Goal: Use online tool/utility: Use online tool/utility

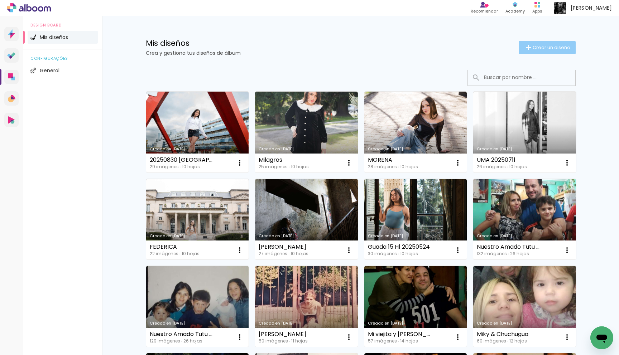
click at [552, 49] on span "Crear un diseño" at bounding box center [552, 47] width 38 height 5
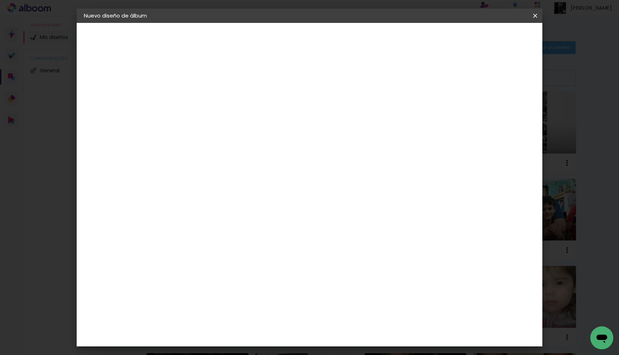
click at [201, 92] on input at bounding box center [201, 96] width 0 height 11
type input "Alma 20250919"
type paper-input "Alma 20250919"
click at [0, 0] on slot "Avanzar" at bounding box center [0, 0] width 0 height 0
click at [229, 272] on div "Laboratorio Alfa II" at bounding box center [212, 277] width 33 height 11
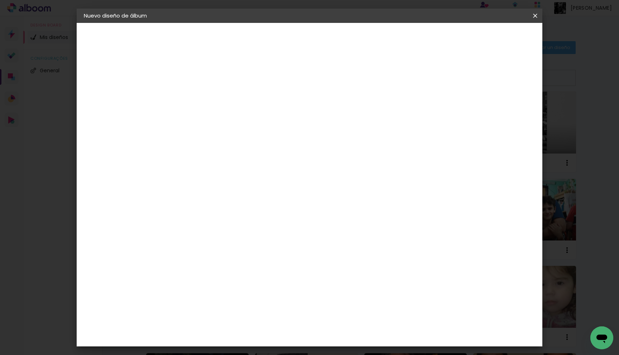
click at [0, 0] on slot "Avanzar" at bounding box center [0, 0] width 0 height 0
click at [229, 122] on input "text" at bounding box center [215, 124] width 28 height 11
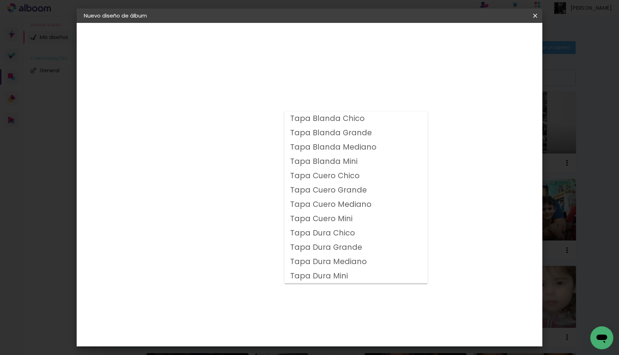
click at [0, 0] on slot "Tapa Blanda Mediano" at bounding box center [0, 0] width 0 height 0
type input "Tapa Blanda Mediano"
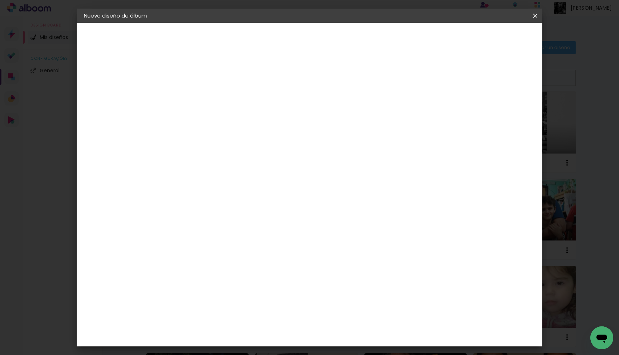
click at [249, 216] on span "30 × 60" at bounding box center [232, 227] width 33 height 23
click at [0, 0] on slot "Avanzar" at bounding box center [0, 0] width 0 height 0
click at [484, 76] on div "Mostrar sangría" at bounding box center [479, 77] width 48 height 9
type paper-checkbox "on"
click at [496, 38] on span "Empezar diseño" at bounding box center [476, 37] width 40 height 5
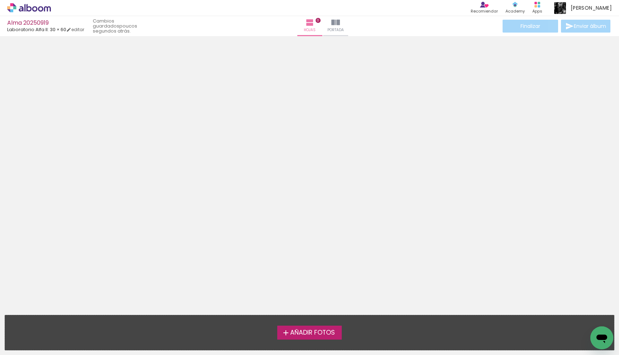
click at [322, 330] on span "Añadir Fotos" at bounding box center [312, 333] width 45 height 6
click at [0, 0] on input "file" at bounding box center [0, 0] width 0 height 0
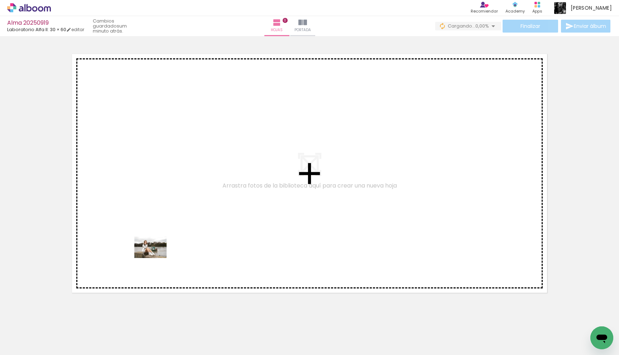
drag, startPoint x: 76, startPoint y: 338, endPoint x: 156, endPoint y: 258, distance: 113.0
click at [156, 258] on quentale-workspace at bounding box center [309, 177] width 619 height 355
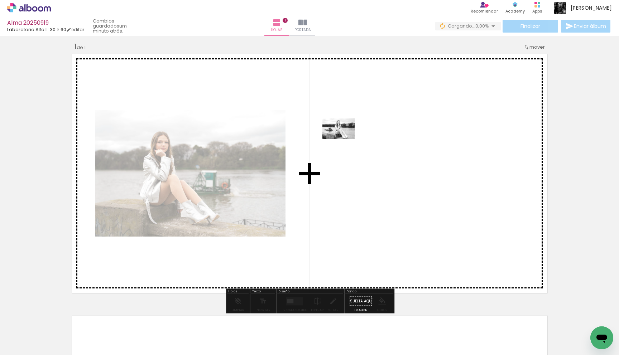
drag, startPoint x: 125, startPoint y: 333, endPoint x: 344, endPoint y: 139, distance: 291.7
click at [344, 139] on quentale-workspace at bounding box center [309, 177] width 619 height 355
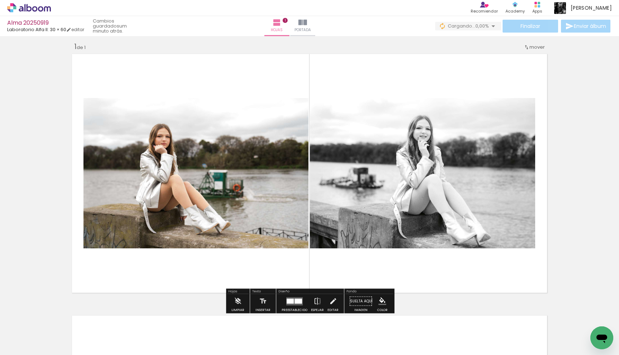
click at [298, 305] on quentale-layouter at bounding box center [294, 301] width 16 height 8
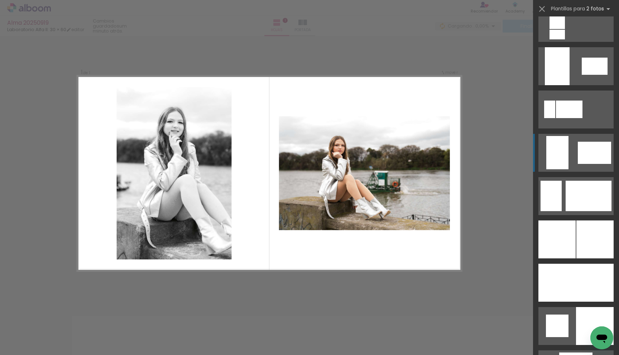
scroll to position [1582, 0]
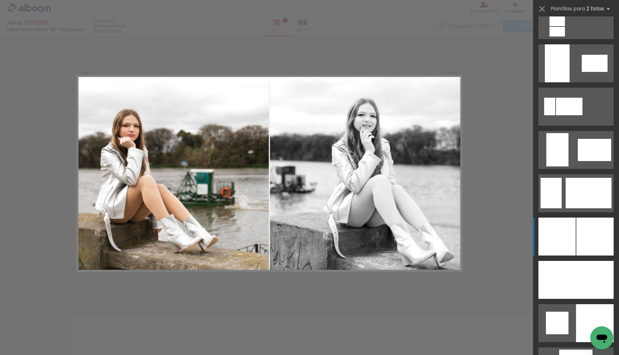
click at [574, 226] on div at bounding box center [557, 237] width 37 height 38
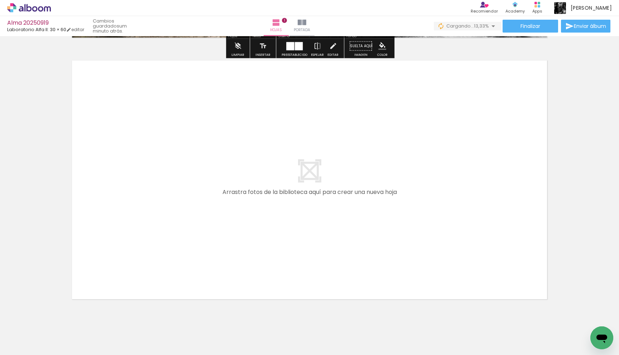
scroll to position [264, 0]
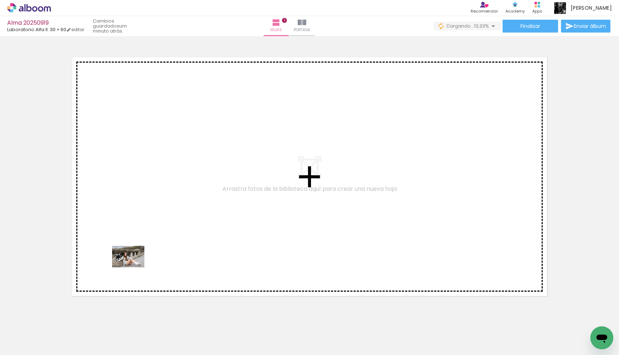
drag, startPoint x: 151, startPoint y: 329, endPoint x: 134, endPoint y: 268, distance: 64.1
click at [134, 268] on quentale-workspace at bounding box center [309, 177] width 619 height 355
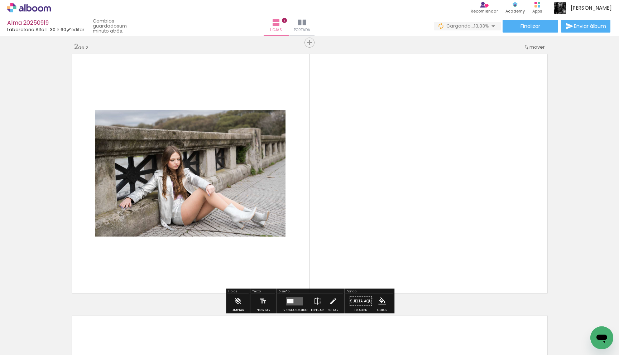
scroll to position [267, 0]
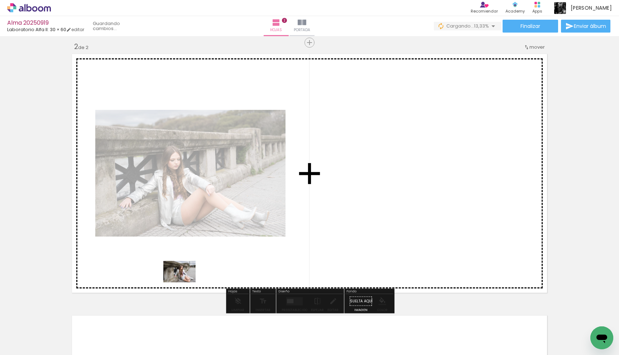
drag, startPoint x: 186, startPoint y: 333, endPoint x: 185, endPoint y: 282, distance: 50.9
click at [185, 282] on quentale-workspace at bounding box center [309, 177] width 619 height 355
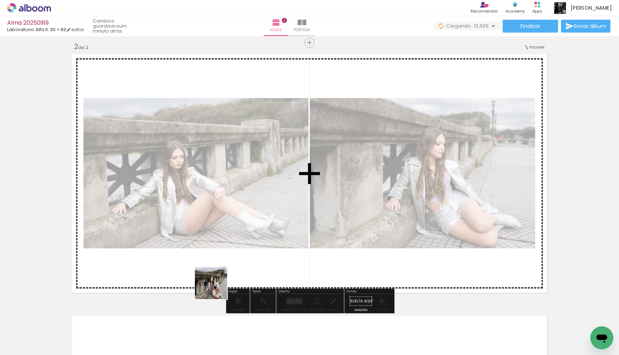
drag, startPoint x: 228, startPoint y: 328, endPoint x: 216, endPoint y: 287, distance: 41.8
click at [216, 287] on quentale-workspace at bounding box center [309, 177] width 619 height 355
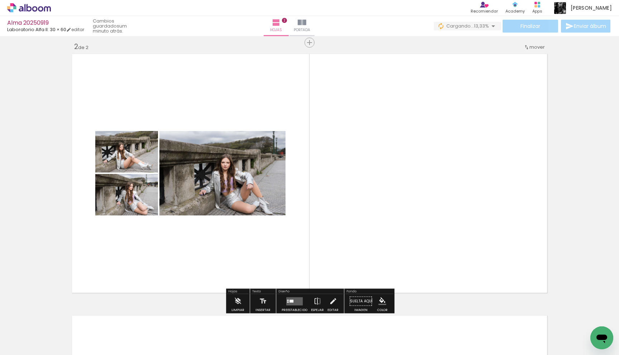
click at [294, 301] on quentale-layouter at bounding box center [294, 301] width 16 height 8
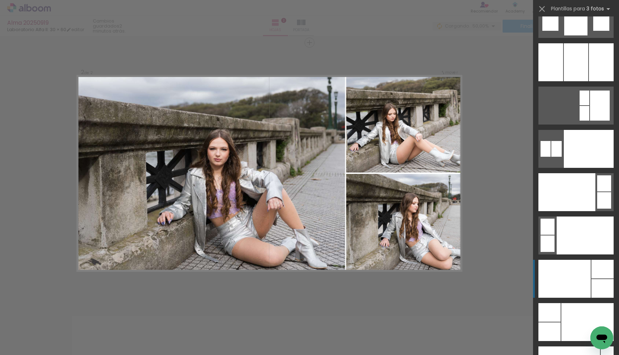
scroll to position [8480, 0]
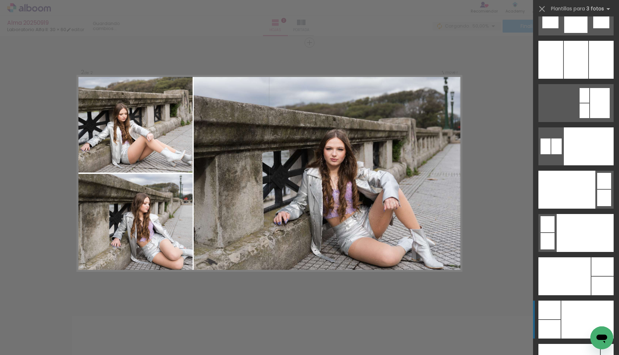
click at [574, 304] on div at bounding box center [588, 320] width 52 height 38
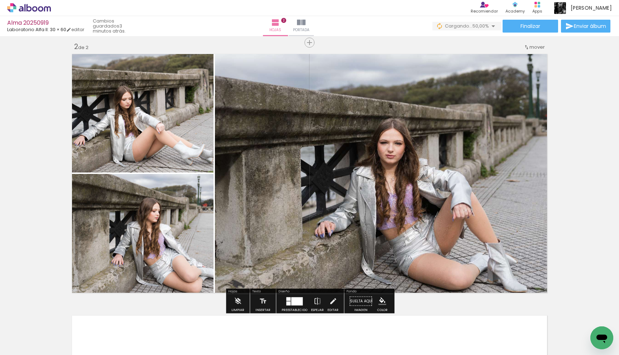
click at [377, 159] on quentale-photo at bounding box center [382, 174] width 335 height 244
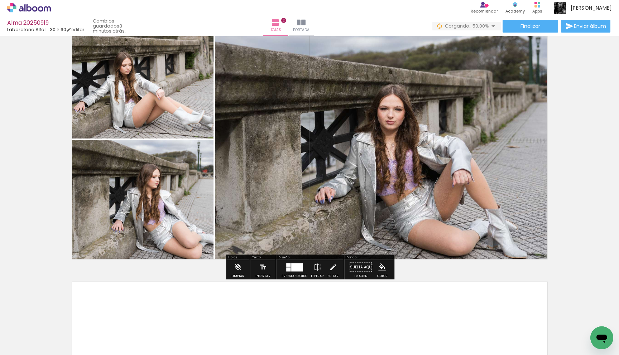
scroll to position [311, 0]
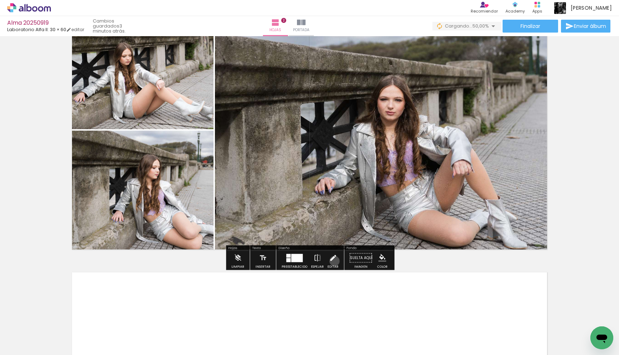
click at [333, 261] on iron-icon at bounding box center [333, 258] width 8 height 14
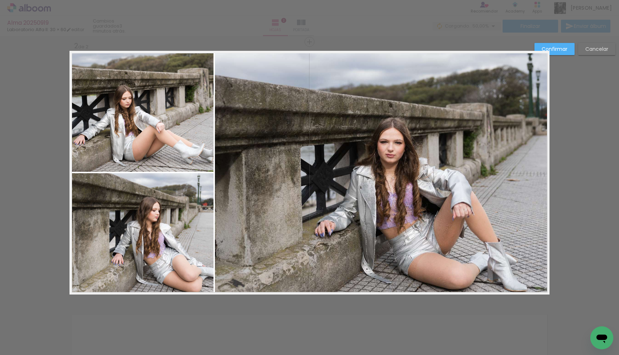
scroll to position [267, 0]
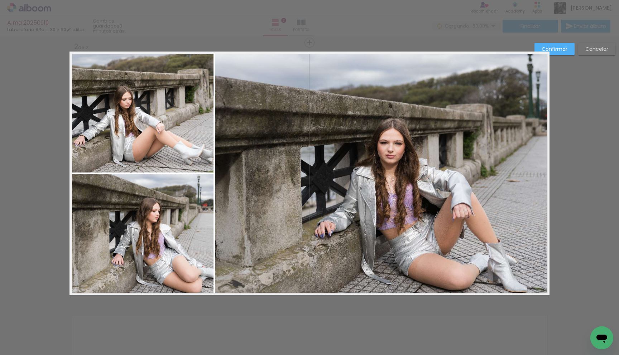
click at [237, 211] on quentale-photo at bounding box center [382, 174] width 335 height 244
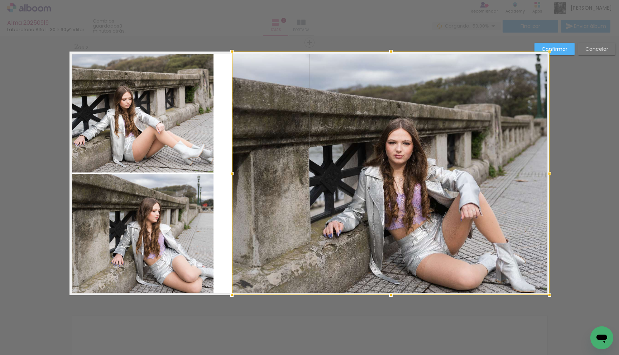
drag, startPoint x: 215, startPoint y: 174, endPoint x: 232, endPoint y: 173, distance: 16.9
click at [232, 173] on div at bounding box center [232, 174] width 14 height 14
click at [194, 161] on quentale-photo at bounding box center [142, 112] width 144 height 121
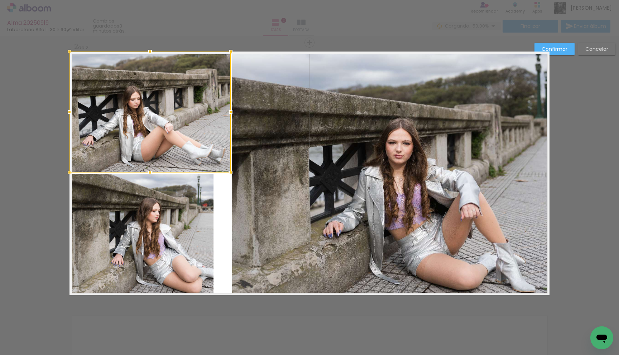
drag, startPoint x: 213, startPoint y: 112, endPoint x: 230, endPoint y: 111, distance: 17.2
click at [230, 111] on div at bounding box center [231, 112] width 14 height 14
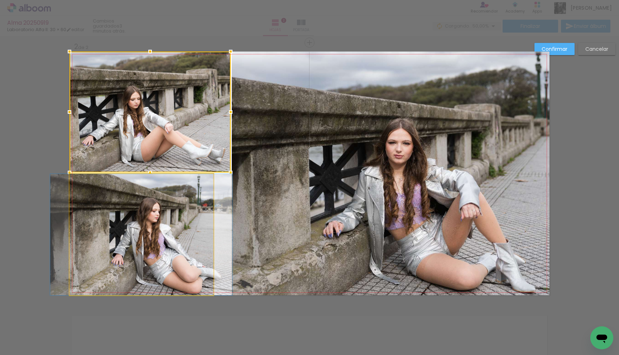
click at [186, 225] on quentale-photo at bounding box center [142, 234] width 144 height 121
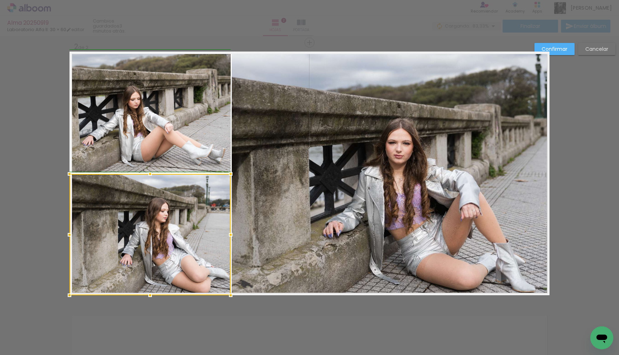
drag, startPoint x: 213, startPoint y: 235, endPoint x: 229, endPoint y: 235, distance: 16.1
click at [229, 235] on div at bounding box center [231, 235] width 14 height 14
click at [285, 223] on quentale-photo at bounding box center [391, 174] width 318 height 244
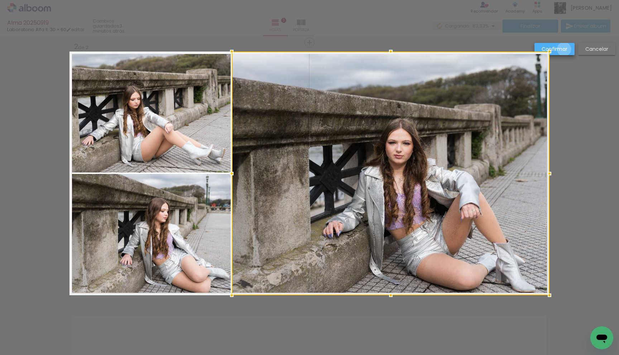
click at [0, 0] on slot "Confirmar" at bounding box center [0, 0] width 0 height 0
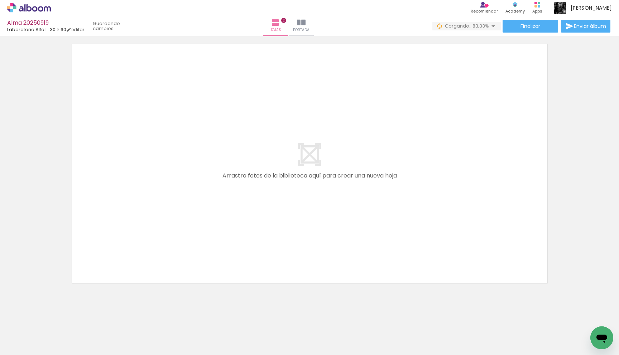
scroll to position [538, 0]
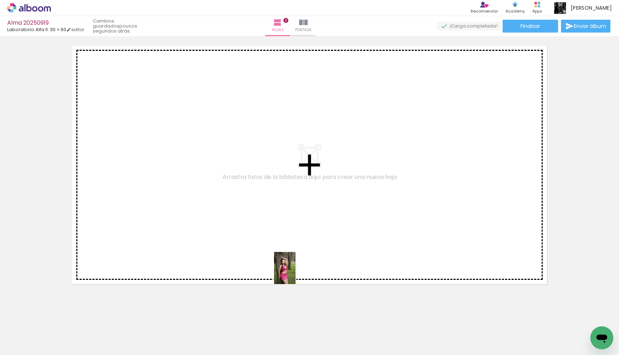
drag, startPoint x: 322, startPoint y: 330, endPoint x: 277, endPoint y: 238, distance: 102.6
click at [277, 238] on quentale-workspace at bounding box center [309, 177] width 619 height 355
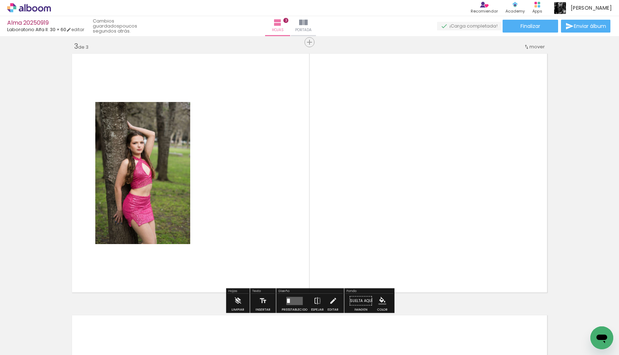
scroll to position [529, 0]
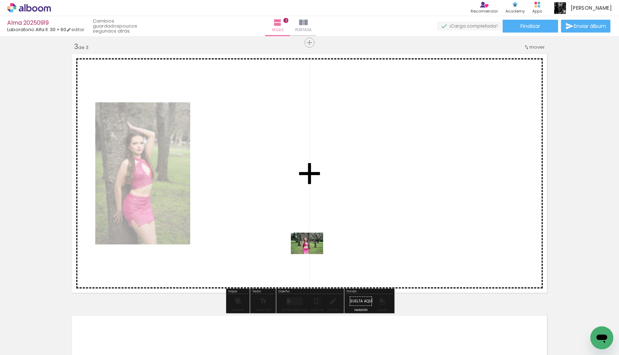
drag, startPoint x: 352, startPoint y: 332, endPoint x: 307, endPoint y: 248, distance: 95.2
click at [307, 248] on quentale-workspace at bounding box center [309, 177] width 619 height 355
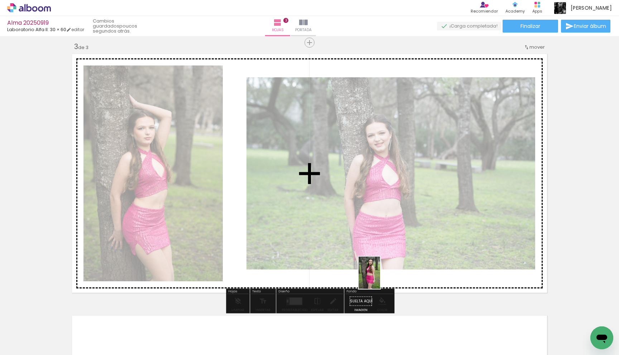
drag, startPoint x: 391, startPoint y: 338, endPoint x: 380, endPoint y: 278, distance: 60.9
click at [380, 278] on quentale-workspace at bounding box center [309, 177] width 619 height 355
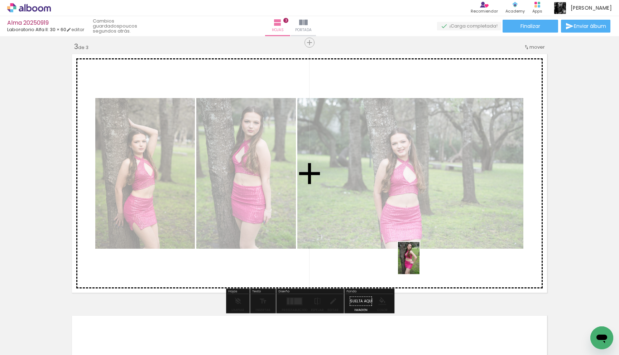
drag, startPoint x: 439, startPoint y: 342, endPoint x: 420, endPoint y: 264, distance: 80.0
click at [420, 264] on quentale-workspace at bounding box center [309, 177] width 619 height 355
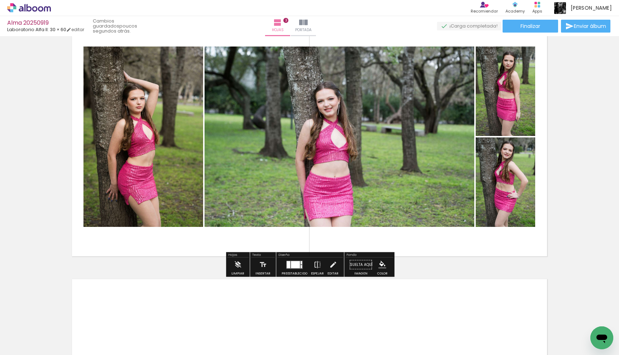
scroll to position [575, 0]
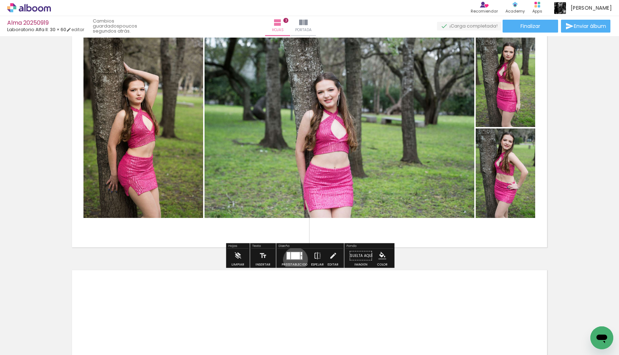
click at [294, 260] on quentale-layouter at bounding box center [294, 256] width 16 height 8
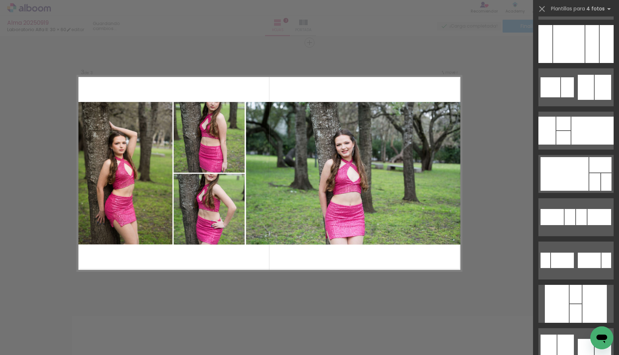
scroll to position [2910, 0]
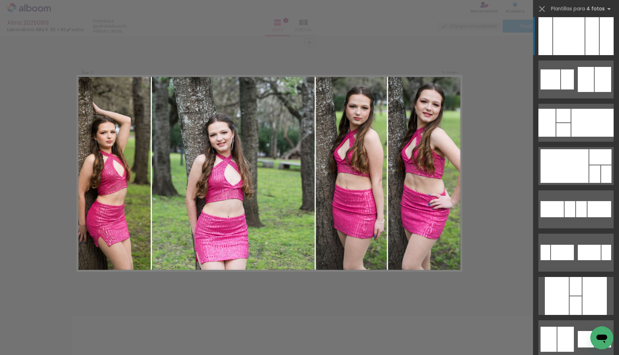
click at [564, 35] on div at bounding box center [569, 36] width 32 height 38
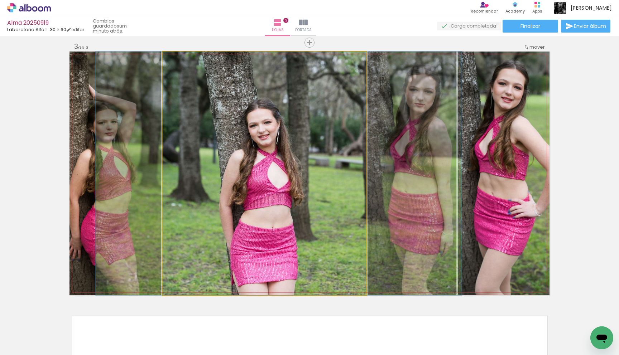
drag, startPoint x: 292, startPoint y: 157, endPoint x: 307, endPoint y: 137, distance: 24.7
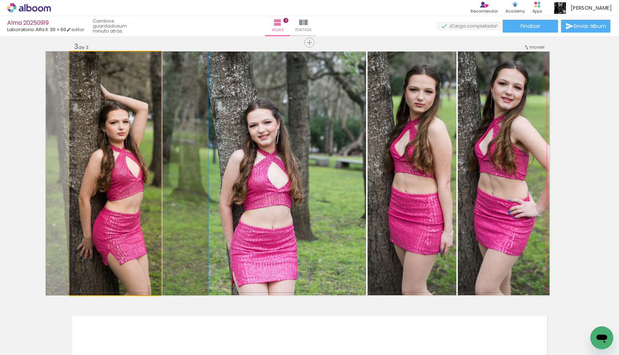
drag, startPoint x: 124, startPoint y: 183, endPoint x: 135, endPoint y: 182, distance: 11.8
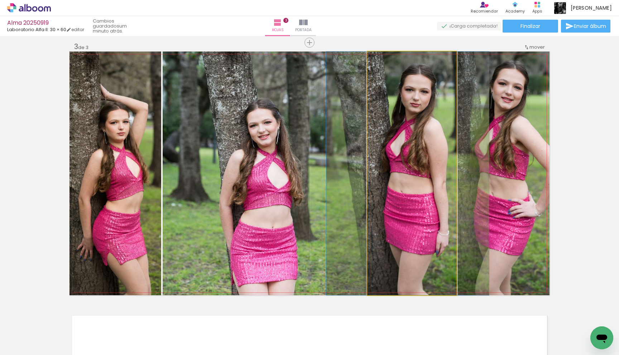
drag, startPoint x: 425, startPoint y: 180, endPoint x: 421, endPoint y: 181, distance: 4.4
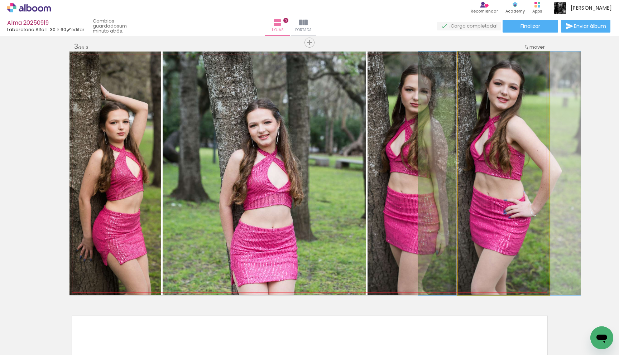
drag, startPoint x: 504, startPoint y: 183, endPoint x: 500, endPoint y: 184, distance: 4.3
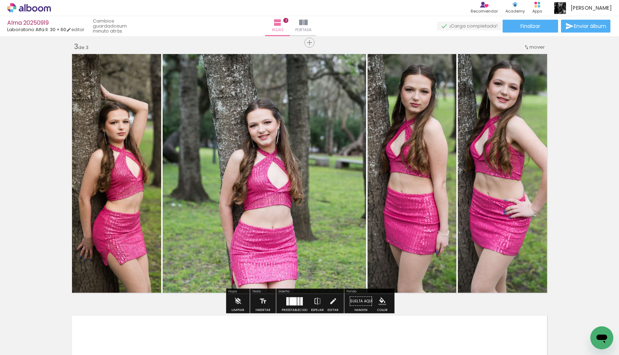
click at [435, 197] on quentale-photo at bounding box center [412, 174] width 89 height 244
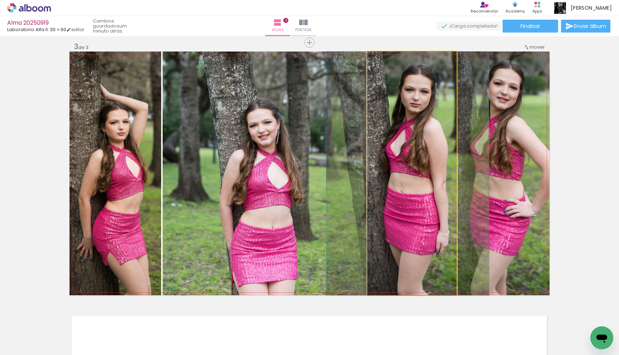
click at [400, 98] on quentale-photo at bounding box center [412, 174] width 89 height 244
click at [375, 59] on iron-icon at bounding box center [375, 59] width 7 height 7
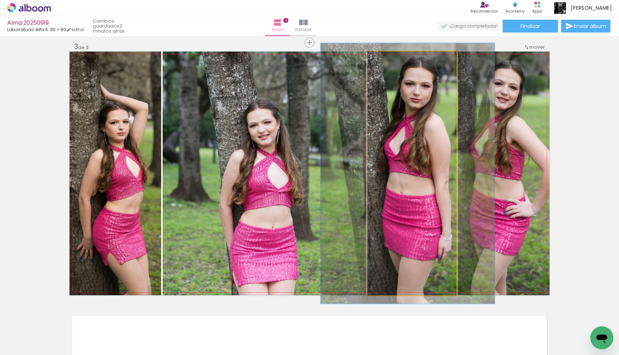
click at [386, 58] on div at bounding box center [386, 59] width 6 height 6
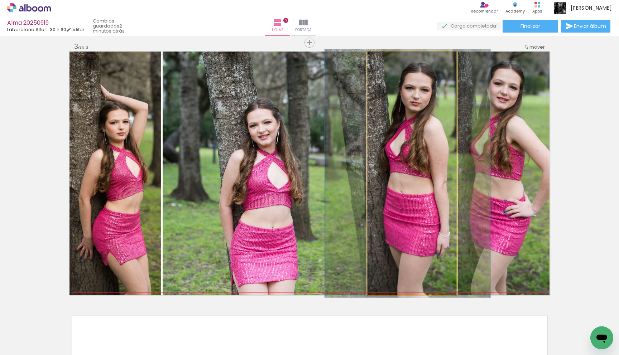
type paper-slider "102"
click at [385, 59] on div at bounding box center [385, 59] width 6 height 6
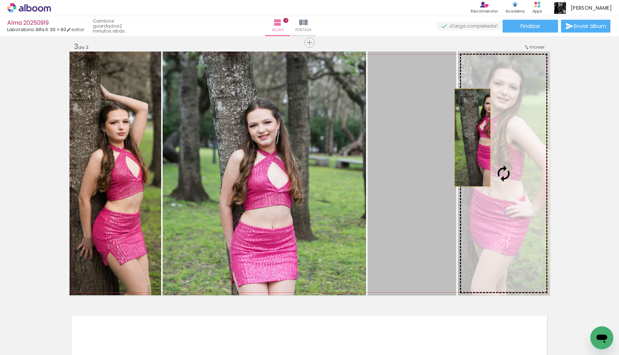
drag, startPoint x: 419, startPoint y: 138, endPoint x: 473, endPoint y: 138, distance: 54.1
click at [0, 0] on slot at bounding box center [0, 0] width 0 height 0
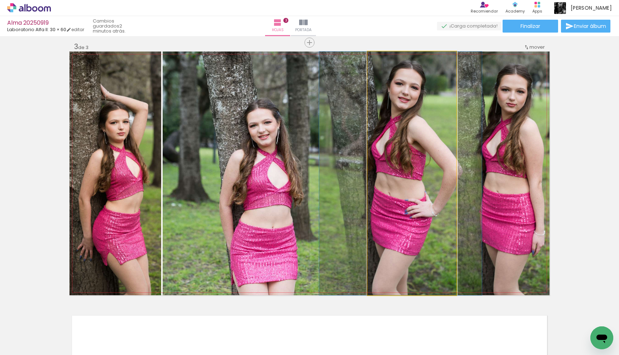
drag, startPoint x: 423, startPoint y: 148, endPoint x: 412, endPoint y: 148, distance: 11.5
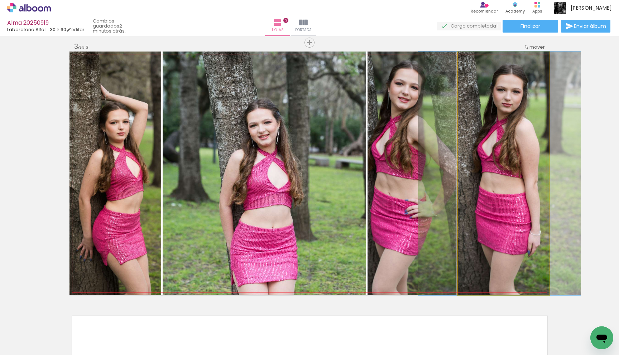
drag, startPoint x: 491, startPoint y: 137, endPoint x: 487, endPoint y: 137, distance: 4.3
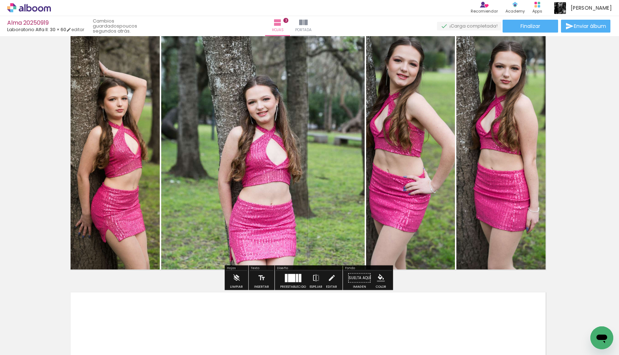
scroll to position [552, 1]
click at [128, 204] on quentale-photo at bounding box center [114, 151] width 92 height 244
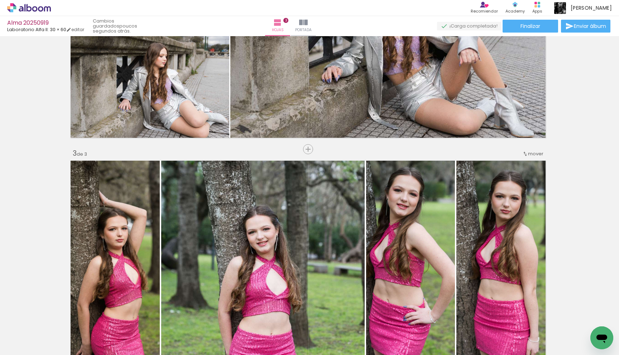
scroll to position [411, 1]
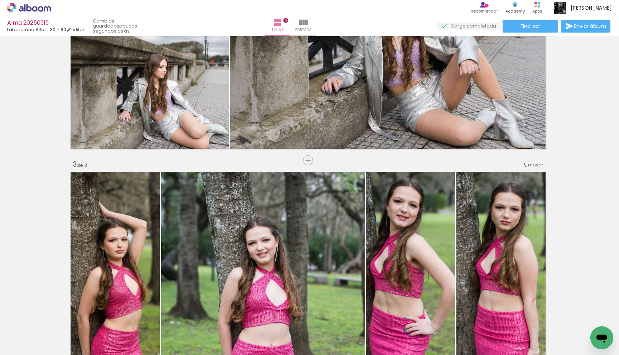
click at [0, 0] on slot "B&N" at bounding box center [0, 0] width 0 height 0
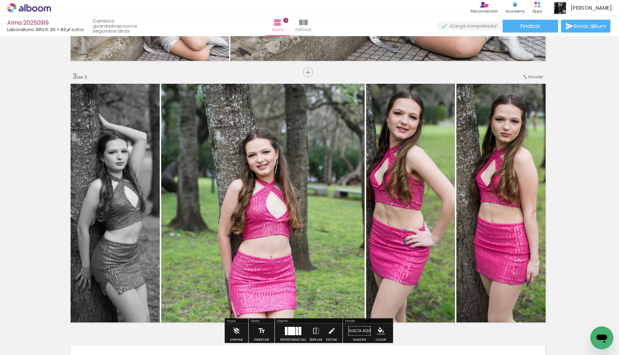
scroll to position [500, 1]
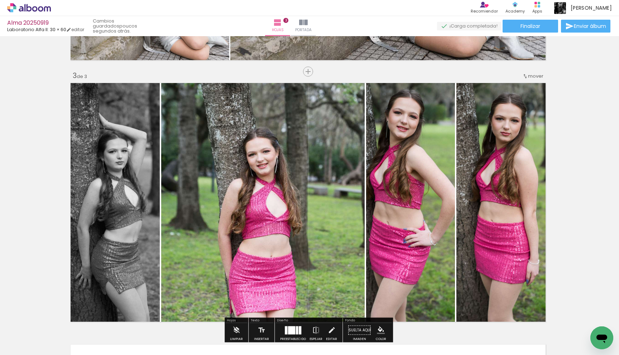
click at [0, 0] on slot "B&N" at bounding box center [0, 0] width 0 height 0
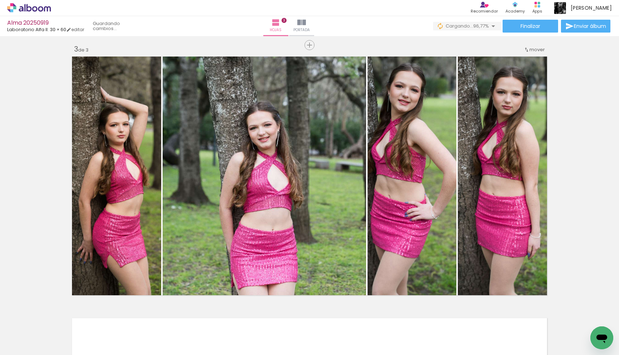
scroll to position [0, 686]
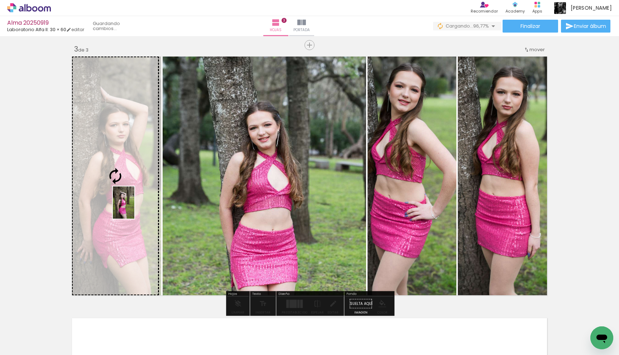
drag, startPoint x: 589, startPoint y: 323, endPoint x: 134, endPoint y: 208, distance: 469.1
click at [134, 208] on quentale-workspace at bounding box center [309, 177] width 619 height 355
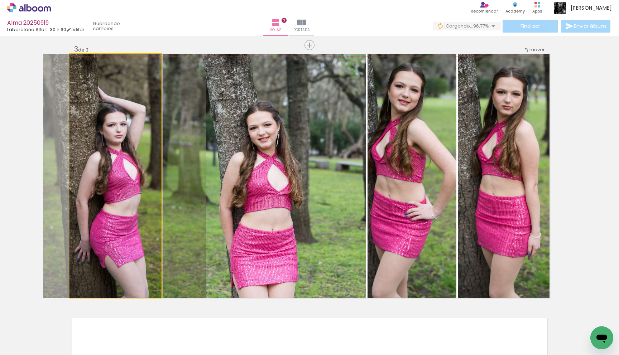
drag, startPoint x: 129, startPoint y: 210, endPoint x: 135, endPoint y: 209, distance: 6.5
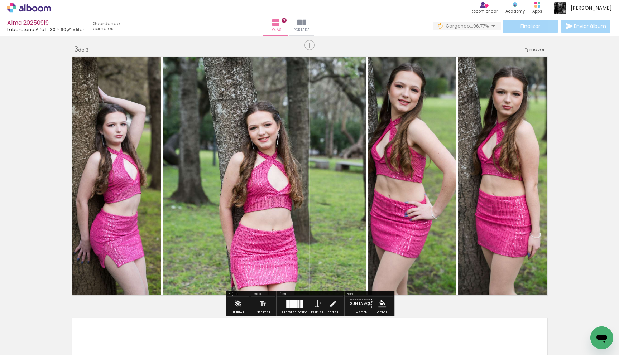
click at [595, 162] on div "Insertar hoja 1 de 3 Insertar hoja 2 de 3 Insertar hoja 3 de 3" at bounding box center [309, 36] width 619 height 1048
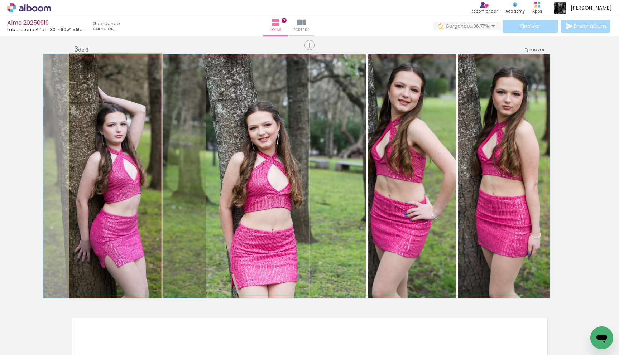
click at [150, 161] on quentale-photo at bounding box center [116, 176] width 92 height 244
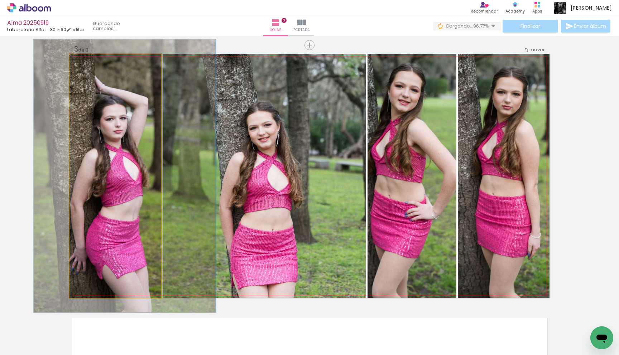
type paper-slider "112"
click at [91, 62] on div at bounding box center [89, 61] width 6 height 6
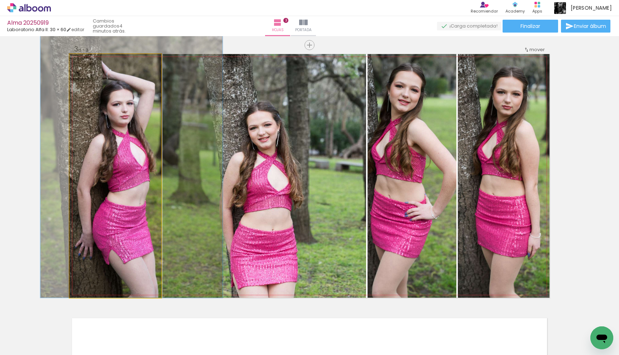
drag, startPoint x: 97, startPoint y: 134, endPoint x: 104, endPoint y: 113, distance: 21.9
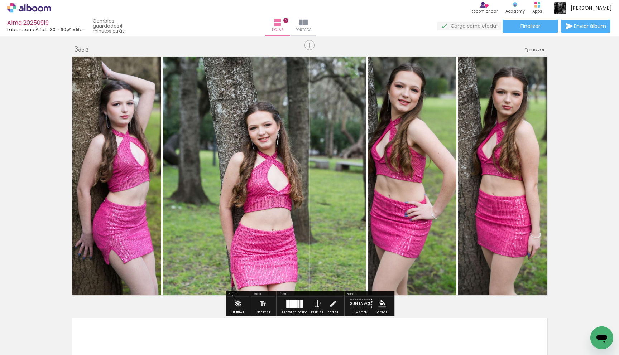
click at [265, 165] on quentale-photo at bounding box center [265, 176] width 204 height 244
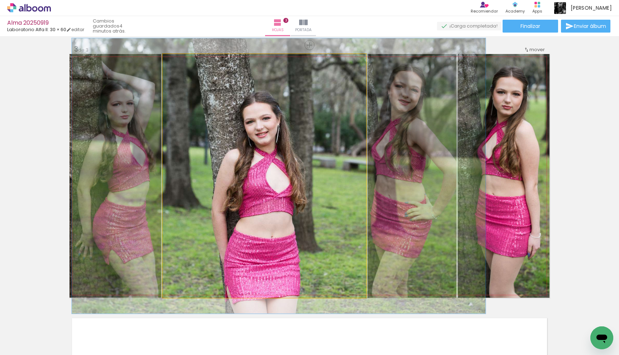
click at [183, 61] on div at bounding box center [183, 61] width 6 height 6
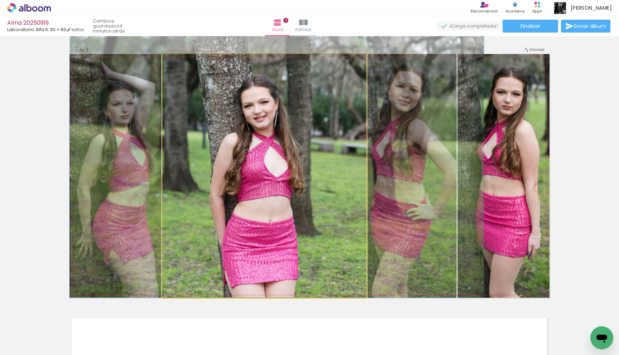
drag, startPoint x: 231, startPoint y: 123, endPoint x: 229, endPoint y: 98, distance: 25.1
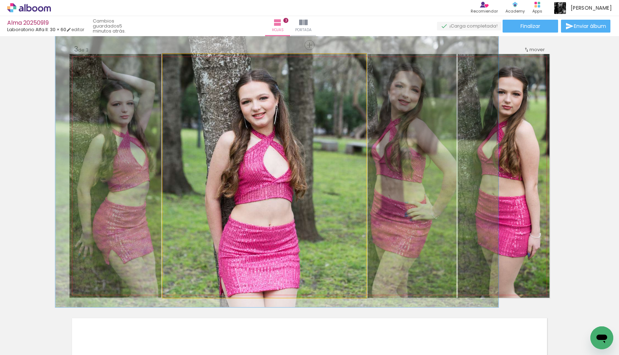
click at [186, 63] on div at bounding box center [185, 61] width 6 height 6
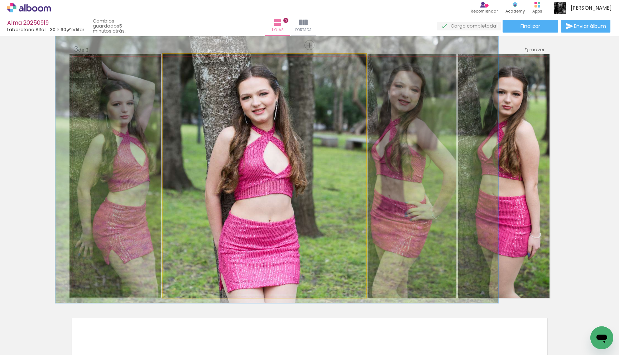
drag, startPoint x: 232, startPoint y: 139, endPoint x: 232, endPoint y: 135, distance: 4.3
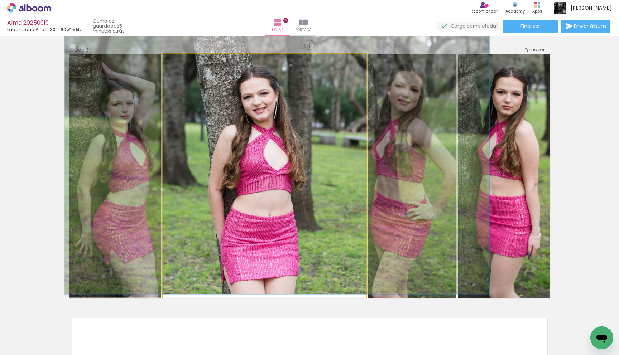
click at [183, 62] on div at bounding box center [184, 61] width 6 height 6
click at [223, 147] on quentale-photo at bounding box center [265, 176] width 204 height 244
click at [182, 64] on div at bounding box center [183, 61] width 11 height 11
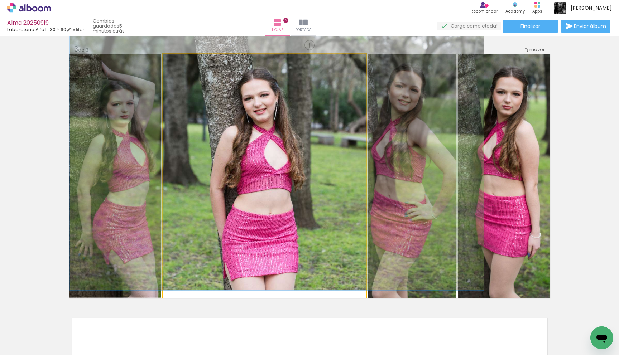
type paper-slider "113"
click at [182, 61] on div at bounding box center [183, 61] width 6 height 6
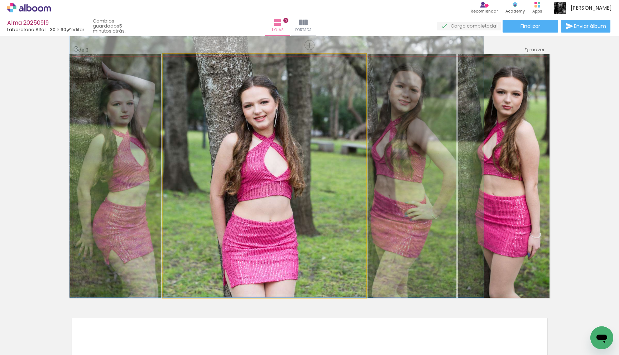
drag, startPoint x: 242, startPoint y: 120, endPoint x: 242, endPoint y: 116, distance: 4.7
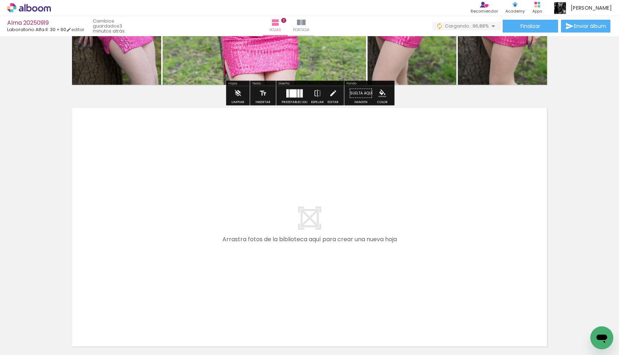
scroll to position [0, 726]
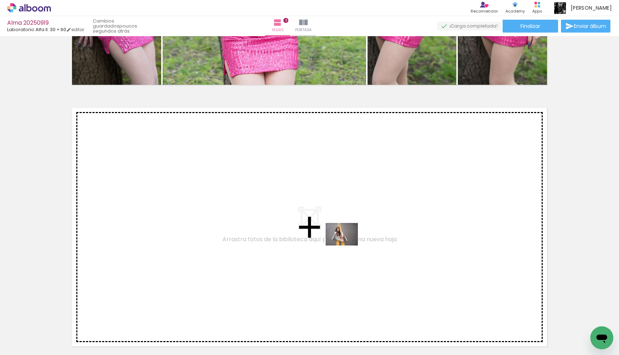
drag, startPoint x: 591, startPoint y: 326, endPoint x: 347, endPoint y: 245, distance: 256.8
click at [347, 245] on quentale-workspace at bounding box center [309, 177] width 619 height 355
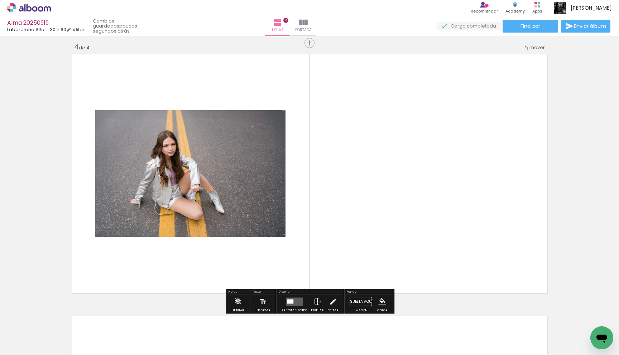
scroll to position [791, 0]
click at [292, 301] on div at bounding box center [290, 301] width 6 height 4
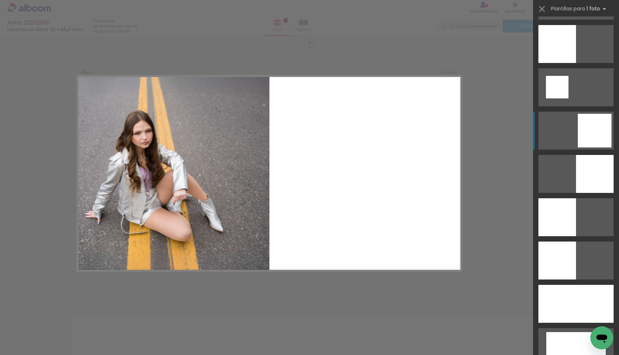
scroll to position [908, 0]
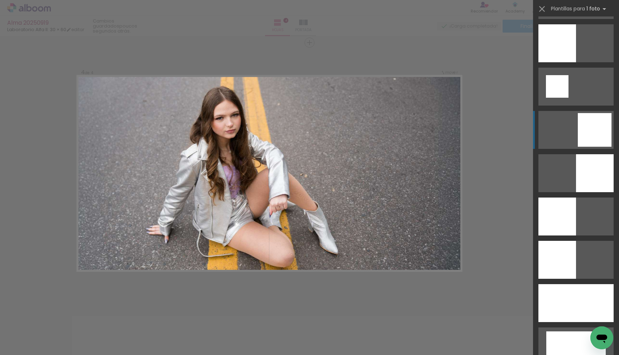
click at [571, 286] on div at bounding box center [576, 304] width 75 height 38
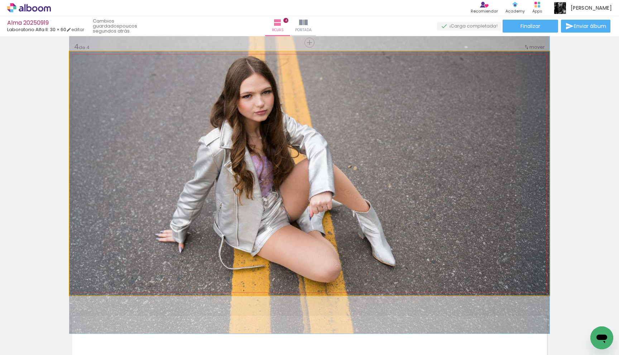
drag, startPoint x: 414, startPoint y: 246, endPoint x: 418, endPoint y: 238, distance: 9.0
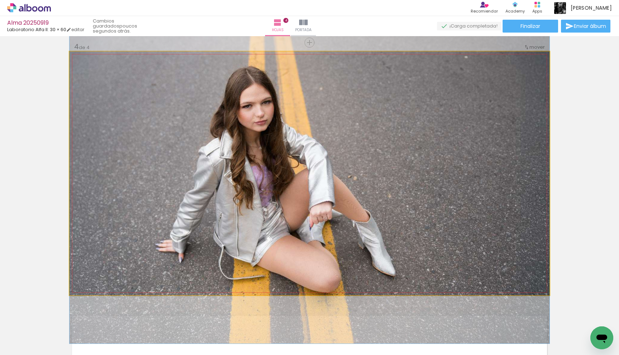
drag, startPoint x: 418, startPoint y: 238, endPoint x: 416, endPoint y: 248, distance: 10.2
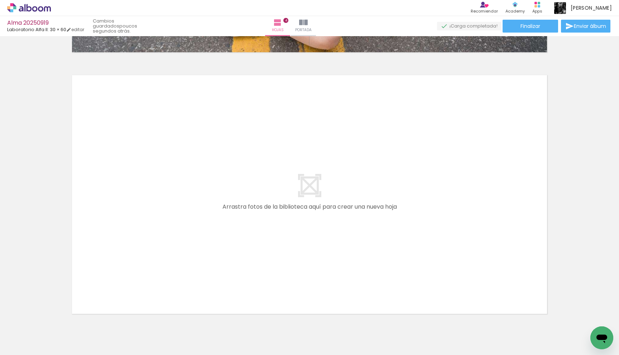
scroll to position [0, 0]
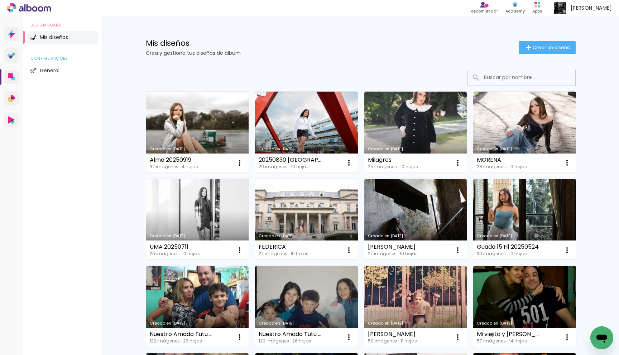
click at [194, 124] on link "Creado en 10/9/25" at bounding box center [197, 132] width 103 height 81
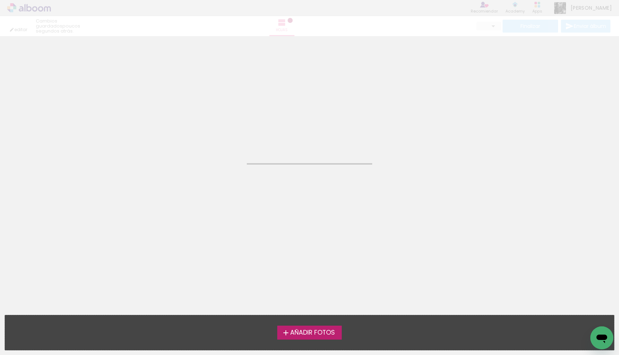
click at [194, 124] on neon-animated-pages "Confirmar Cancelar" at bounding box center [309, 195] width 619 height 319
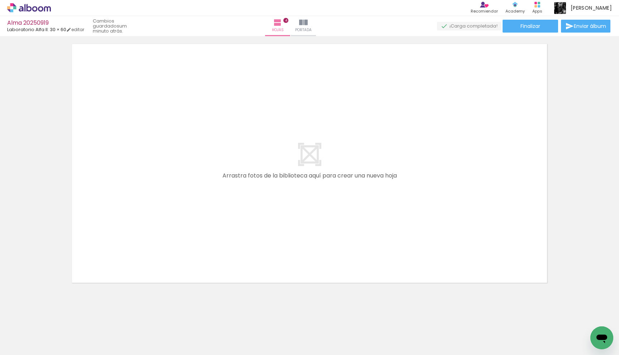
scroll to position [0, 41]
click at [252, 316] on iron-icon at bounding box center [248, 317] width 8 height 8
drag, startPoint x: 284, startPoint y: 334, endPoint x: 200, endPoint y: 230, distance: 133.0
click at [200, 230] on quentale-workspace at bounding box center [309, 177] width 619 height 355
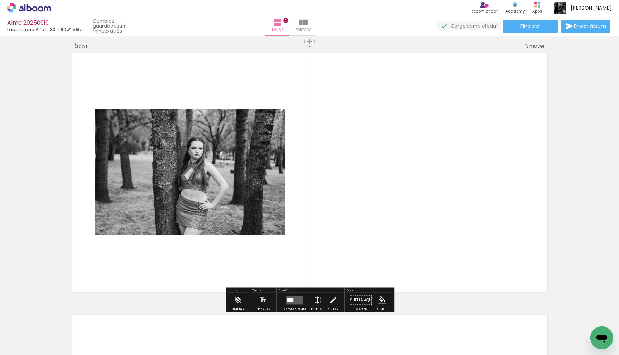
scroll to position [1053, 0]
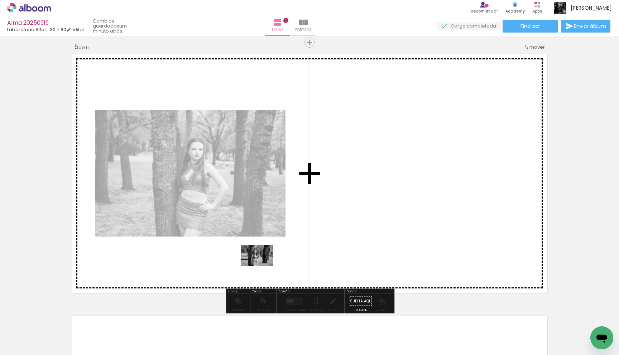
drag, startPoint x: 322, startPoint y: 336, endPoint x: 262, endPoint y: 267, distance: 91.5
click at [262, 267] on quentale-workspace at bounding box center [309, 177] width 619 height 355
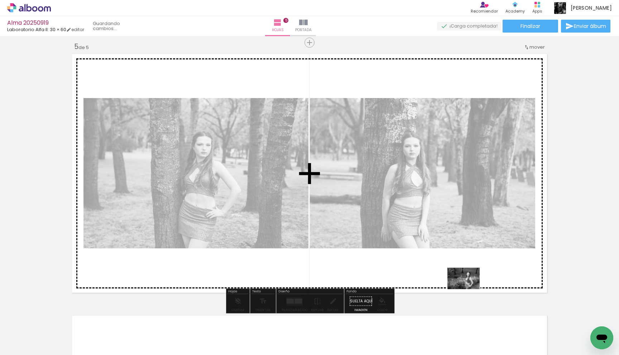
drag, startPoint x: 487, startPoint y: 339, endPoint x: 467, endPoint y: 287, distance: 55.6
click at [467, 287] on quentale-workspace at bounding box center [309, 177] width 619 height 355
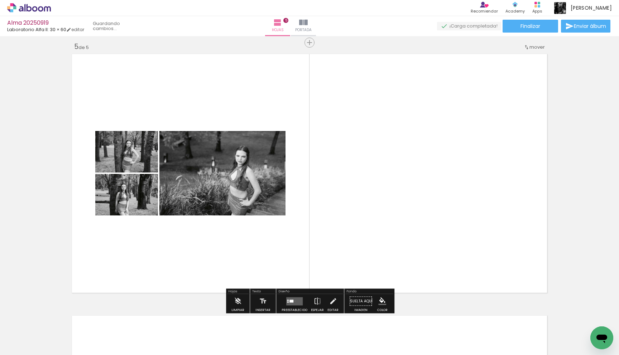
click at [293, 301] on quentale-layouter at bounding box center [294, 301] width 16 height 8
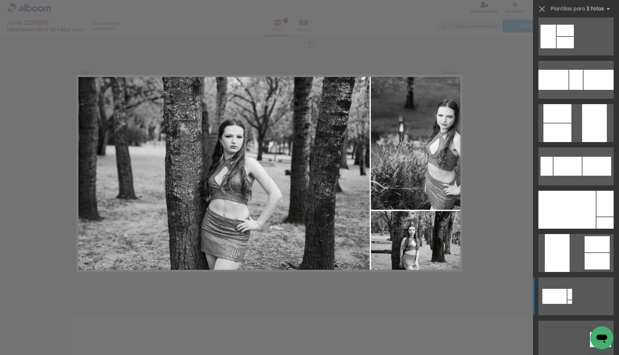
scroll to position [2650, 0]
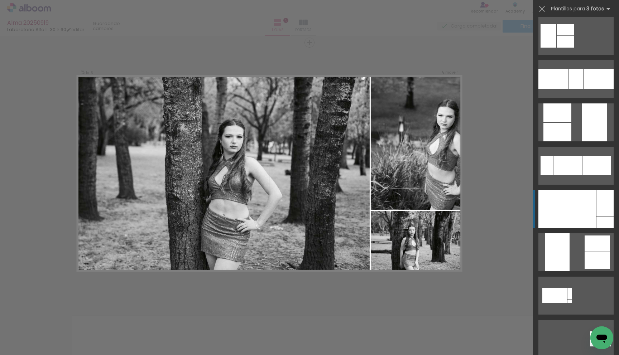
click at [563, 204] on div at bounding box center [567, 209] width 57 height 38
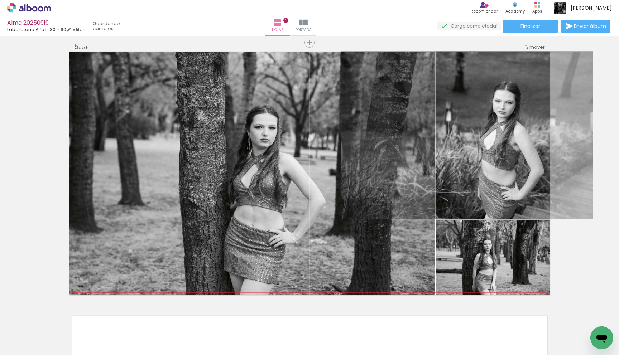
drag, startPoint x: 484, startPoint y: 166, endPoint x: 455, endPoint y: 167, distance: 29.4
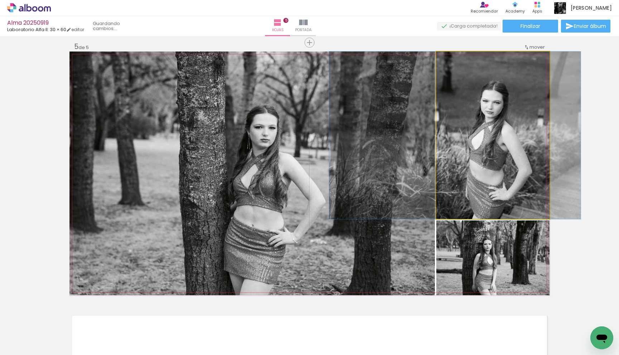
drag, startPoint x: 492, startPoint y: 150, endPoint x: 484, endPoint y: 132, distance: 19.9
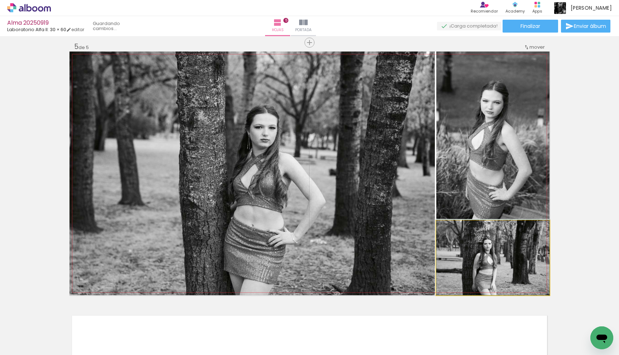
drag, startPoint x: 497, startPoint y: 254, endPoint x: 497, endPoint y: 245, distance: 8.6
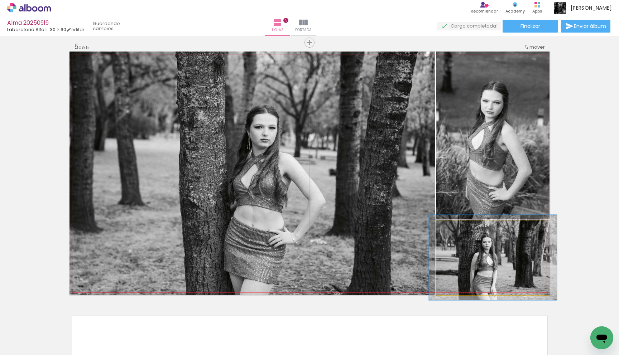
type paper-slider "113"
click at [458, 229] on div at bounding box center [456, 228] width 6 height 6
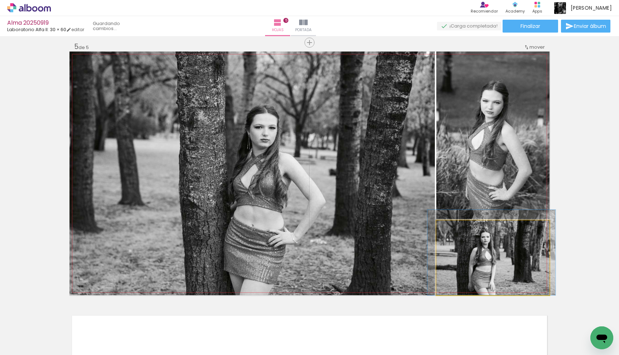
drag, startPoint x: 501, startPoint y: 263, endPoint x: 500, endPoint y: 251, distance: 12.3
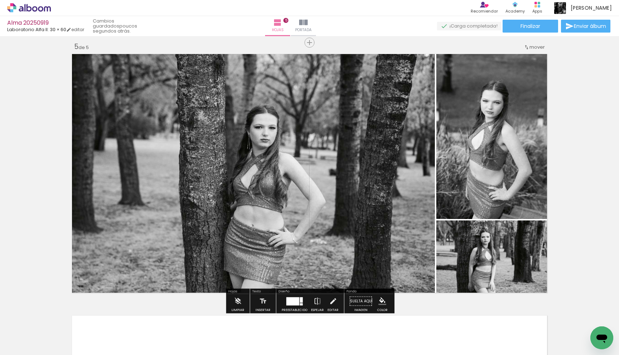
click at [507, 178] on quentale-photo at bounding box center [492, 136] width 113 height 168
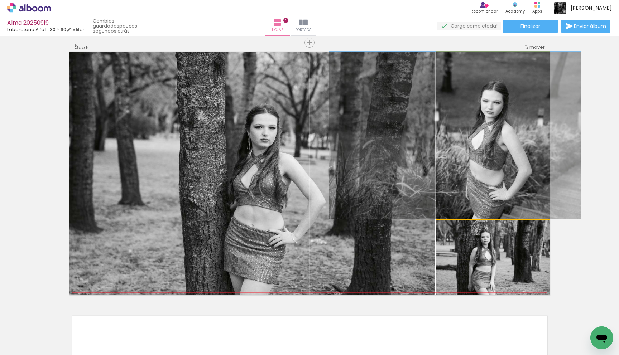
drag, startPoint x: 453, startPoint y: 59, endPoint x: 449, endPoint y: 59, distance: 4.4
type paper-slider "100"
click at [449, 59] on div at bounding box center [453, 58] width 11 height 11
drag, startPoint x: 484, startPoint y: 116, endPoint x: 483, endPoint y: 102, distance: 14.0
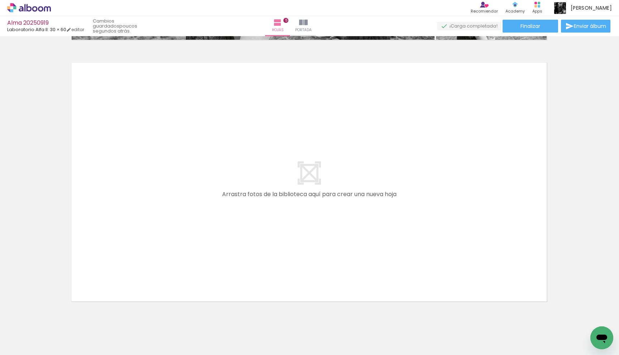
scroll to position [1311, 0]
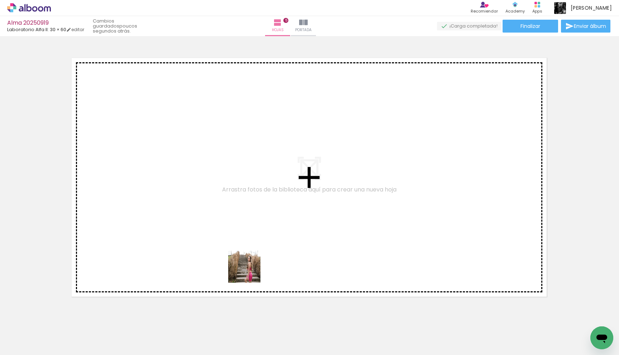
drag, startPoint x: 267, startPoint y: 329, endPoint x: 248, endPoint y: 271, distance: 61.1
click at [248, 271] on quentale-workspace at bounding box center [309, 177] width 619 height 355
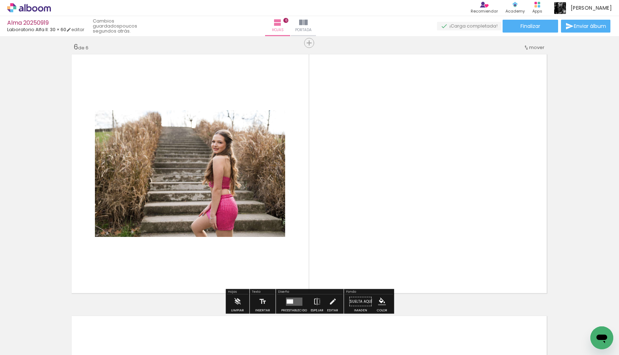
scroll to position [1315, 0]
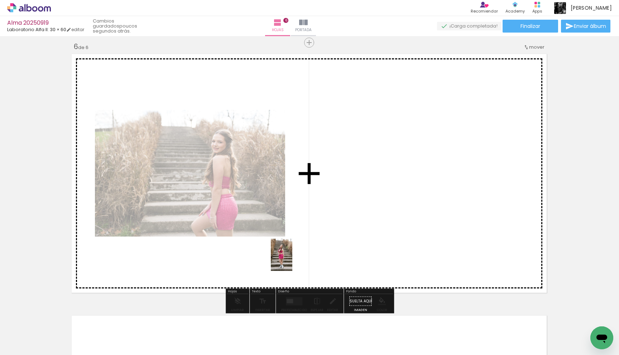
drag, startPoint x: 297, startPoint y: 324, endPoint x: 292, endPoint y: 261, distance: 63.6
click at [292, 261] on quentale-workspace at bounding box center [309, 177] width 619 height 355
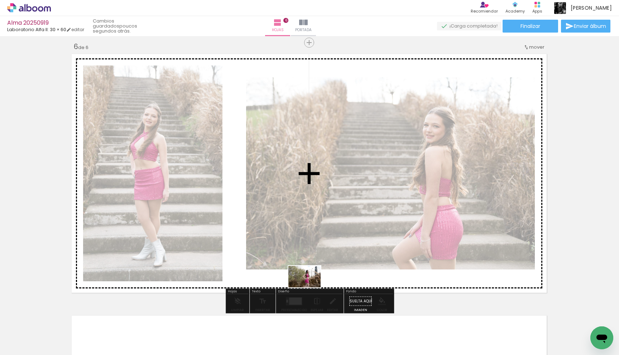
drag, startPoint x: 340, startPoint y: 332, endPoint x: 310, endPoint y: 288, distance: 53.5
click at [310, 288] on quentale-workspace at bounding box center [309, 177] width 619 height 355
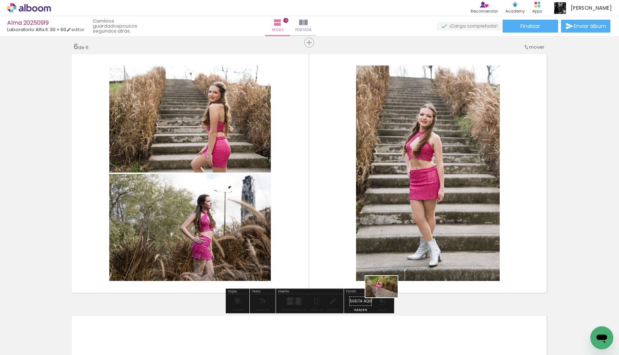
drag, startPoint x: 416, startPoint y: 336, endPoint x: 386, endPoint y: 297, distance: 49.3
click at [386, 297] on quentale-workspace at bounding box center [309, 177] width 619 height 355
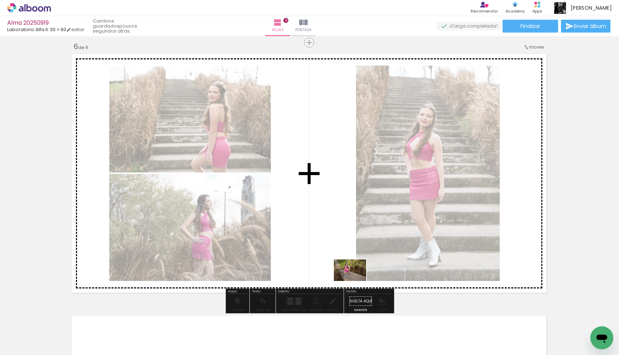
drag, startPoint x: 418, startPoint y: 333, endPoint x: 349, endPoint y: 280, distance: 87.2
click at [349, 280] on quentale-workspace at bounding box center [309, 177] width 619 height 355
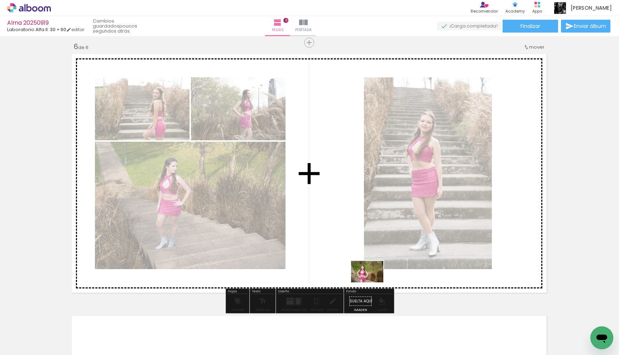
drag, startPoint x: 456, startPoint y: 336, endPoint x: 372, endPoint y: 282, distance: 99.9
click at [372, 282] on quentale-workspace at bounding box center [309, 177] width 619 height 355
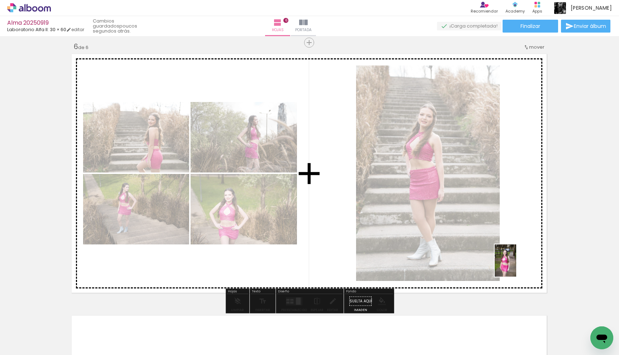
drag, startPoint x: 499, startPoint y: 340, endPoint x: 516, endPoint y: 266, distance: 76.1
click at [516, 266] on quentale-workspace at bounding box center [309, 177] width 619 height 355
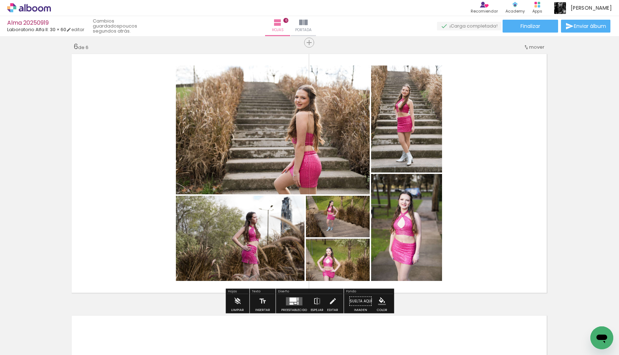
click at [292, 302] on quentale-layouter at bounding box center [294, 301] width 16 height 8
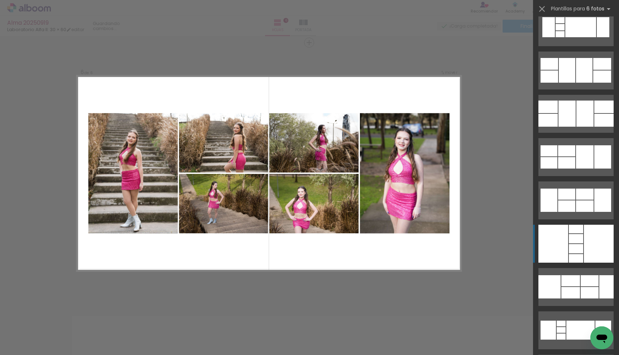
scroll to position [2703, 0]
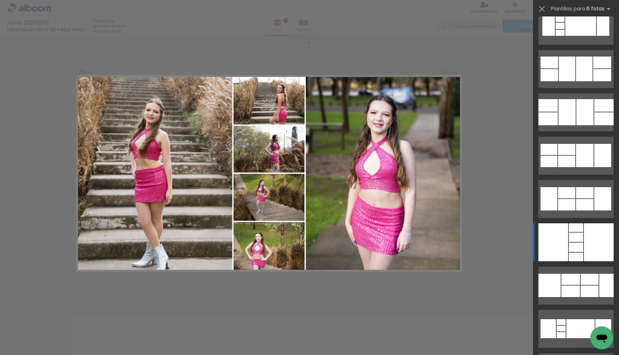
click at [568, 236] on quentale-layouter at bounding box center [576, 243] width 75 height 38
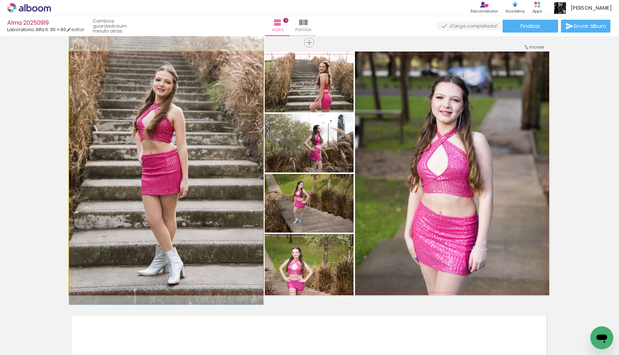
drag, startPoint x: 203, startPoint y: 231, endPoint x: 204, endPoint y: 217, distance: 14.3
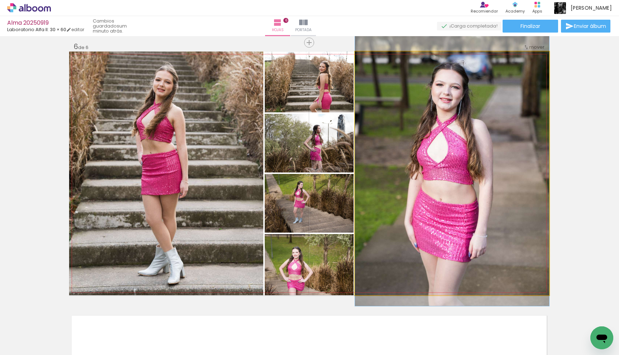
drag, startPoint x: 438, startPoint y: 210, endPoint x: 438, endPoint y: 197, distance: 13.3
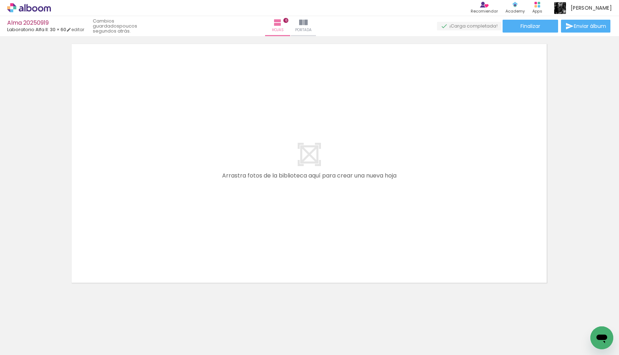
scroll to position [0, 686]
click at [410, 317] on iron-icon at bounding box center [406, 317] width 8 height 8
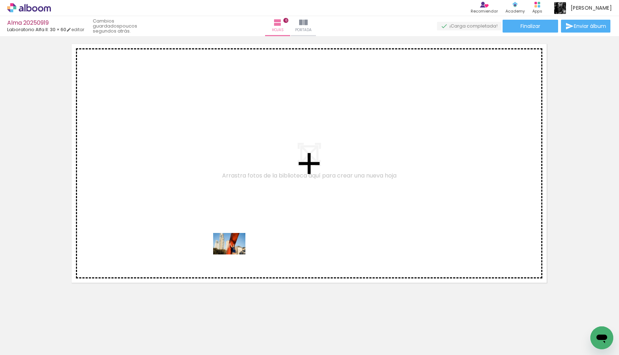
drag, startPoint x: 267, startPoint y: 332, endPoint x: 234, endPoint y: 254, distance: 84.3
click at [234, 254] on quentale-workspace at bounding box center [309, 177] width 619 height 355
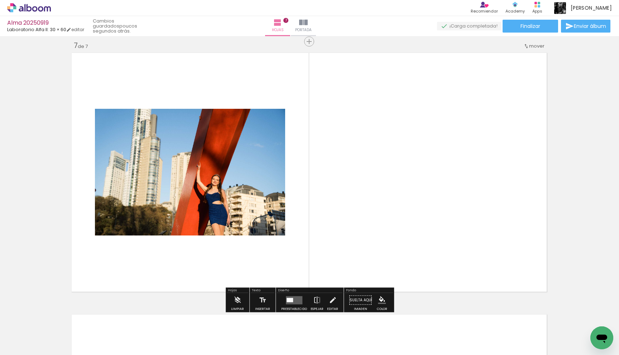
scroll to position [1577, 0]
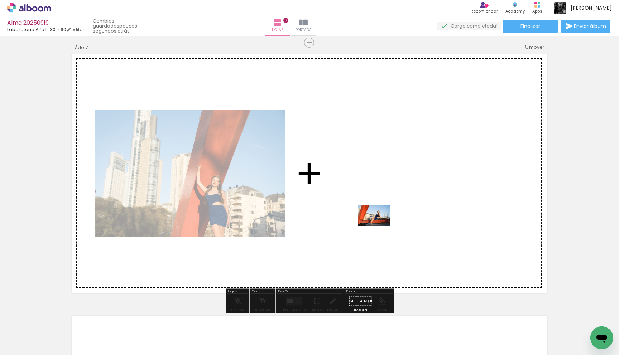
drag, startPoint x: 338, startPoint y: 334, endPoint x: 380, endPoint y: 226, distance: 115.7
click at [380, 226] on quentale-workspace at bounding box center [309, 177] width 619 height 355
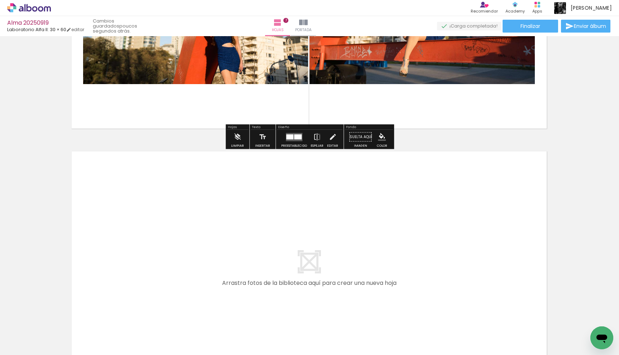
scroll to position [1744, 0]
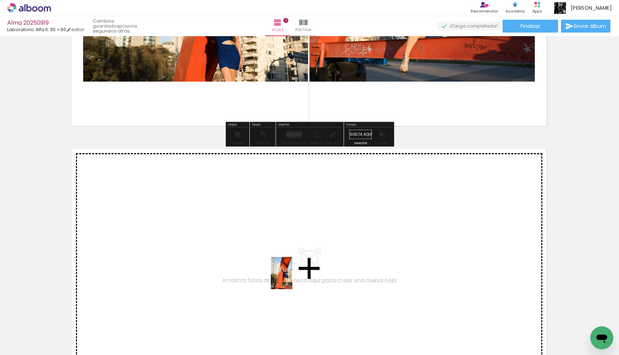
drag, startPoint x: 292, startPoint y: 320, endPoint x: 292, endPoint y: 279, distance: 41.2
click at [292, 279] on quentale-workspace at bounding box center [309, 177] width 619 height 355
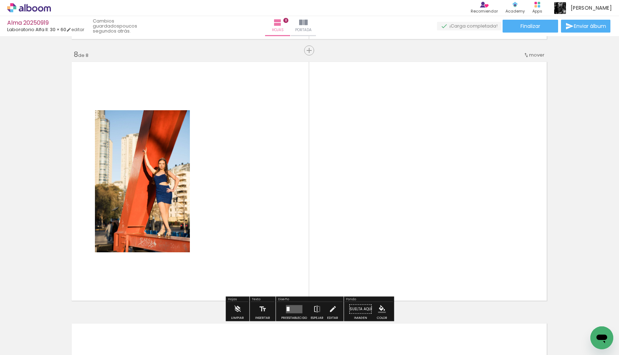
scroll to position [1839, 0]
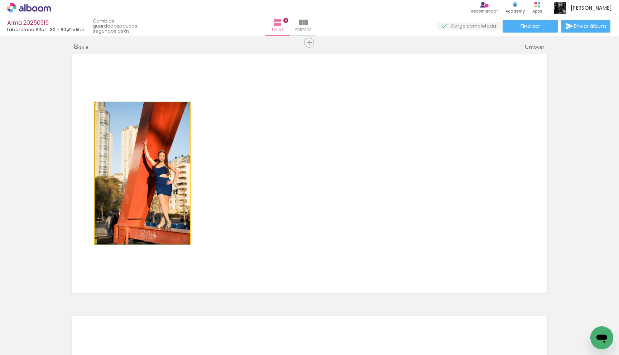
click at [168, 183] on quentale-photo at bounding box center [142, 173] width 95 height 142
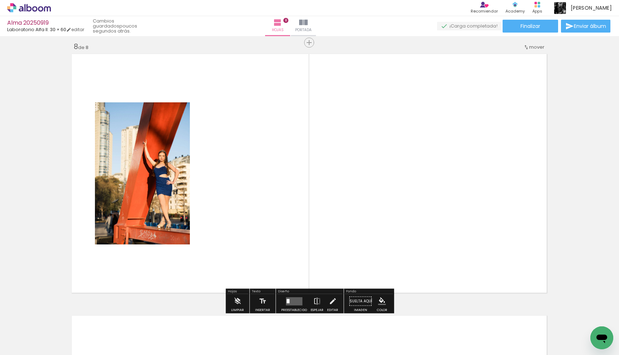
scroll to position [1847, 0]
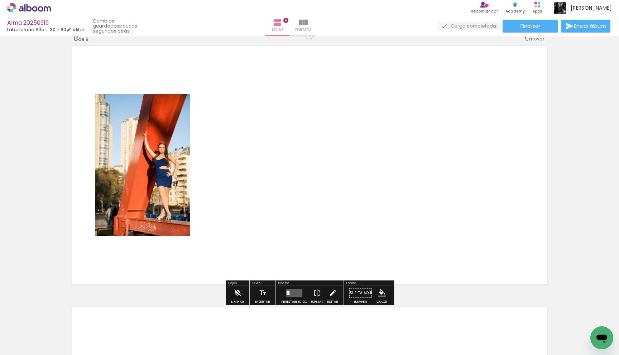
click at [329, 292] on iron-icon at bounding box center [333, 293] width 8 height 14
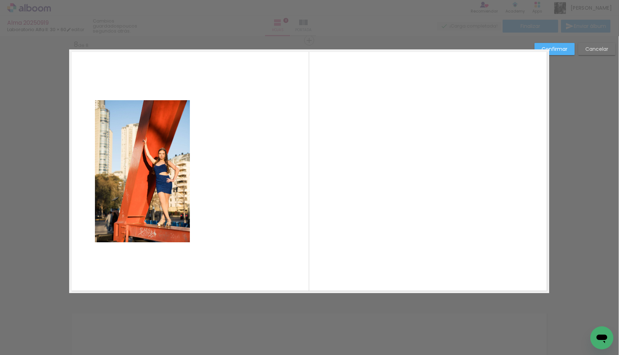
scroll to position [1839, 0]
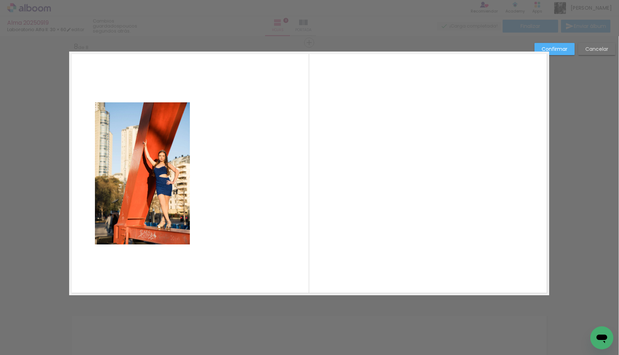
click at [0, 0] on slot "Confirmar" at bounding box center [0, 0] width 0 height 0
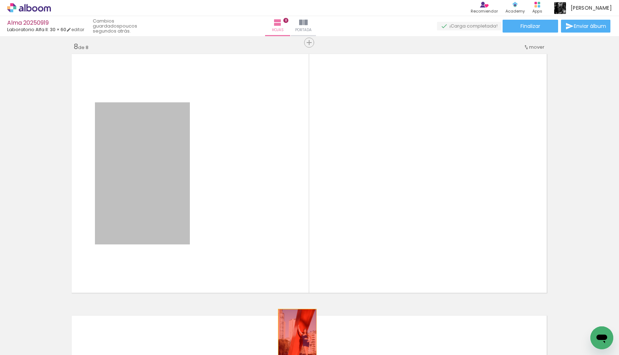
drag, startPoint x: 158, startPoint y: 186, endPoint x: 298, endPoint y: 339, distance: 207.5
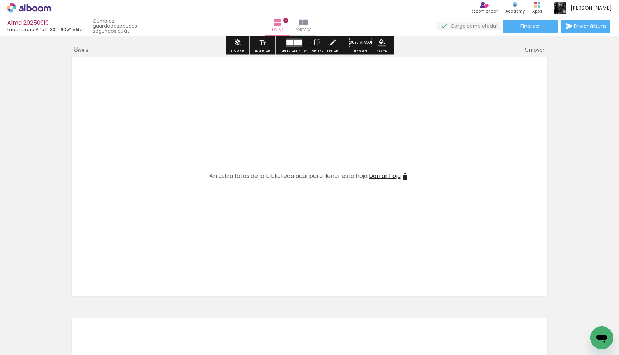
scroll to position [1837, 0]
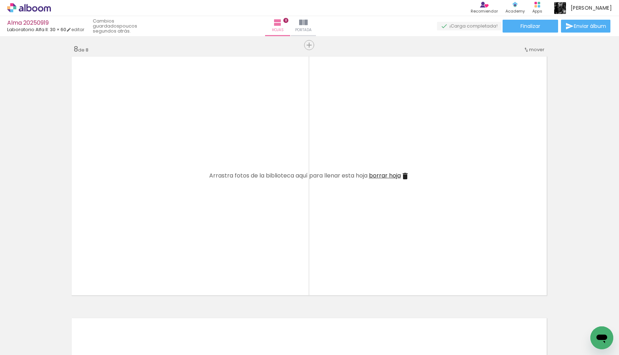
click at [460, 325] on div at bounding box center [448, 331] width 24 height 35
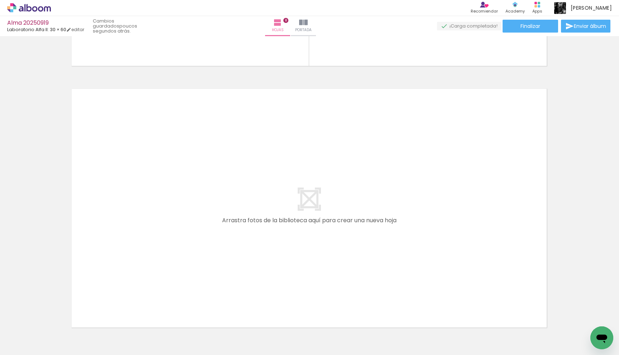
scroll to position [2067, 0]
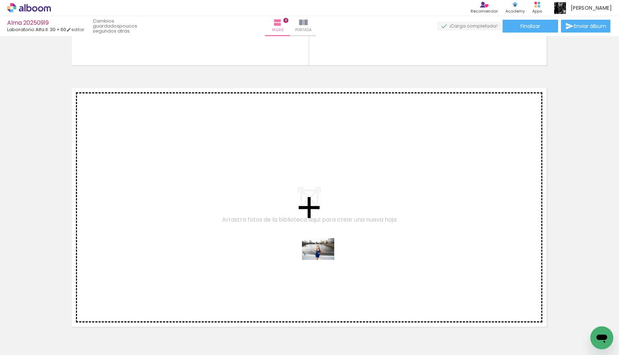
drag, startPoint x: 497, startPoint y: 332, endPoint x: 285, endPoint y: 260, distance: 224.4
click at [285, 260] on quentale-workspace at bounding box center [309, 177] width 619 height 355
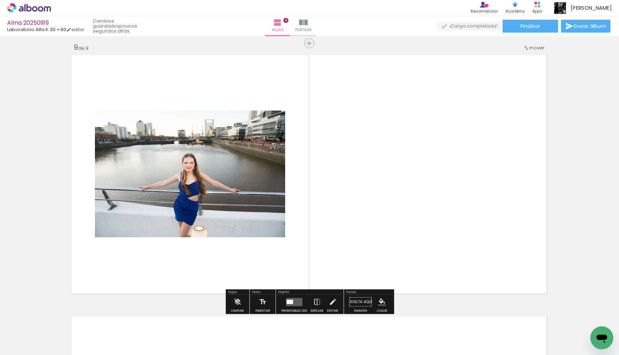
scroll to position [2101, 0]
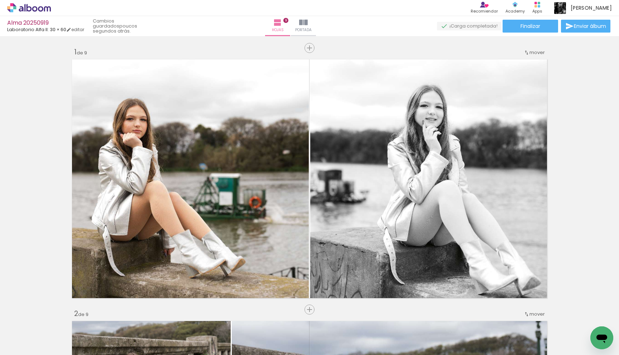
scroll to position [0, 539]
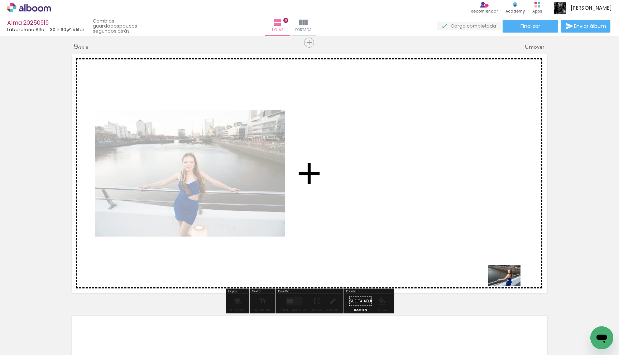
drag, startPoint x: 531, startPoint y: 335, endPoint x: 473, endPoint y: 231, distance: 118.9
click at [473, 231] on quentale-workspace at bounding box center [309, 177] width 619 height 355
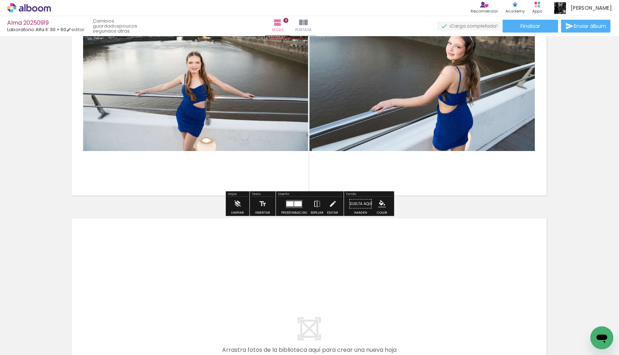
scroll to position [2214, 0]
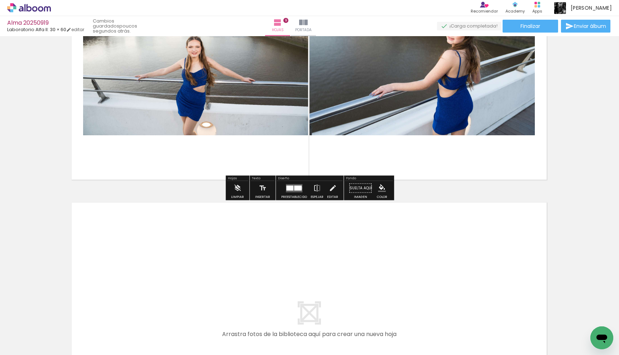
click at [299, 188] on div at bounding box center [298, 188] width 8 height 5
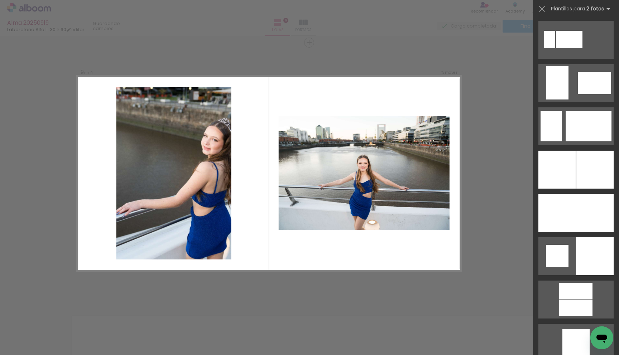
scroll to position [1661, 0]
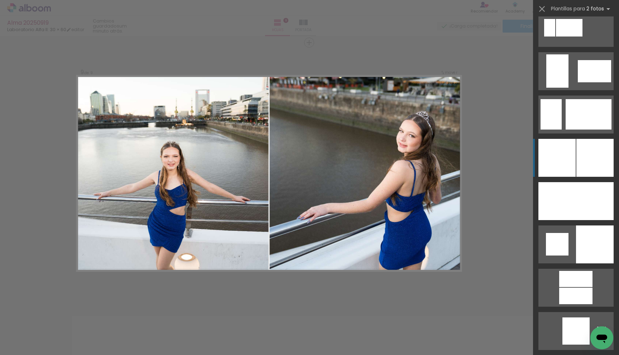
click at [586, 146] on div at bounding box center [595, 158] width 37 height 38
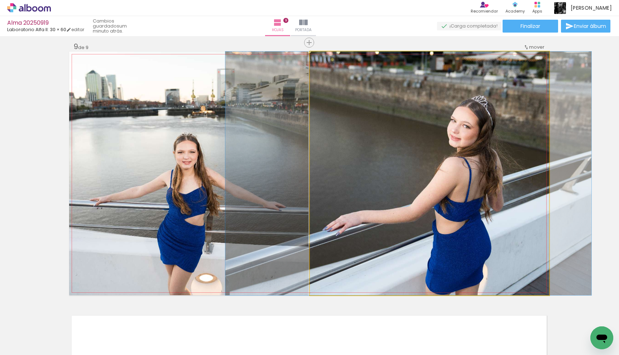
drag, startPoint x: 457, startPoint y: 164, endPoint x: 436, endPoint y: 163, distance: 21.2
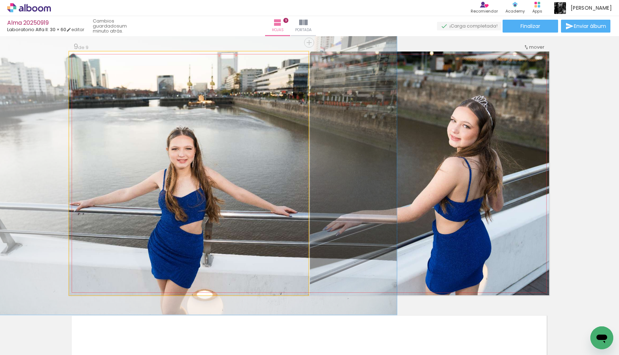
drag, startPoint x: 86, startPoint y: 60, endPoint x: 90, endPoint y: 61, distance: 4.0
type paper-slider "116"
click at [90, 61] on div at bounding box center [90, 59] width 6 height 6
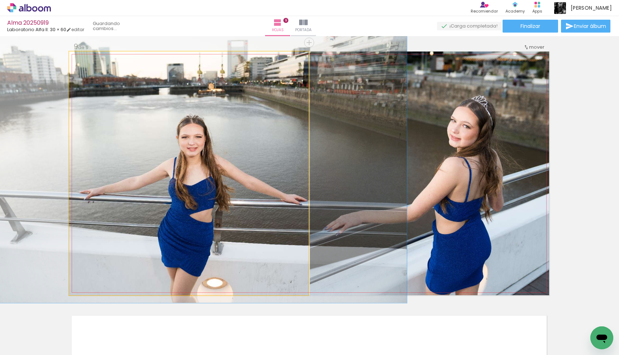
drag, startPoint x: 111, startPoint y: 83, endPoint x: 121, endPoint y: 71, distance: 15.5
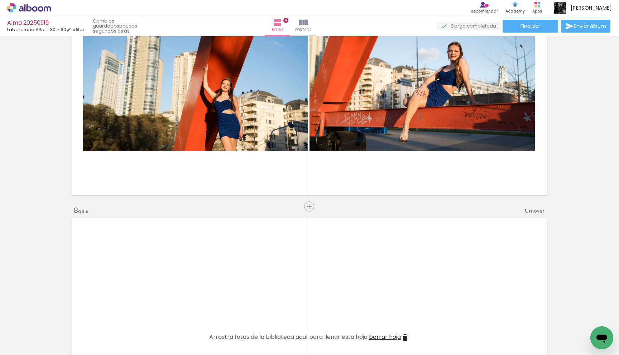
scroll to position [1605, 0]
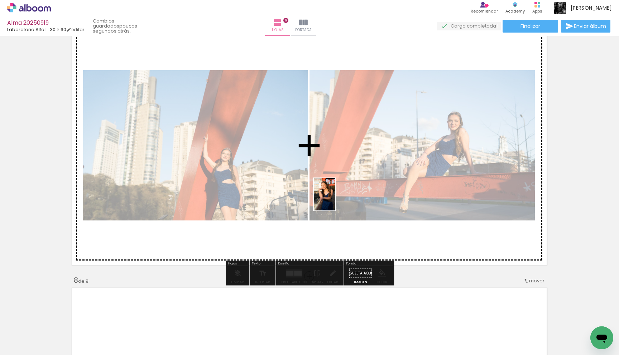
drag, startPoint x: 381, startPoint y: 333, endPoint x: 335, endPoint y: 200, distance: 140.7
click at [335, 200] on quentale-workspace at bounding box center [309, 177] width 619 height 355
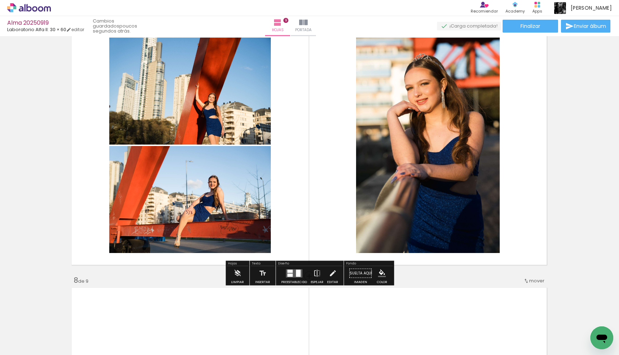
click at [293, 273] on quentale-layouter at bounding box center [294, 273] width 16 height 8
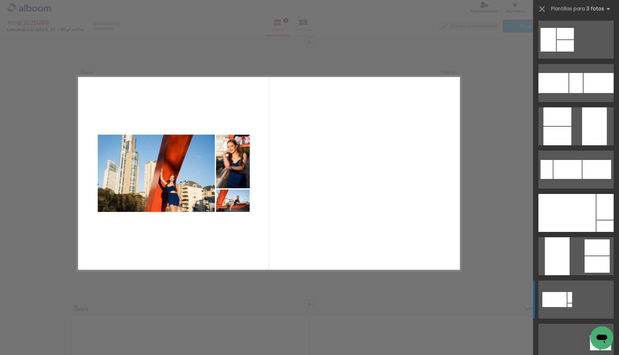
scroll to position [177, 0]
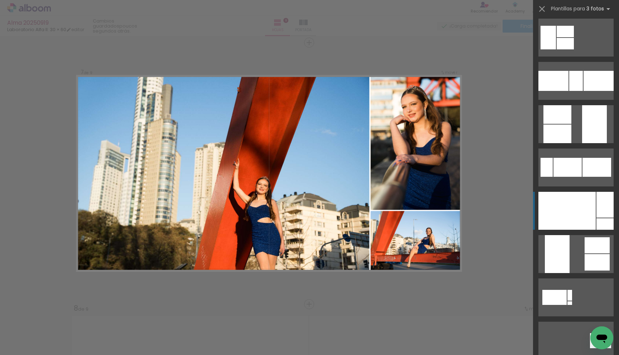
click at [568, 214] on div at bounding box center [567, 211] width 57 height 38
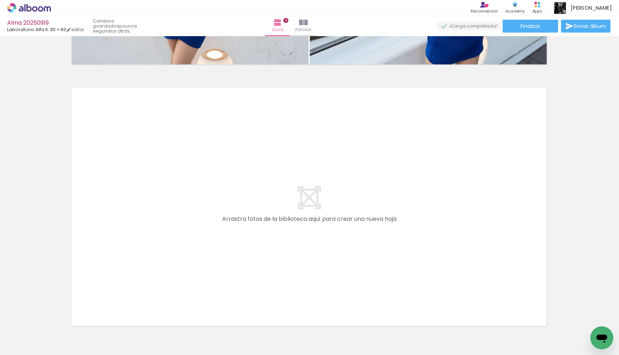
scroll to position [2330, 0]
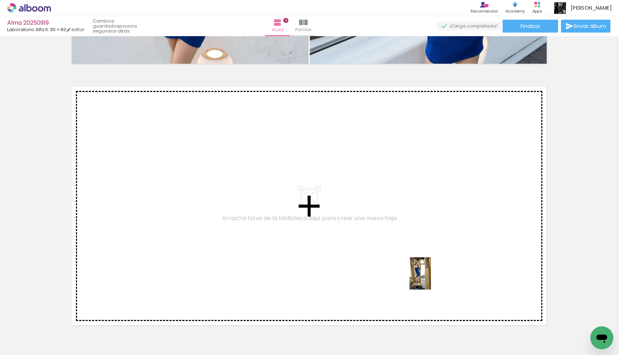
drag, startPoint x: 430, startPoint y: 325, endPoint x: 431, endPoint y: 277, distance: 48.0
click at [431, 277] on quentale-workspace at bounding box center [309, 177] width 619 height 355
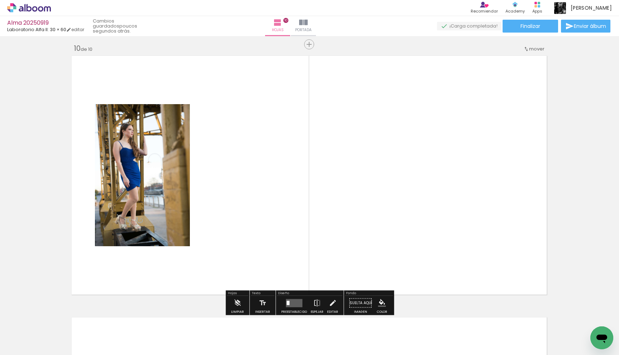
scroll to position [2363, 0]
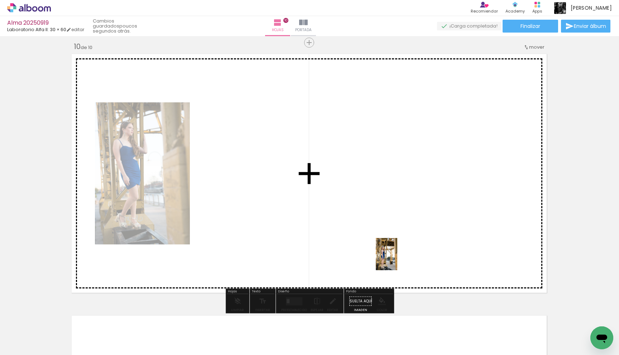
drag, startPoint x: 395, startPoint y: 337, endPoint x: 400, endPoint y: 245, distance: 91.5
click at [400, 245] on quentale-workspace at bounding box center [309, 177] width 619 height 355
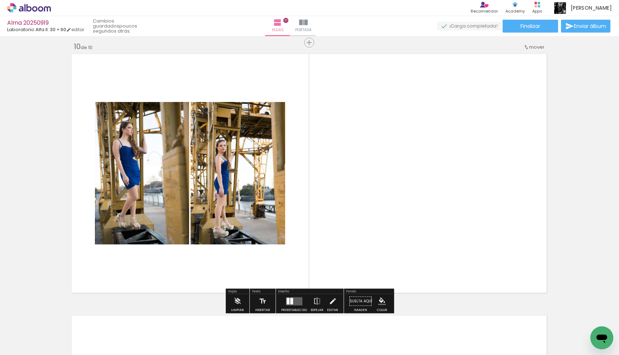
click at [294, 301] on quentale-layouter at bounding box center [294, 301] width 16 height 8
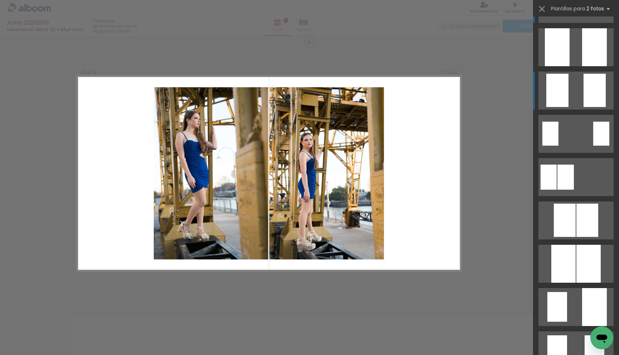
scroll to position [0, 0]
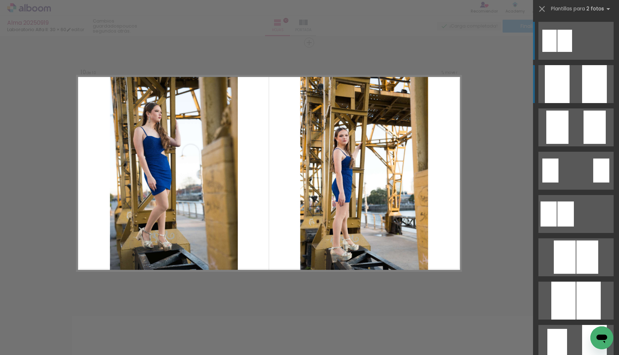
click at [579, 89] on quentale-layouter at bounding box center [576, 84] width 75 height 38
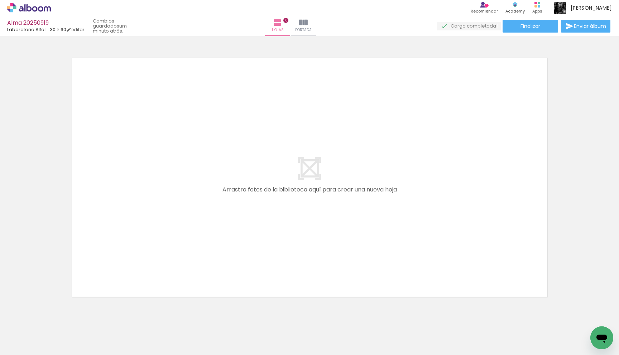
scroll to position [2635, 0]
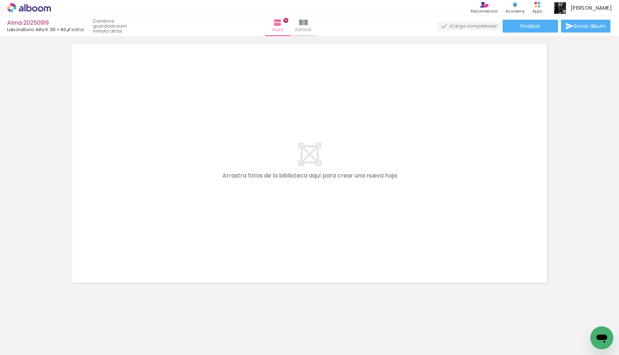
click at [271, 336] on div at bounding box center [260, 331] width 24 height 35
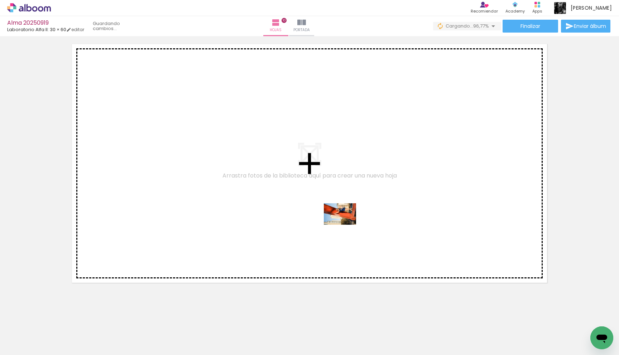
drag, startPoint x: 584, startPoint y: 328, endPoint x: 345, endPoint y: 225, distance: 260.2
click at [345, 225] on quentale-workspace at bounding box center [309, 177] width 619 height 355
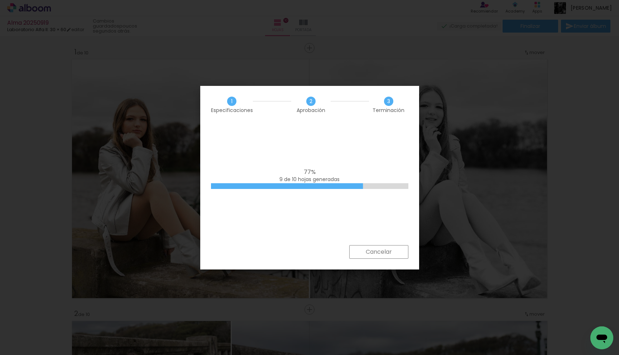
scroll to position [0, 686]
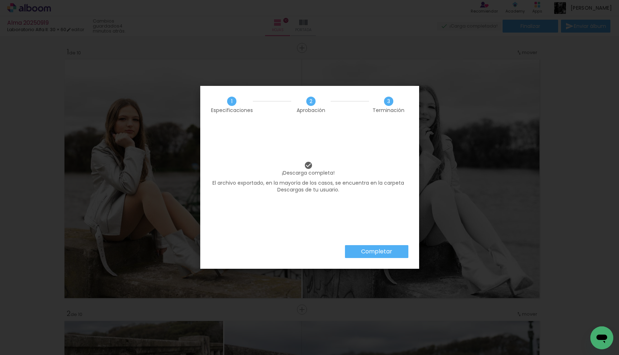
scroll to position [0, 686]
click at [0, 0] on slot "Completar" at bounding box center [0, 0] width 0 height 0
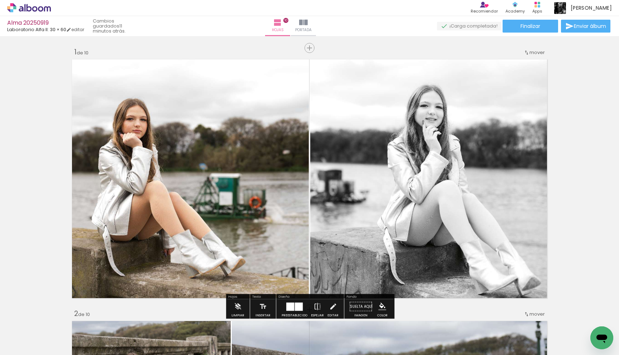
scroll to position [0, 686]
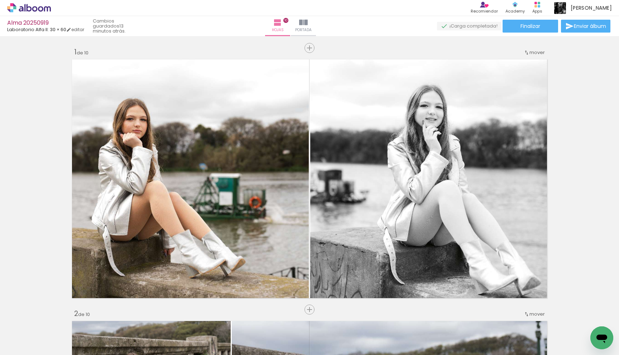
scroll to position [0, 686]
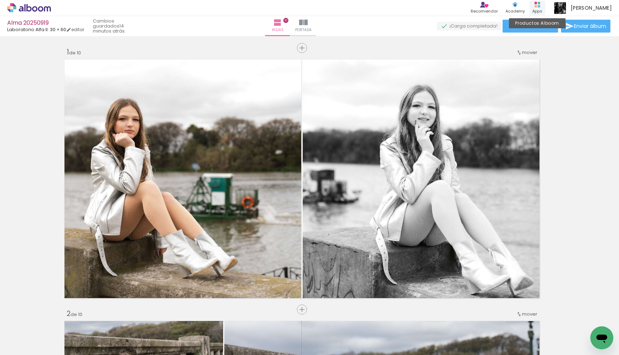
click at [545, 7] on div "Productos Alboom Apps" at bounding box center [538, 8] width 16 height 15
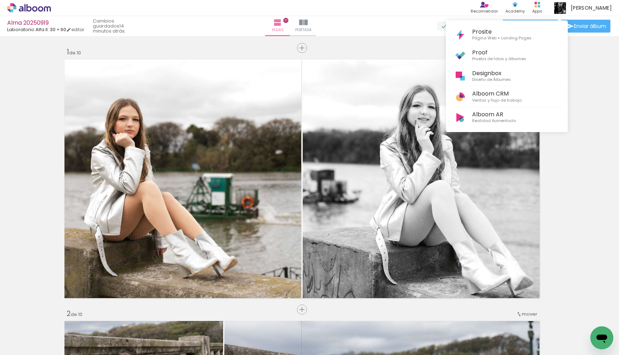
click at [557, 5] on div at bounding box center [309, 177] width 619 height 355
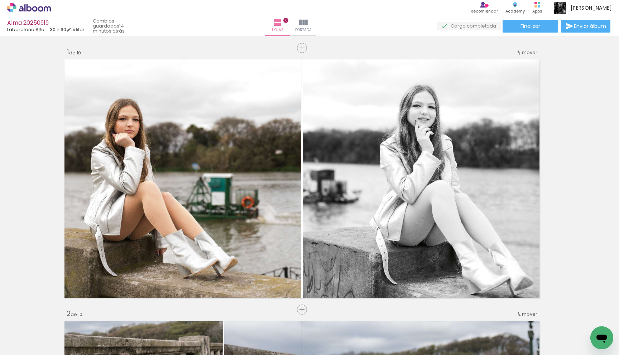
click at [537, 5] on rect at bounding box center [536, 6] width 3 height 3
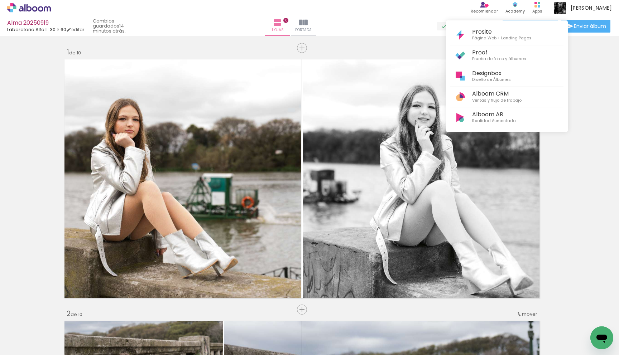
click at [557, 5] on div at bounding box center [309, 177] width 619 height 355
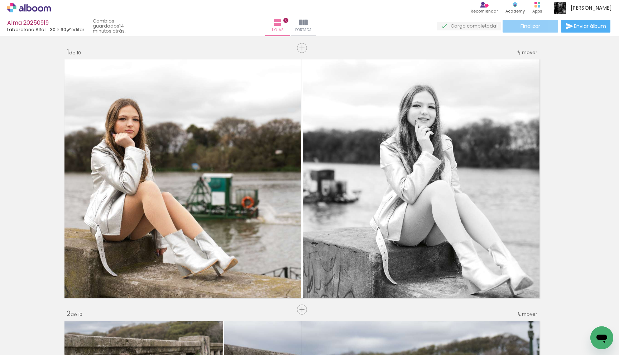
click at [531, 25] on span "Finalizar" at bounding box center [531, 26] width 20 height 5
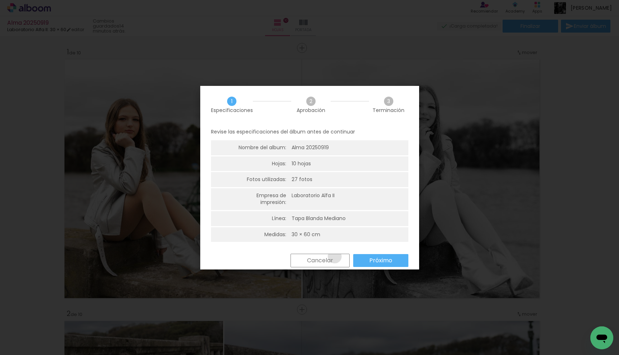
click at [334, 257] on paper-button "Cancelar" at bounding box center [320, 261] width 59 height 14
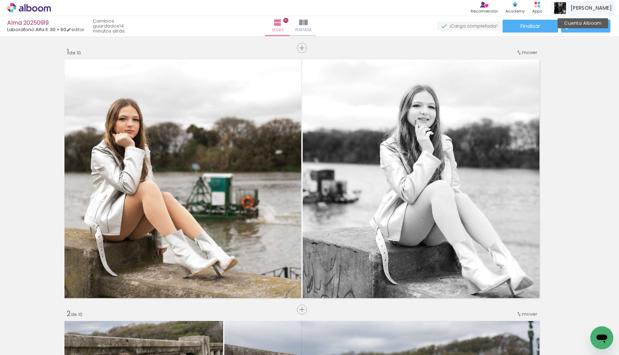
click at [591, 8] on div "Horacio Cuenta Alboom" at bounding box center [583, 8] width 63 height 14
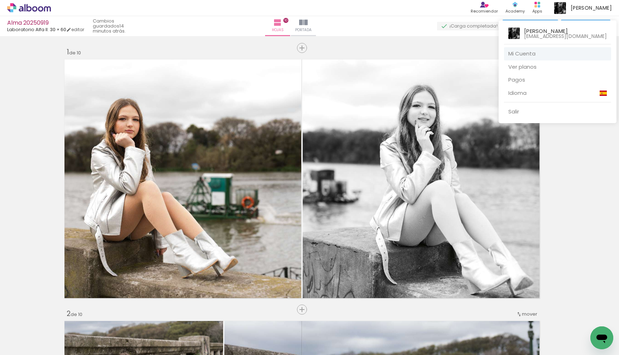
click at [558, 56] on link "Mi Cuenta" at bounding box center [557, 53] width 107 height 13
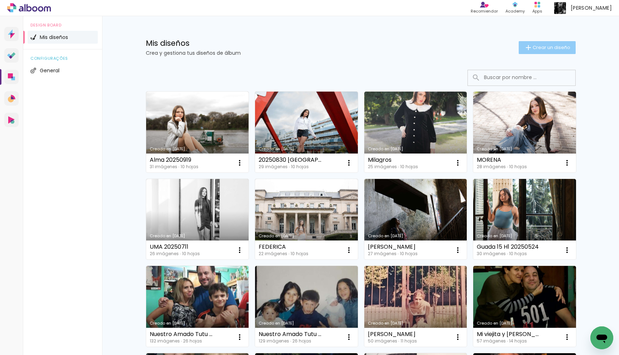
click at [550, 49] on span "Crear un diseño" at bounding box center [552, 47] width 38 height 5
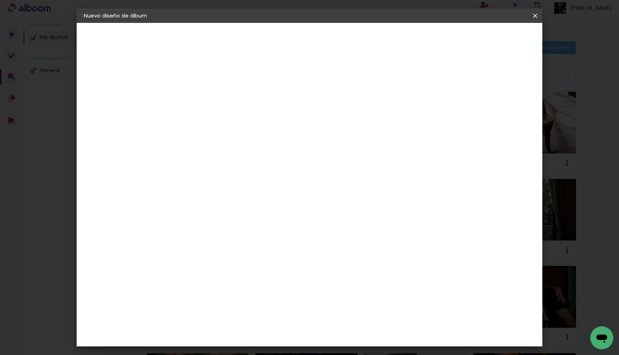
click at [201, 91] on input at bounding box center [201, 96] width 0 height 11
type input "AMBAR 20250920"
type paper-input "AMBAR 20250920"
click at [0, 0] on slot "Avanzar" at bounding box center [0, 0] width 0 height 0
click at [229, 272] on div "Laboratorio Alfa II" at bounding box center [212, 277] width 33 height 11
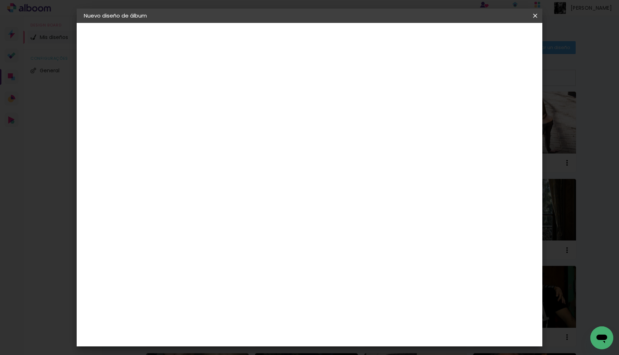
click at [0, 0] on slot "Tamaño libre" at bounding box center [0, 0] width 0 height 0
click at [229, 272] on div "Laboratorio Alfa II" at bounding box center [212, 277] width 33 height 11
click at [323, 109] on paper-item "Tamaño libre" at bounding box center [289, 109] width 67 height 16
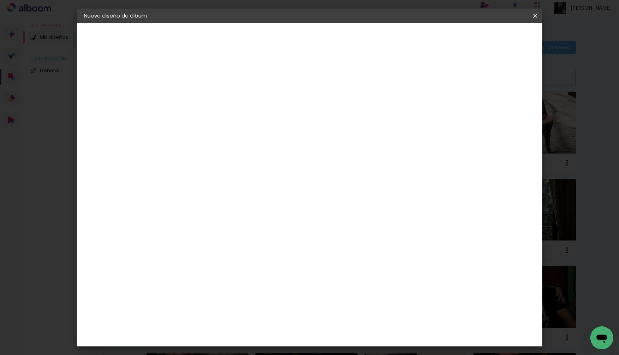
click at [0, 0] on slot "Tamaño libre" at bounding box center [0, 0] width 0 height 0
click at [218, 272] on div "Laboratorio Alfa II" at bounding box center [212, 277] width 33 height 11
click at [285, 35] on paper-button "Volver" at bounding box center [270, 38] width 30 height 12
click at [272, 33] on paper-button "Avanzar" at bounding box center [254, 38] width 34 height 12
click at [205, 272] on div "Laboratorio Alfa II" at bounding box center [212, 277] width 33 height 11
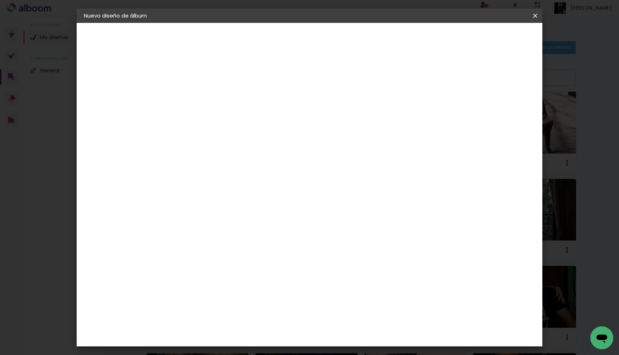
click at [0, 0] on slot "Avanzar" at bounding box center [0, 0] width 0 height 0
click at [229, 120] on input "text" at bounding box center [215, 124] width 28 height 11
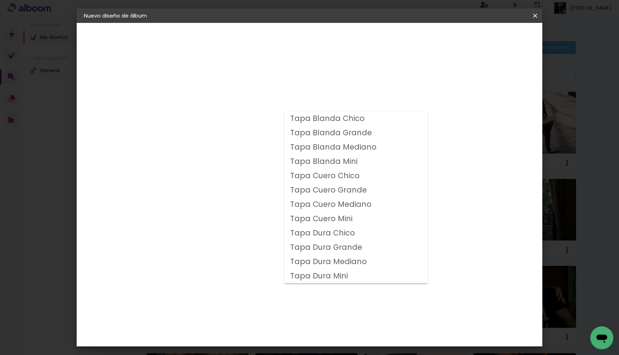
click at [0, 0] on slot "Tapa Blanda Mediano" at bounding box center [0, 0] width 0 height 0
type input "Tapa Blanda Mediano"
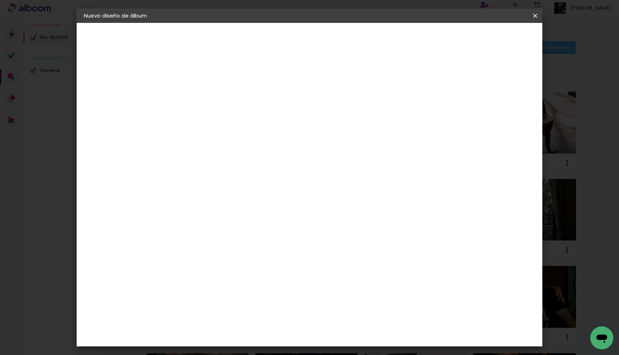
click at [249, 216] on span "30 × 60" at bounding box center [232, 227] width 33 height 23
click at [0, 0] on slot "Avanzar" at bounding box center [0, 0] width 0 height 0
click at [455, 79] on div at bounding box center [451, 77] width 6 height 6
type paper-checkbox "on"
click at [496, 38] on span "Empezar diseño" at bounding box center [476, 37] width 40 height 5
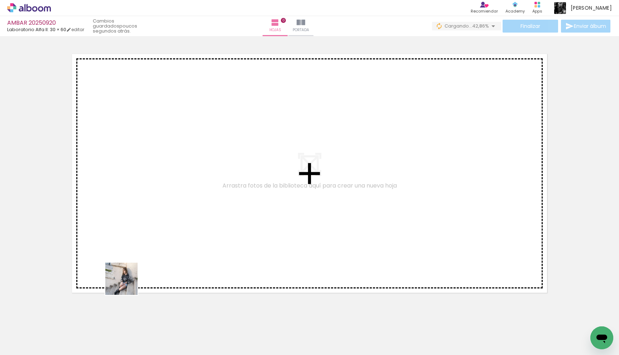
drag, startPoint x: 83, startPoint y: 339, endPoint x: 132, endPoint y: 280, distance: 77.2
click at [132, 280] on quentale-workspace at bounding box center [309, 177] width 619 height 355
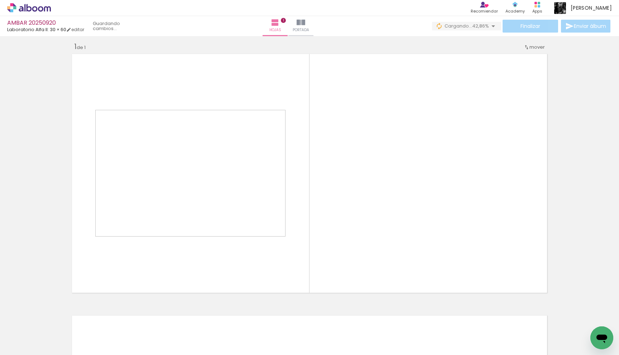
scroll to position [5, 0]
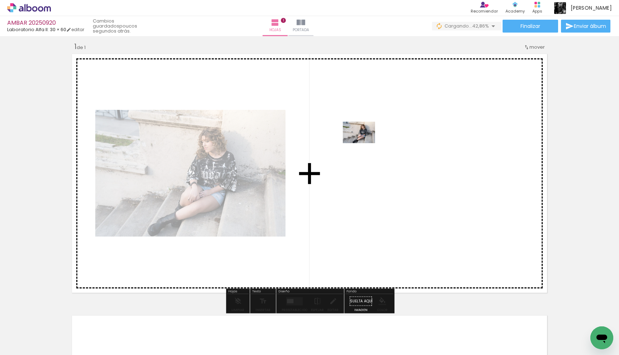
drag, startPoint x: 119, startPoint y: 338, endPoint x: 364, endPoint y: 144, distance: 312.2
click at [364, 144] on quentale-workspace at bounding box center [309, 177] width 619 height 355
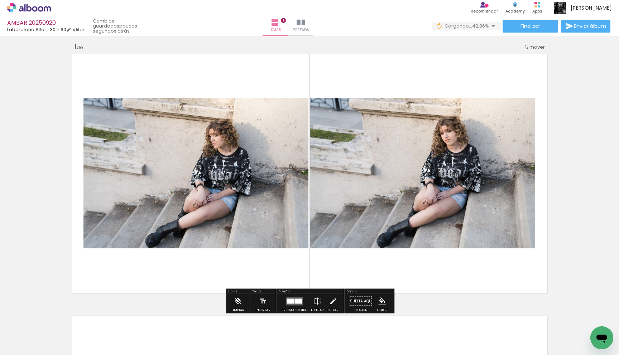
click at [295, 303] on div at bounding box center [299, 301] width 8 height 5
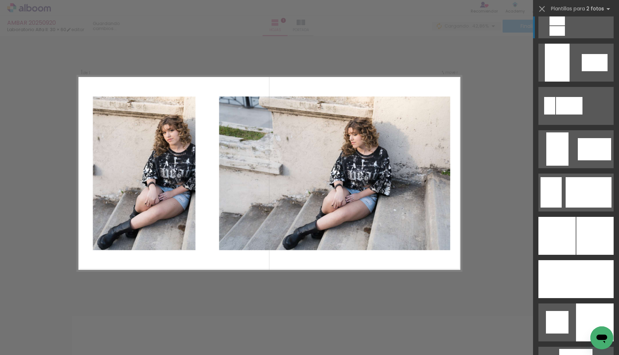
scroll to position [1612, 0]
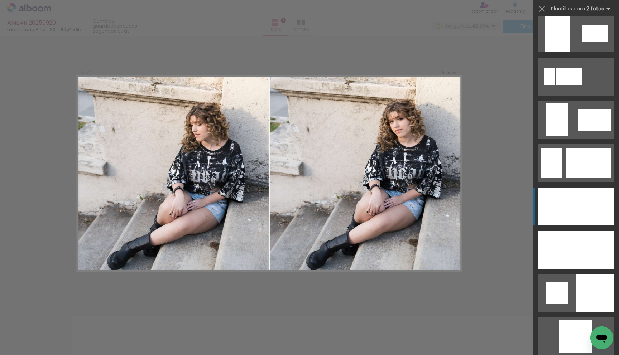
click at [566, 199] on div at bounding box center [557, 207] width 37 height 38
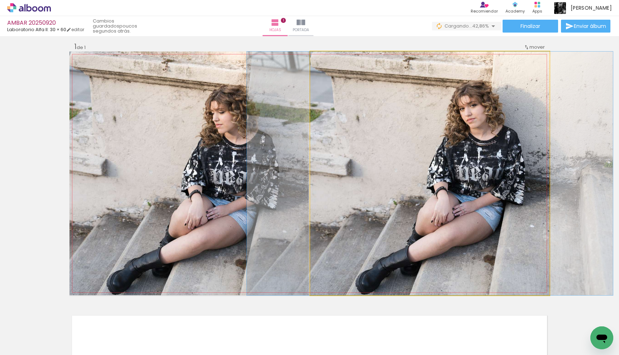
drag, startPoint x: 473, startPoint y: 191, endPoint x: 473, endPoint y: 182, distance: 8.6
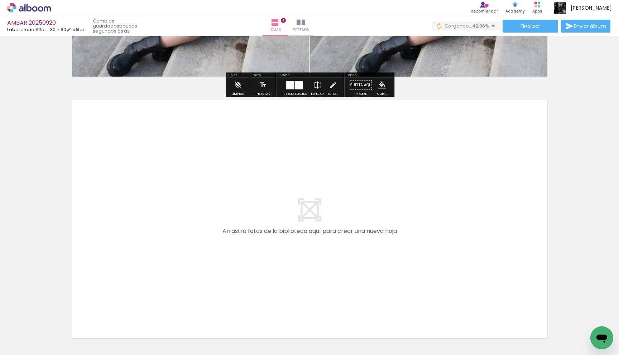
scroll to position [223, 0]
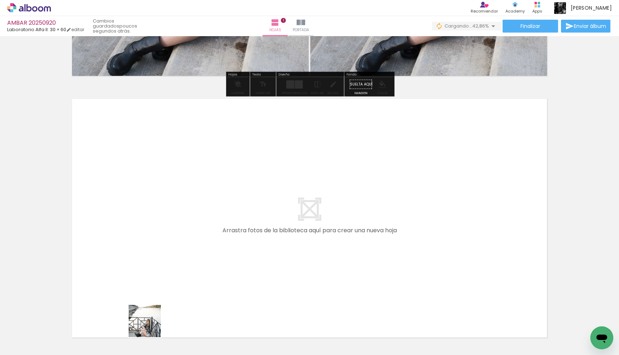
drag, startPoint x: 150, startPoint y: 333, endPoint x: 150, endPoint y: 273, distance: 59.8
click at [150, 273] on quentale-workspace at bounding box center [309, 177] width 619 height 355
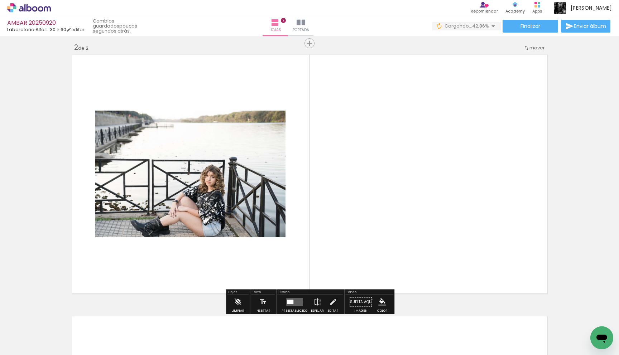
scroll to position [267, 0]
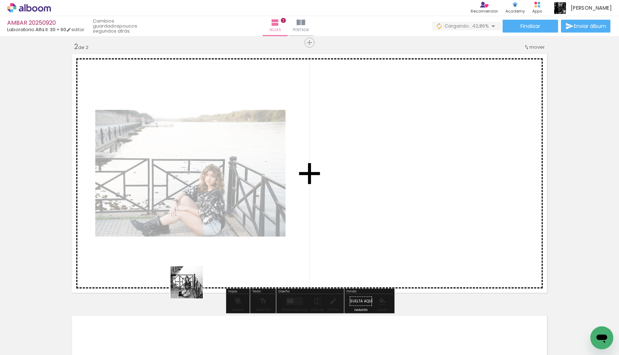
drag, startPoint x: 190, startPoint y: 323, endPoint x: 192, endPoint y: 288, distance: 34.8
click at [192, 288] on quentale-workspace at bounding box center [309, 177] width 619 height 355
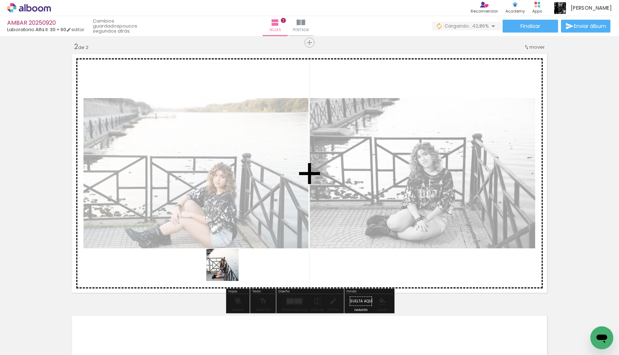
drag, startPoint x: 229, startPoint y: 325, endPoint x: 228, endPoint y: 269, distance: 55.6
click at [228, 269] on quentale-workspace at bounding box center [309, 177] width 619 height 355
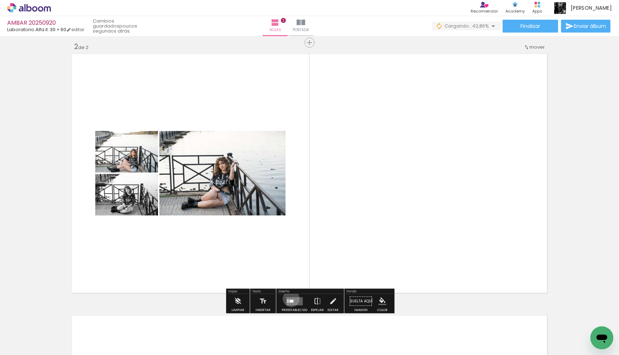
click at [290, 299] on quentale-layouter at bounding box center [294, 301] width 16 height 8
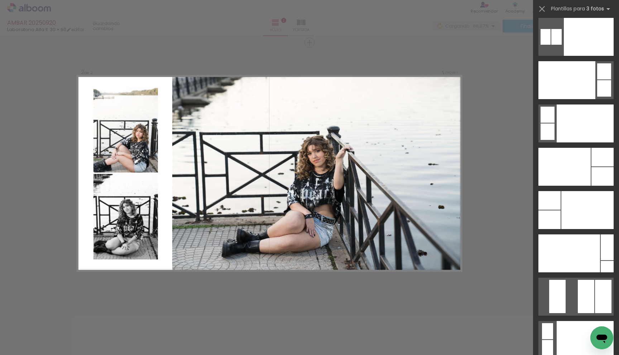
scroll to position [8592, 0]
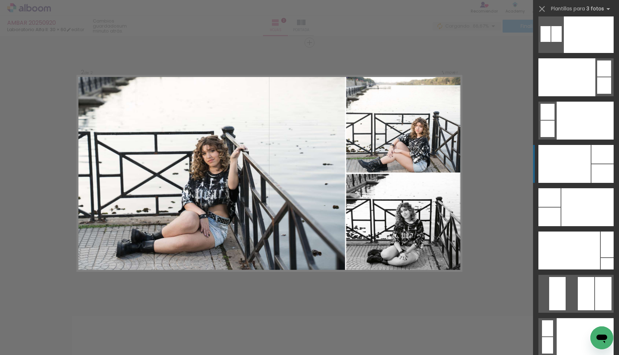
click at [576, 153] on div at bounding box center [565, 164] width 52 height 38
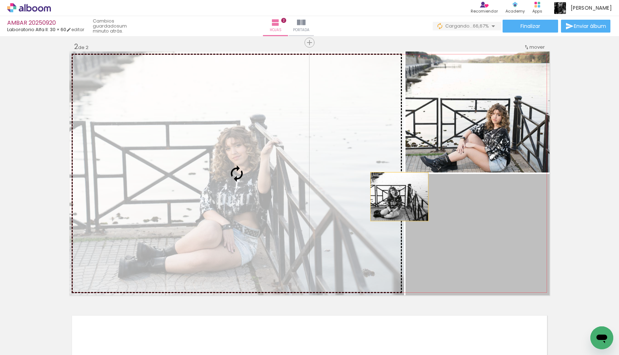
drag, startPoint x: 513, startPoint y: 214, endPoint x: 400, endPoint y: 197, distance: 114.5
click at [0, 0] on slot at bounding box center [0, 0] width 0 height 0
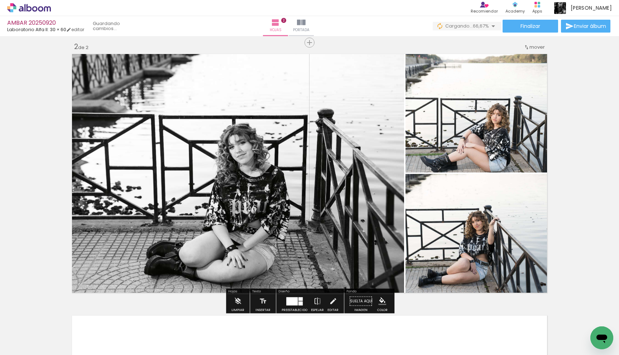
click at [406, 197] on quentale-photo at bounding box center [478, 234] width 144 height 121
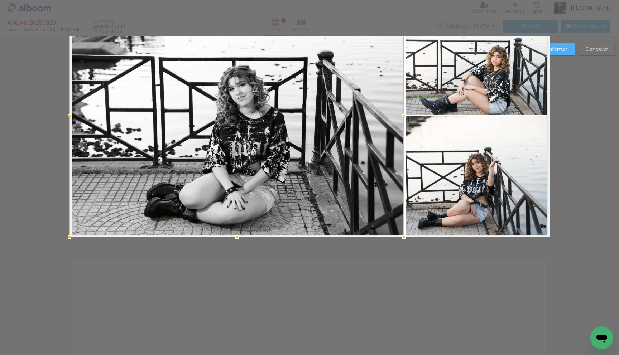
scroll to position [359, 0]
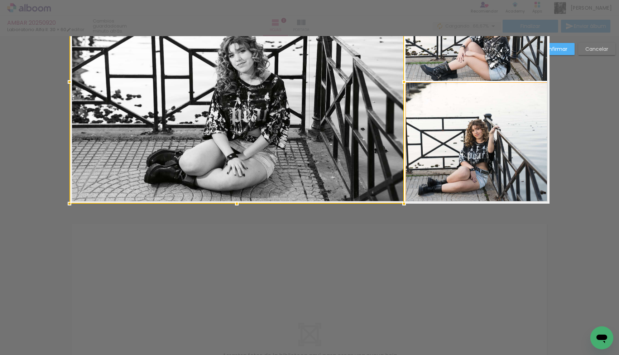
click at [448, 147] on quentale-photo at bounding box center [478, 142] width 144 height 121
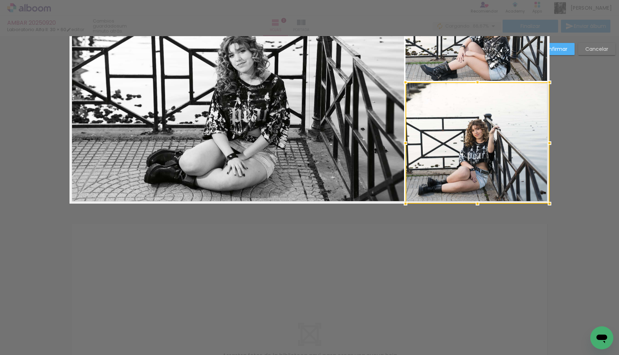
click at [0, 0] on slot "Confirmar" at bounding box center [0, 0] width 0 height 0
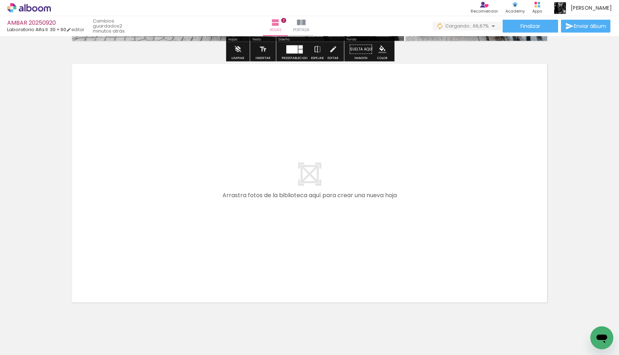
scroll to position [539, 0]
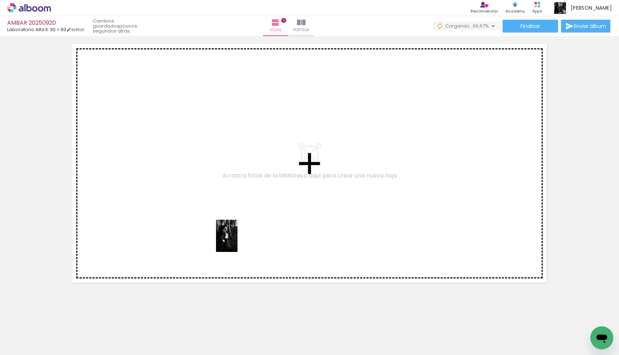
drag, startPoint x: 281, startPoint y: 336, endPoint x: 238, endPoint y: 242, distance: 104.2
click at [238, 242] on quentale-workspace at bounding box center [309, 177] width 619 height 355
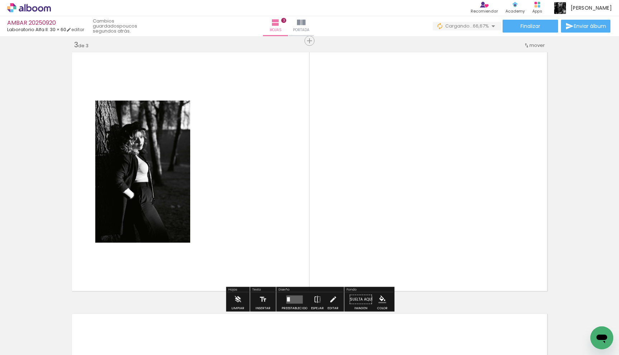
scroll to position [529, 0]
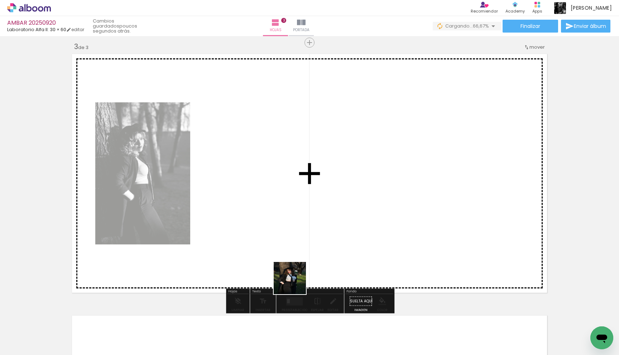
drag, startPoint x: 315, startPoint y: 327, endPoint x: 274, endPoint y: 237, distance: 98.6
click at [274, 237] on quentale-workspace at bounding box center [309, 177] width 619 height 355
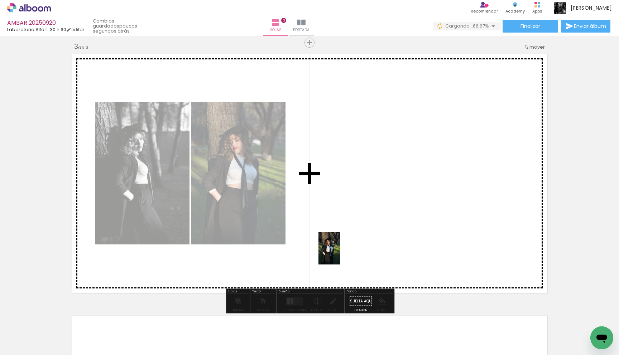
drag, startPoint x: 353, startPoint y: 335, endPoint x: 340, endPoint y: 230, distance: 105.9
click at [340, 230] on quentale-workspace at bounding box center [309, 177] width 619 height 355
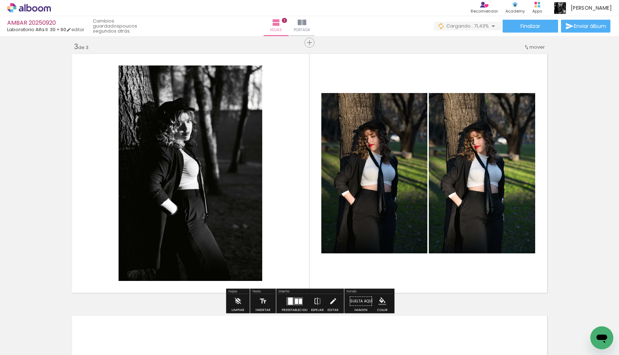
click at [295, 304] on quentale-layouter at bounding box center [294, 301] width 16 height 8
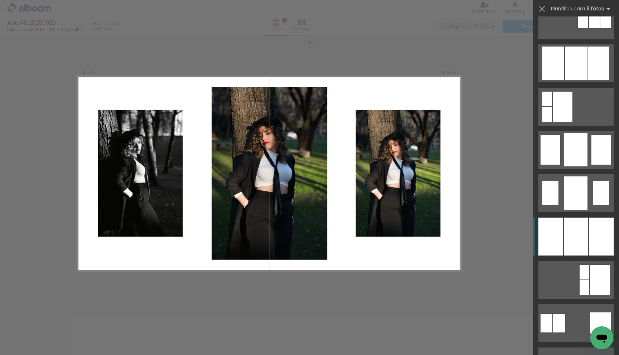
scroll to position [456, 0]
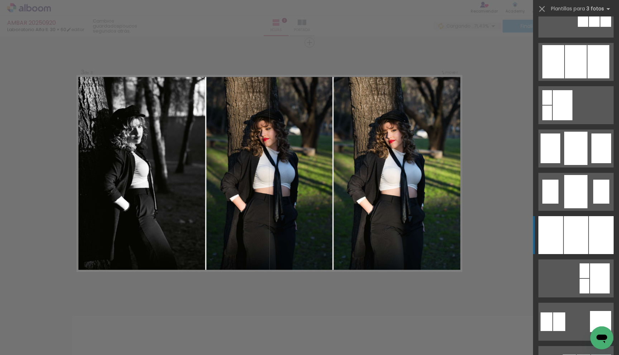
click at [577, 223] on div at bounding box center [576, 235] width 24 height 38
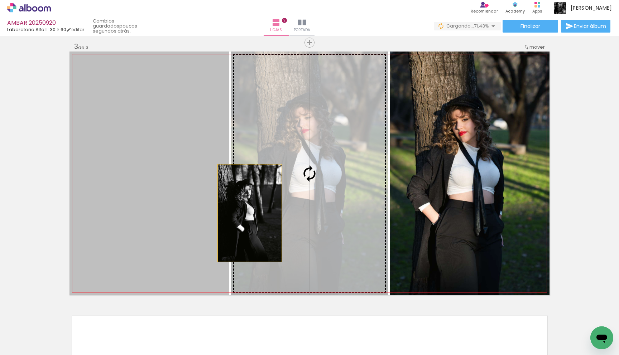
drag, startPoint x: 199, startPoint y: 217, endPoint x: 273, endPoint y: 213, distance: 74.3
click at [0, 0] on slot at bounding box center [0, 0] width 0 height 0
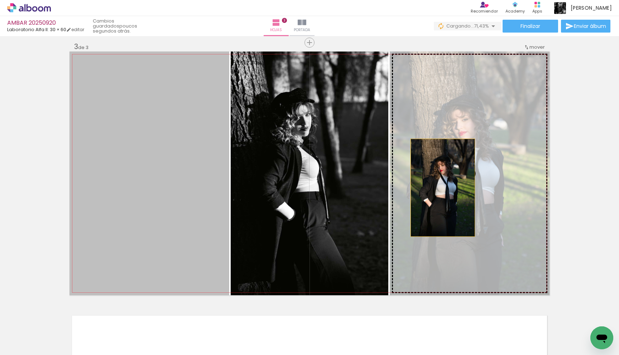
drag, startPoint x: 173, startPoint y: 209, endPoint x: 443, endPoint y: 188, distance: 270.7
click at [0, 0] on slot at bounding box center [0, 0] width 0 height 0
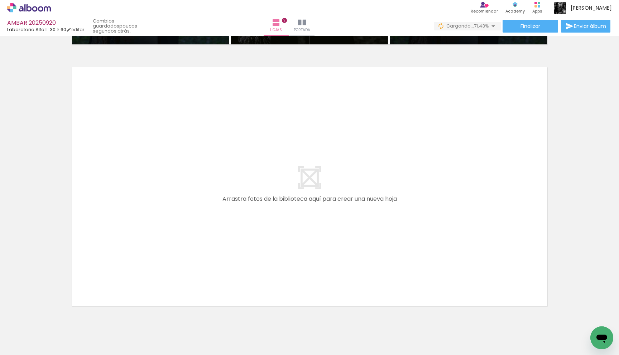
scroll to position [0, 131]
click at [540, 331] on div at bounding box center [535, 331] width 24 height 35
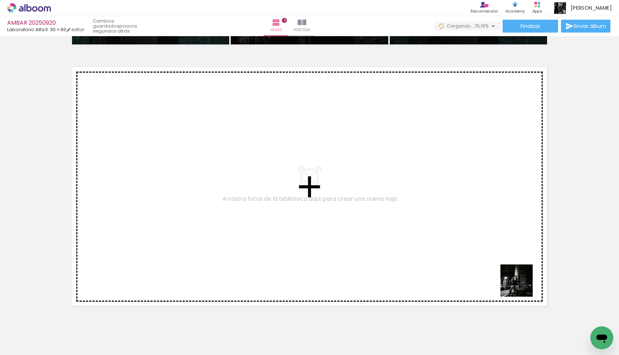
drag, startPoint x: 540, startPoint y: 331, endPoint x: 510, endPoint y: 263, distance: 74.1
click at [510, 263] on quentale-workspace at bounding box center [309, 177] width 619 height 355
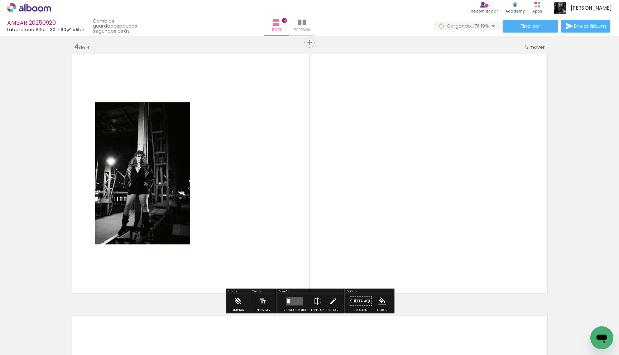
scroll to position [791, 0]
click at [250, 218] on quentale-layouter at bounding box center [310, 174] width 480 height 244
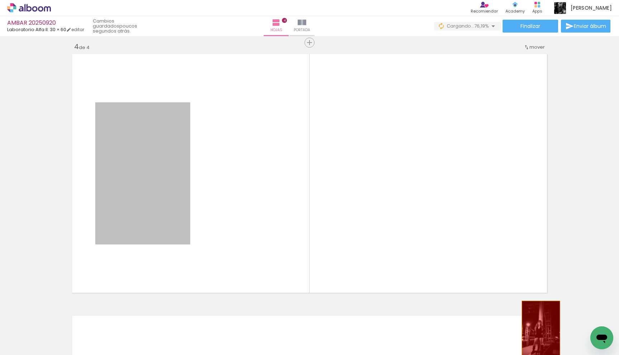
drag, startPoint x: 170, startPoint y: 201, endPoint x: 541, endPoint y: 330, distance: 392.8
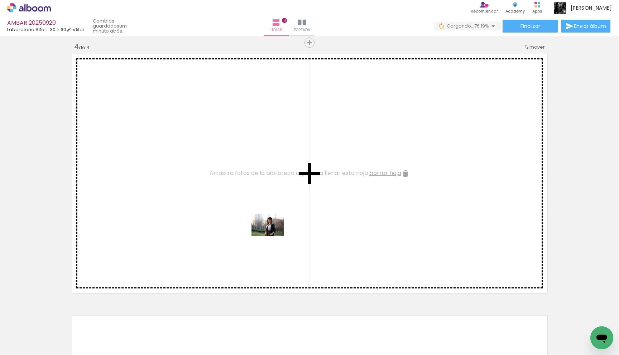
drag, startPoint x: 388, startPoint y: 333, endPoint x: 273, endPoint y: 236, distance: 150.4
click at [273, 236] on quentale-workspace at bounding box center [309, 177] width 619 height 355
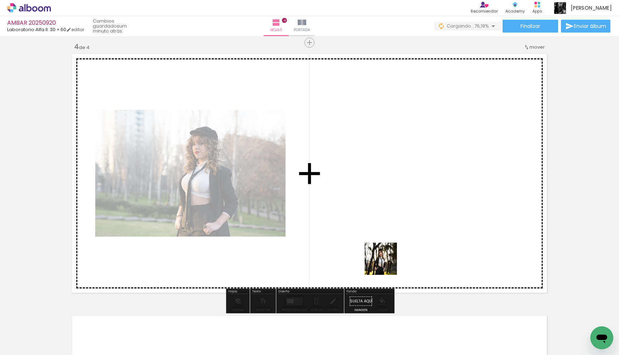
drag, startPoint x: 416, startPoint y: 329, endPoint x: 385, endPoint y: 263, distance: 72.6
click at [385, 263] on quentale-workspace at bounding box center [309, 177] width 619 height 355
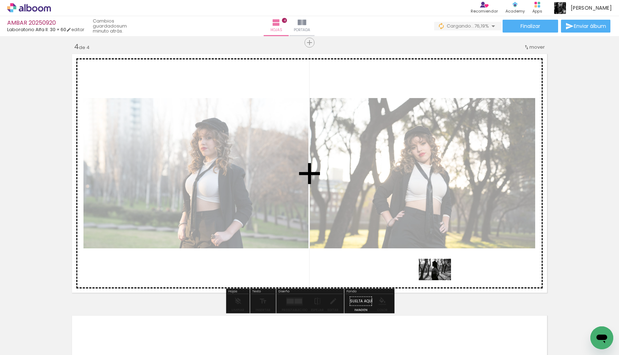
drag, startPoint x: 465, startPoint y: 332, endPoint x: 440, endPoint y: 281, distance: 56.9
click at [440, 281] on quentale-workspace at bounding box center [309, 177] width 619 height 355
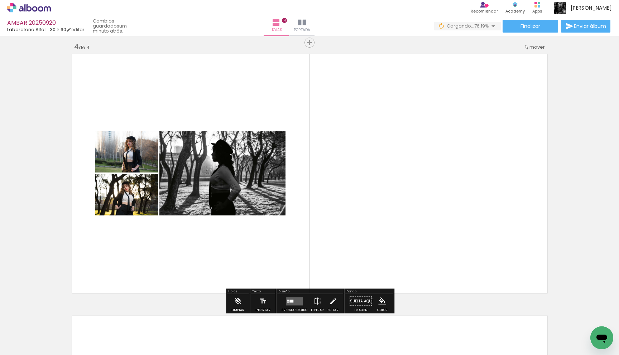
click at [297, 301] on quentale-layouter at bounding box center [294, 301] width 16 height 8
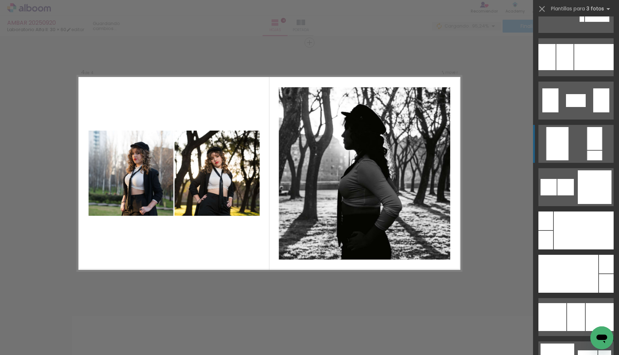
scroll to position [6660, 0]
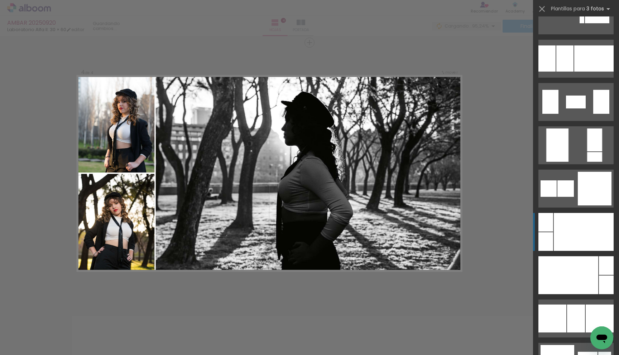
click at [574, 226] on div at bounding box center [584, 232] width 60 height 38
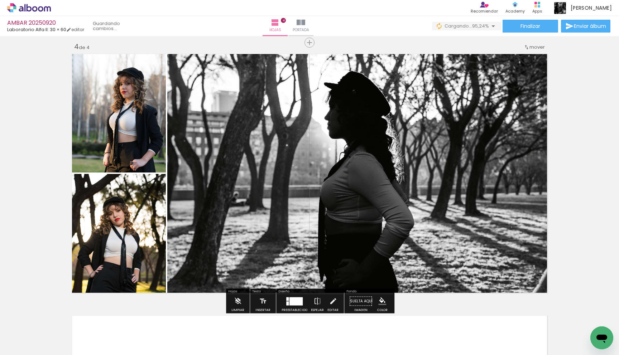
click at [147, 137] on quentale-photo at bounding box center [118, 112] width 96 height 121
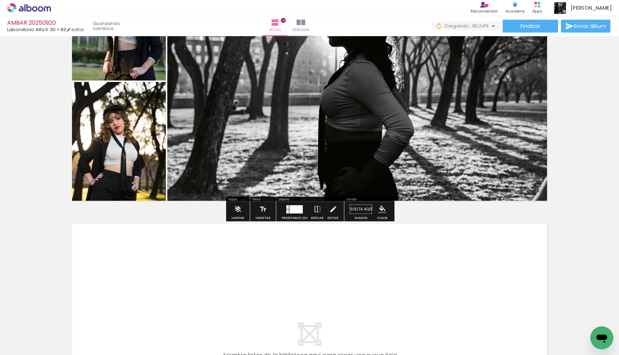
scroll to position [885, 0]
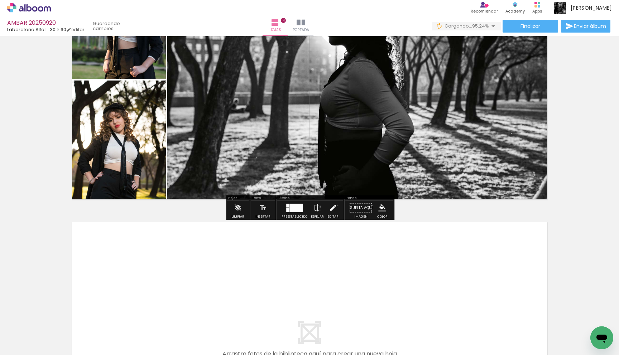
click at [336, 205] on paper-button "Editar" at bounding box center [333, 210] width 15 height 18
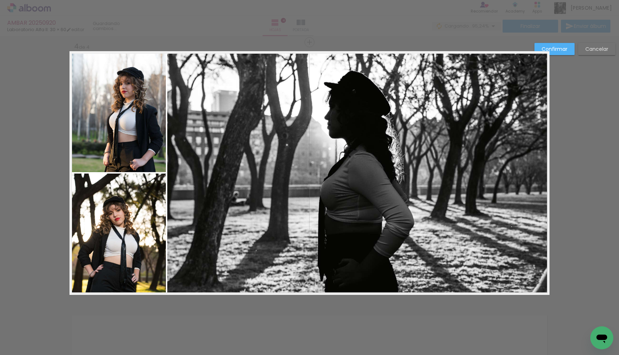
scroll to position [791, 0]
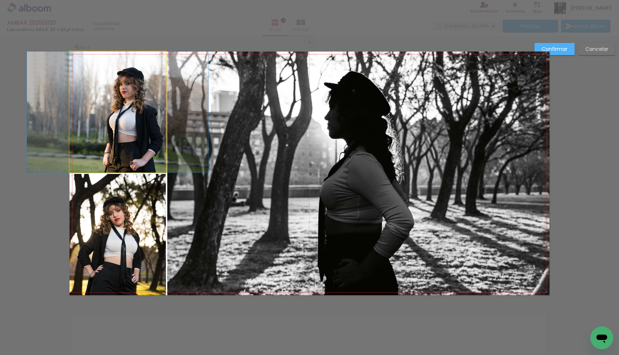
click at [155, 148] on quentale-photo at bounding box center [118, 112] width 96 height 121
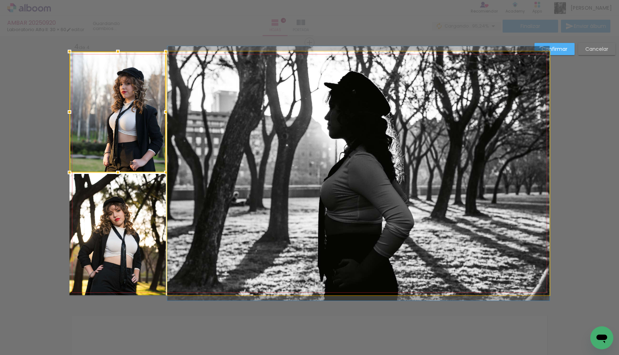
click at [177, 182] on quentale-photo at bounding box center [358, 174] width 382 height 244
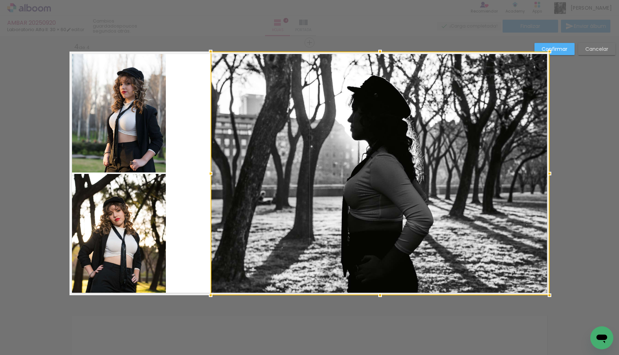
drag, startPoint x: 169, startPoint y: 175, endPoint x: 213, endPoint y: 175, distance: 44.4
click at [213, 175] on div at bounding box center [211, 174] width 14 height 14
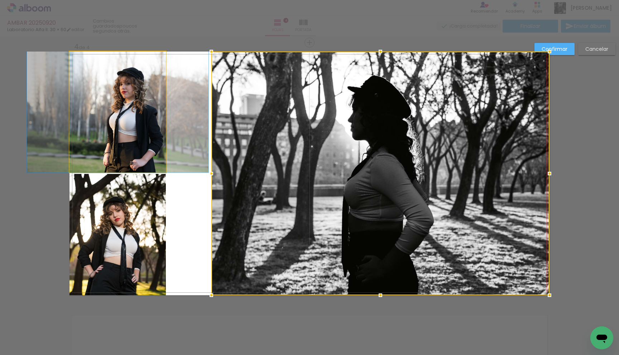
click at [145, 144] on quentale-photo at bounding box center [118, 112] width 96 height 121
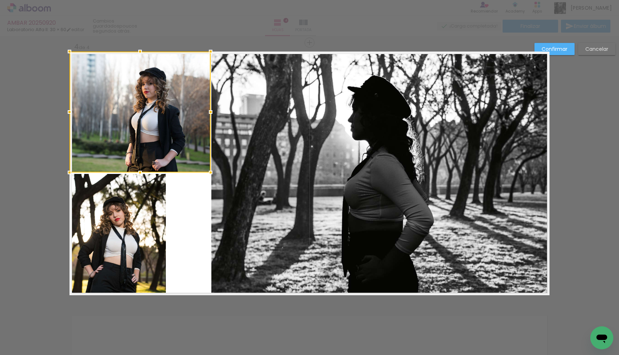
drag, startPoint x: 165, startPoint y: 112, endPoint x: 210, endPoint y: 114, distance: 44.8
click at [210, 114] on div at bounding box center [211, 112] width 14 height 14
click at [153, 219] on quentale-photo at bounding box center [118, 234] width 96 height 121
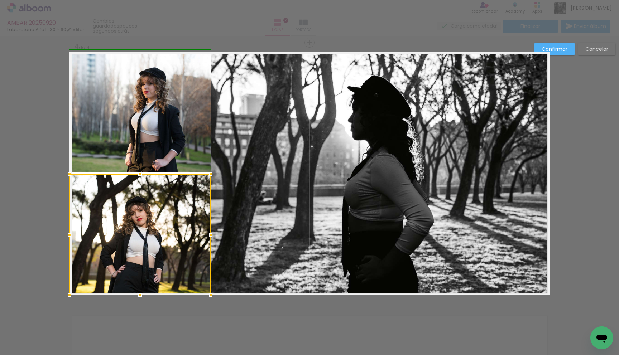
drag, startPoint x: 166, startPoint y: 234, endPoint x: 208, endPoint y: 235, distance: 42.3
click at [208, 235] on div at bounding box center [211, 235] width 14 height 14
click at [0, 0] on slot "Confirmar" at bounding box center [0, 0] width 0 height 0
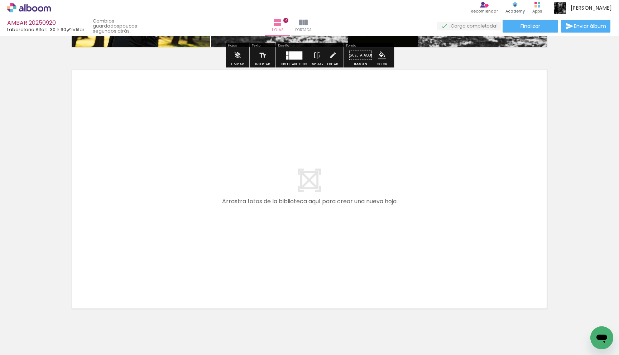
scroll to position [1063, 0]
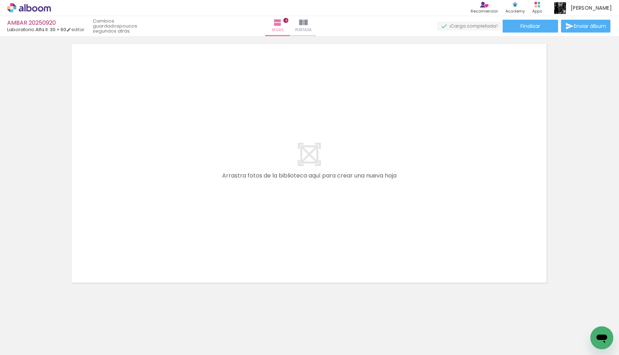
click at [514, 334] on div at bounding box center [505, 331] width 24 height 35
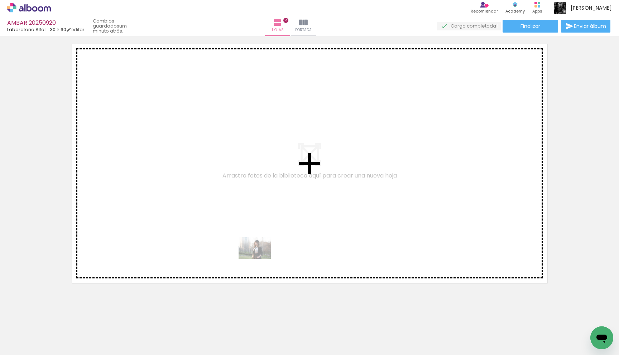
drag, startPoint x: 243, startPoint y: 329, endPoint x: 261, endPoint y: 258, distance: 73.2
click at [261, 258] on quentale-workspace at bounding box center [309, 177] width 619 height 355
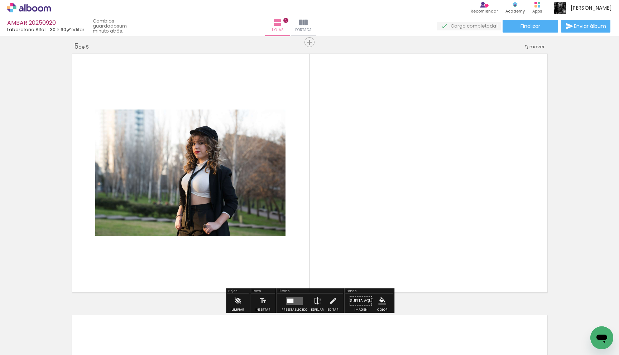
scroll to position [1053, 0]
click at [296, 303] on quentale-layouter at bounding box center [294, 301] width 16 height 8
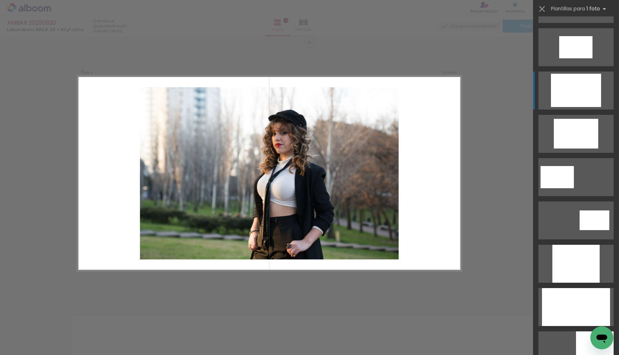
scroll to position [211, 0]
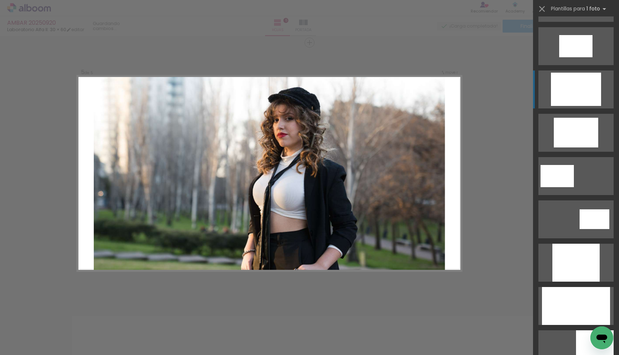
click at [573, 298] on div at bounding box center [576, 306] width 68 height 38
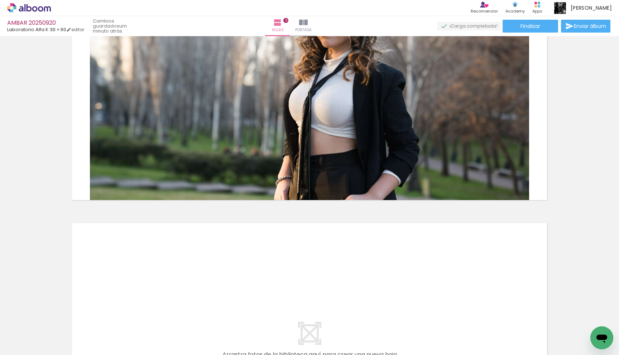
scroll to position [1142, 0]
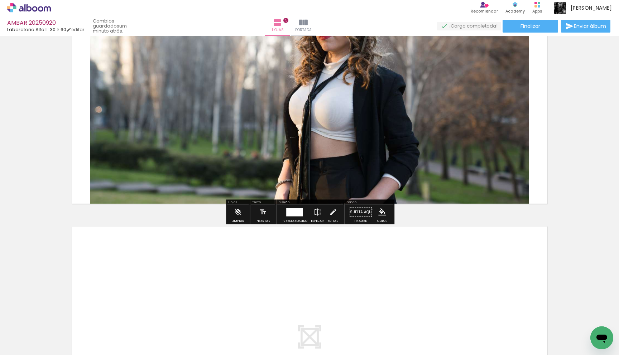
click at [463, 148] on quentale-photo at bounding box center [309, 84] width 439 height 244
click at [300, 214] on div at bounding box center [294, 212] width 16 height 8
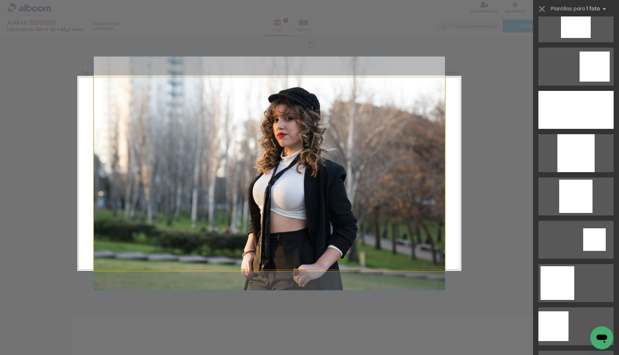
scroll to position [477, 0]
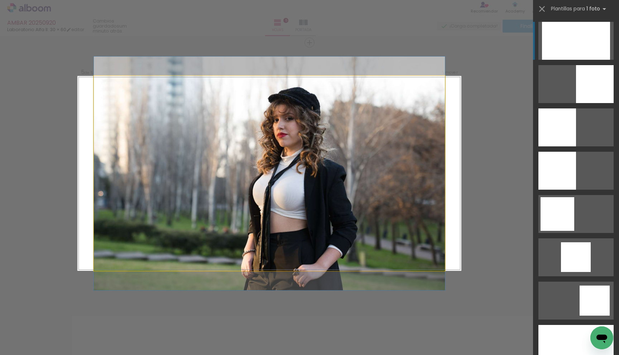
click at [425, 181] on quentale-photo at bounding box center [270, 173] width 352 height 195
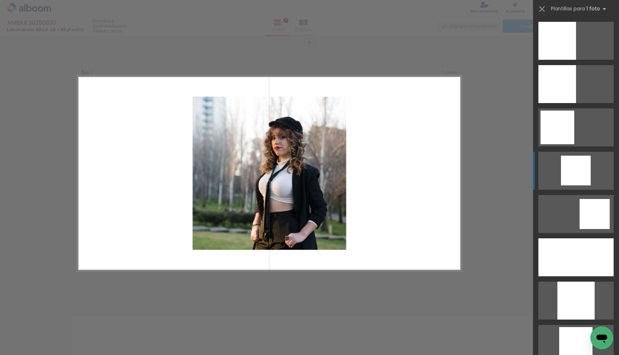
scroll to position [565, 0]
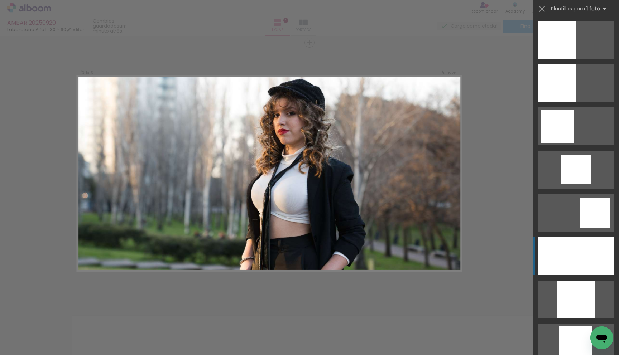
click at [553, 251] on div at bounding box center [576, 257] width 75 height 38
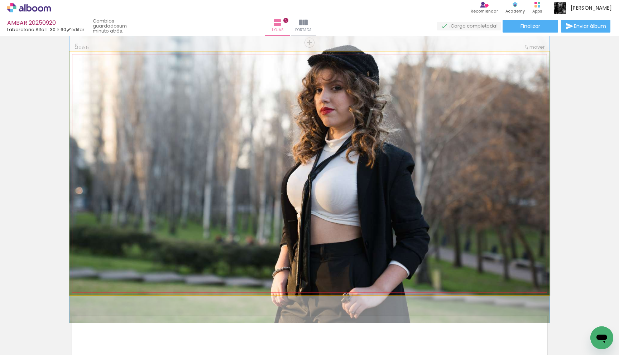
drag, startPoint x: 378, startPoint y: 181, endPoint x: 382, endPoint y: 171, distance: 11.4
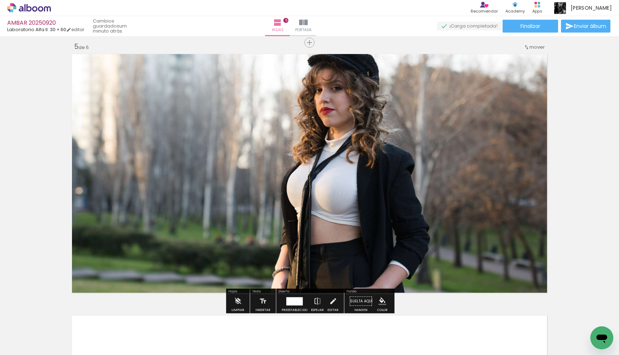
click at [235, 336] on div at bounding box center [221, 332] width 35 height 24
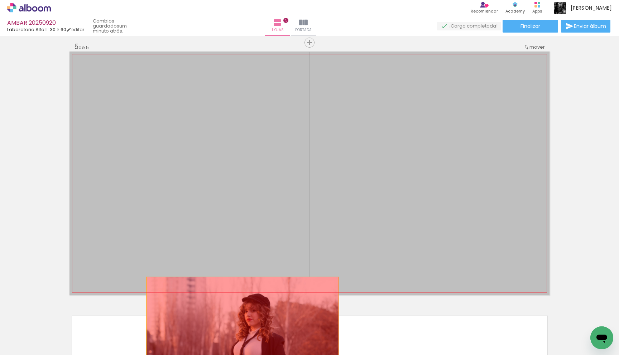
drag, startPoint x: 326, startPoint y: 235, endPoint x: 242, endPoint y: 326, distance: 124.8
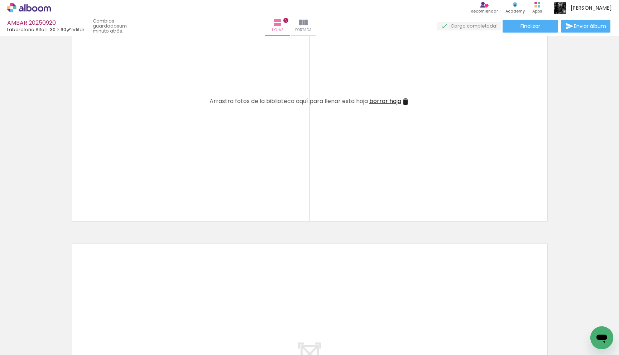
scroll to position [1127, 0]
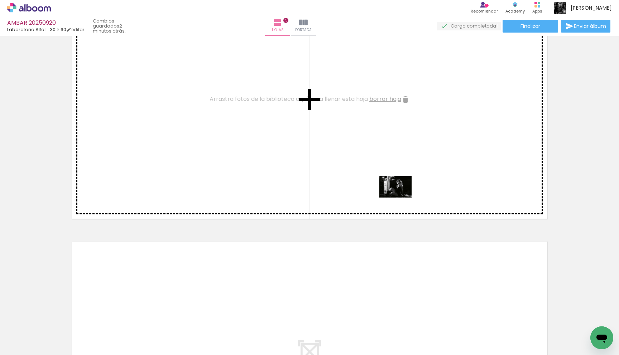
drag, startPoint x: 442, startPoint y: 335, endPoint x: 401, endPoint y: 198, distance: 143.2
click at [401, 198] on quentale-workspace at bounding box center [309, 177] width 619 height 355
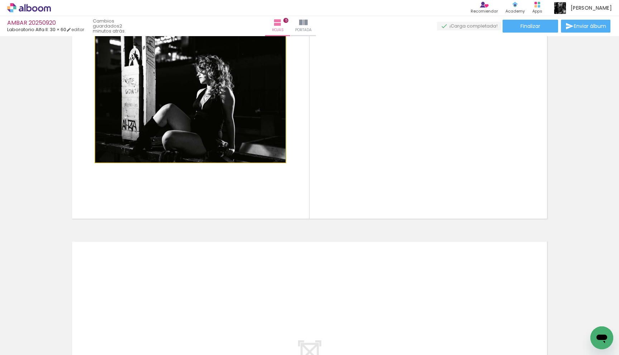
click at [246, 126] on quentale-photo at bounding box center [190, 99] width 190 height 127
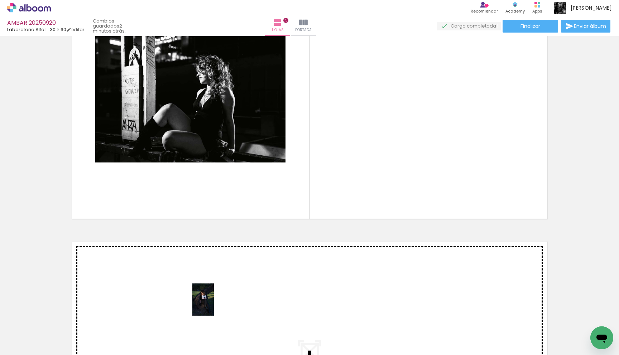
drag, startPoint x: 199, startPoint y: 333, endPoint x: 214, endPoint y: 304, distance: 33.0
click at [214, 304] on quentale-workspace at bounding box center [309, 177] width 619 height 355
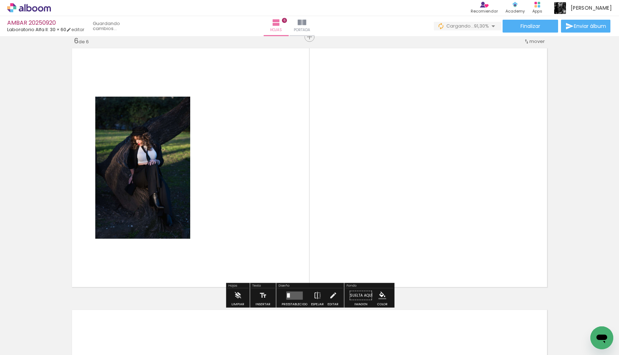
scroll to position [0, 365]
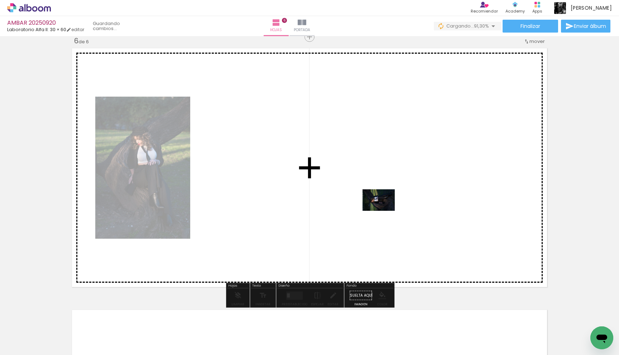
drag, startPoint x: 555, startPoint y: 332, endPoint x: 335, endPoint y: 187, distance: 263.4
click at [335, 187] on quentale-workspace at bounding box center [309, 177] width 619 height 355
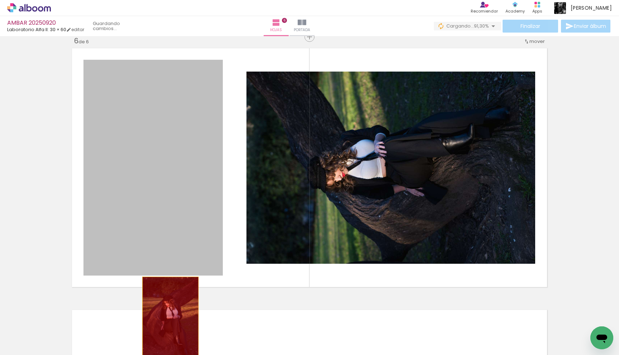
drag, startPoint x: 186, startPoint y: 218, endPoint x: 168, endPoint y: 325, distance: 109.0
click at [168, 325] on quentale-workspace at bounding box center [309, 177] width 619 height 355
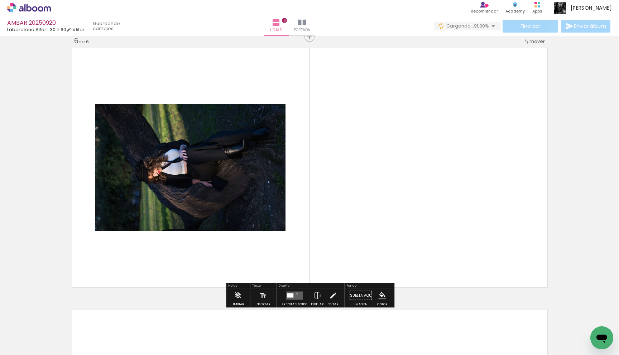
click at [296, 294] on quentale-layouter at bounding box center [294, 296] width 16 height 8
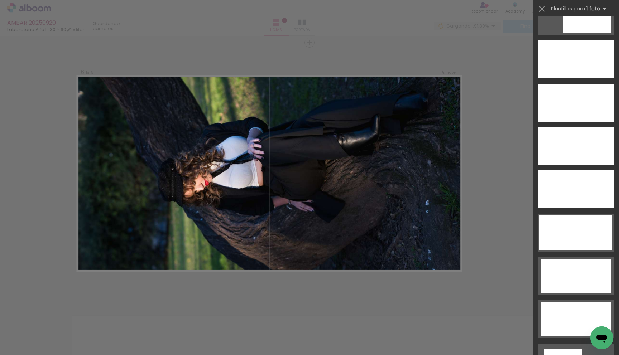
scroll to position [2073, 0]
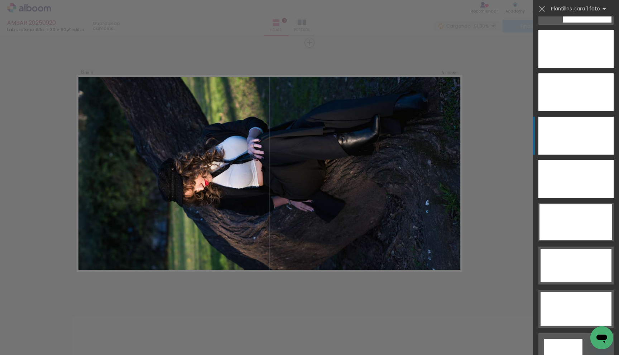
click at [563, 140] on div at bounding box center [576, 136] width 75 height 38
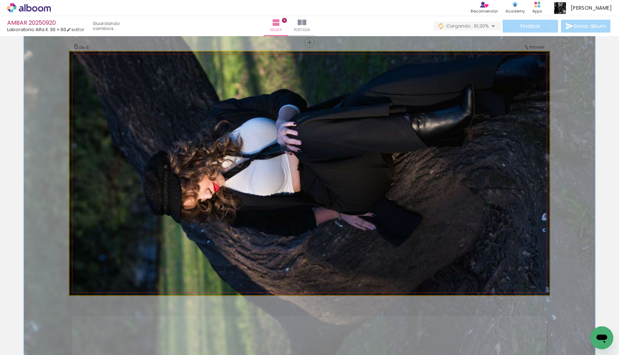
drag, startPoint x: 87, startPoint y: 60, endPoint x: 91, endPoint y: 59, distance: 4.7
type paper-slider "119"
click at [91, 59] on div at bounding box center [91, 59] width 6 height 6
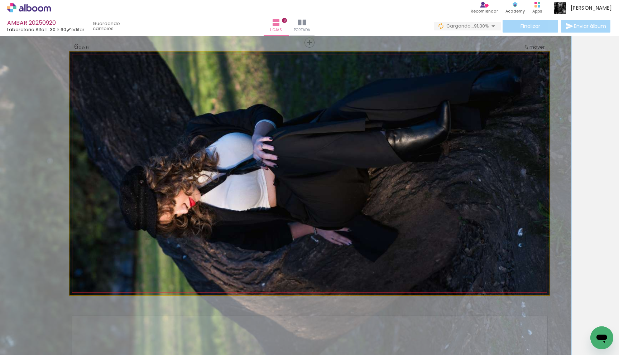
drag, startPoint x: 213, startPoint y: 136, endPoint x: 189, endPoint y: 151, distance: 28.3
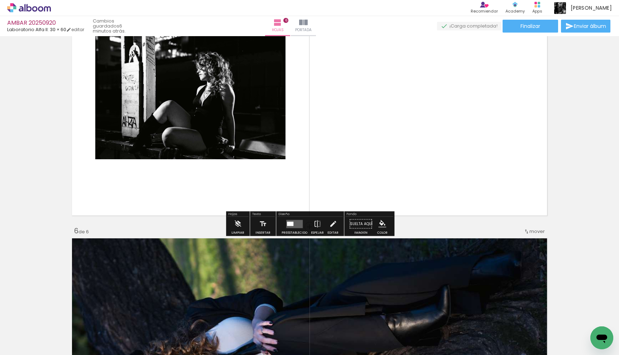
scroll to position [1097, 0]
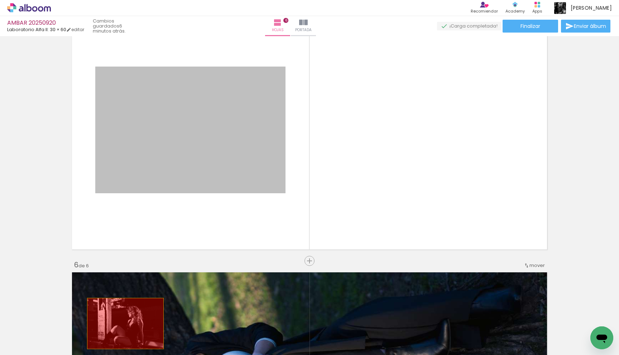
drag, startPoint x: 249, startPoint y: 159, endPoint x: 125, endPoint y: 324, distance: 205.8
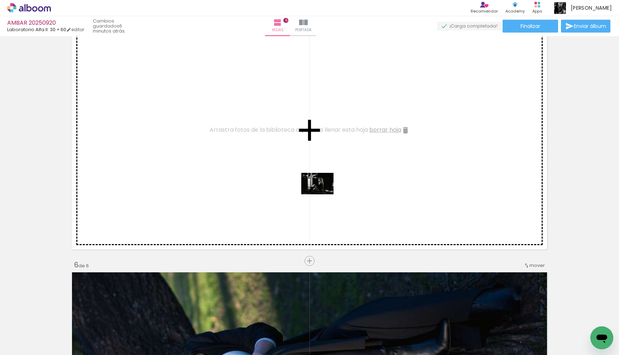
drag, startPoint x: 583, startPoint y: 330, endPoint x: 323, endPoint y: 195, distance: 293.2
click at [323, 195] on quentale-workspace at bounding box center [309, 177] width 619 height 355
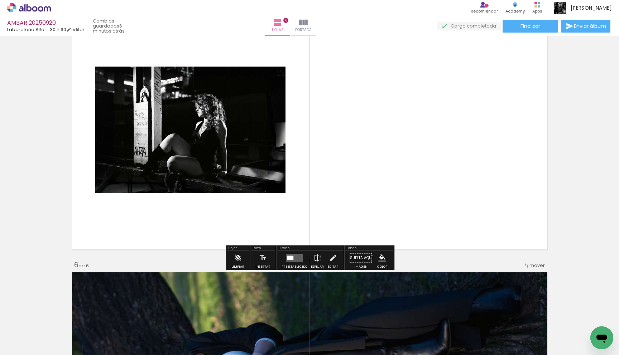
click at [296, 257] on quentale-layouter at bounding box center [294, 258] width 16 height 8
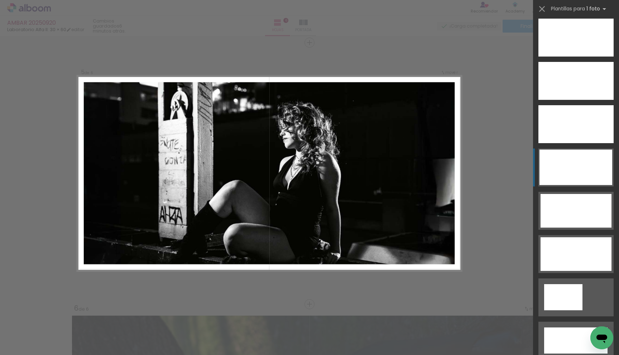
scroll to position [2118, 0]
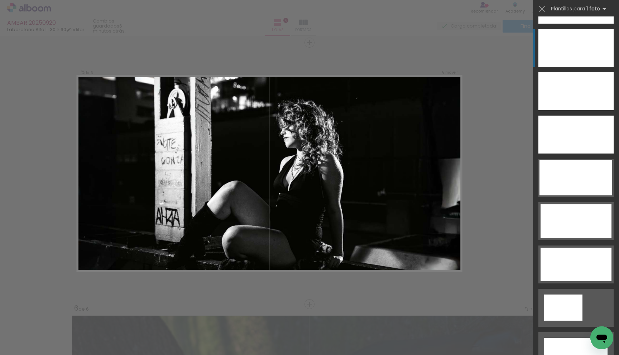
click at [574, 58] on div at bounding box center [576, 48] width 75 height 38
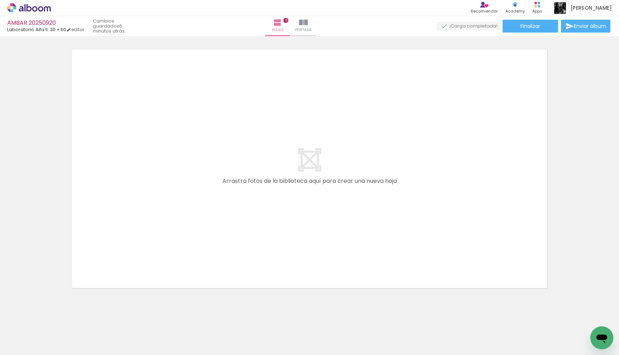
scroll to position [1587, 0]
click at [89, 319] on iron-icon at bounding box center [85, 317] width 8 height 8
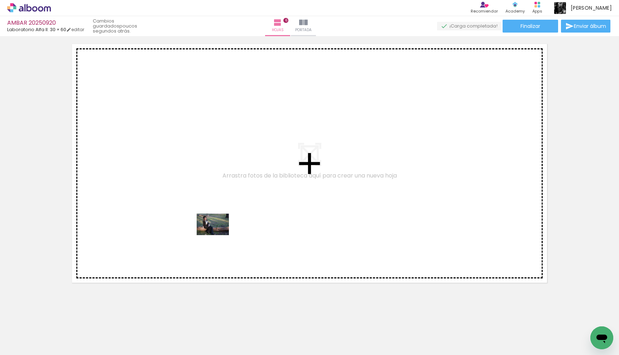
drag, startPoint x: 318, startPoint y: 330, endPoint x: 218, endPoint y: 235, distance: 137.9
click at [218, 235] on quentale-workspace at bounding box center [309, 177] width 619 height 355
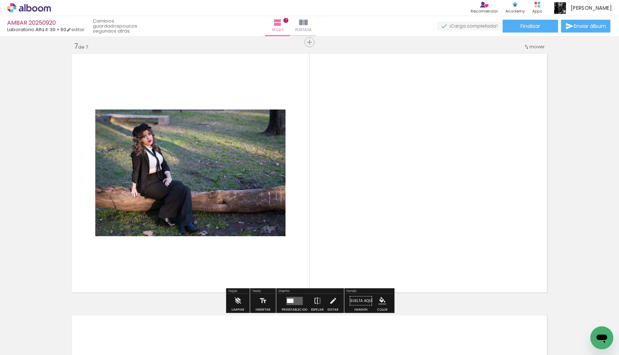
scroll to position [1577, 0]
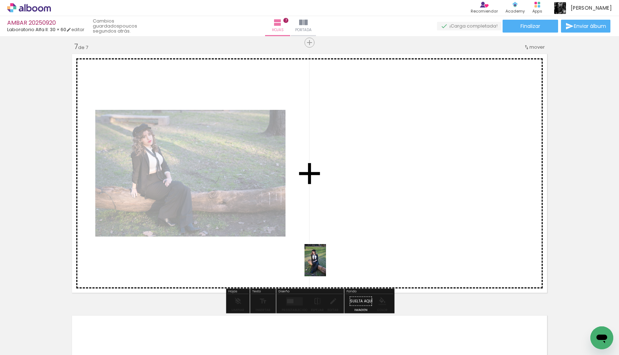
drag, startPoint x: 347, startPoint y: 331, endPoint x: 326, endPoint y: 266, distance: 68.2
click at [326, 266] on quentale-workspace at bounding box center [309, 177] width 619 height 355
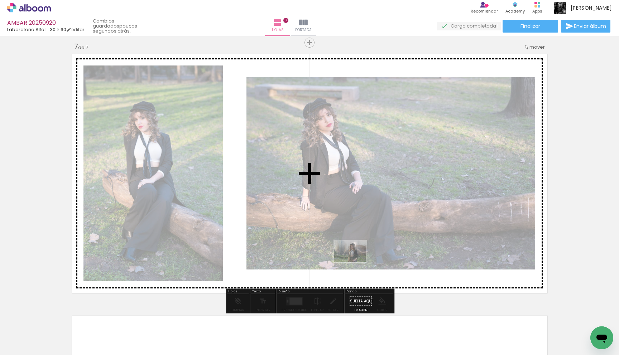
drag, startPoint x: 393, startPoint y: 337, endPoint x: 352, endPoint y: 256, distance: 91.0
click at [352, 256] on quentale-workspace at bounding box center [309, 177] width 619 height 355
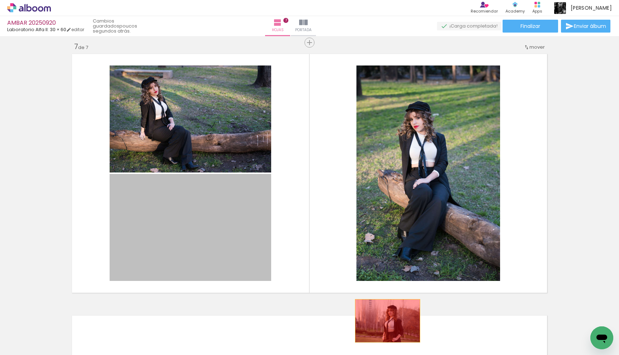
drag, startPoint x: 244, startPoint y: 245, endPoint x: 388, endPoint y: 329, distance: 166.6
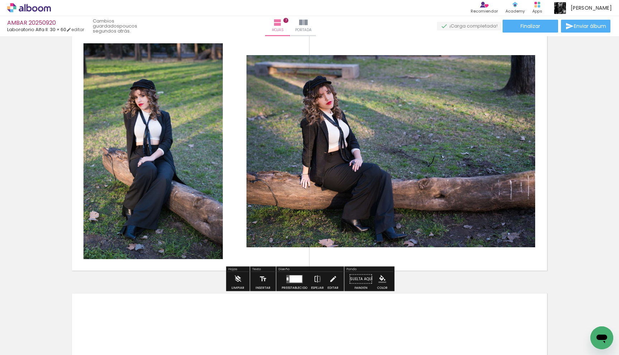
scroll to position [1614, 0]
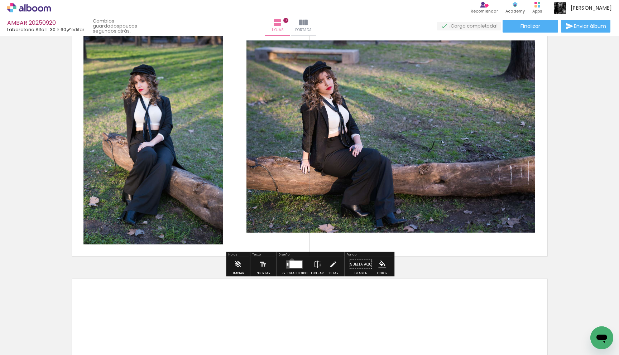
click at [290, 261] on div at bounding box center [296, 264] width 13 height 7
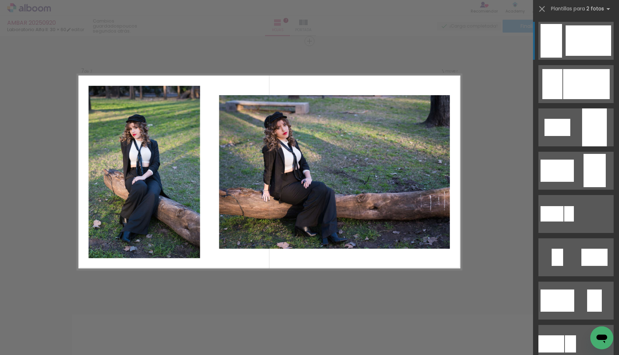
scroll to position [1577, 0]
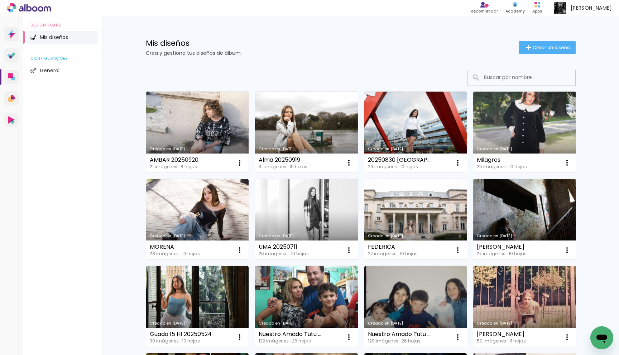
click at [226, 117] on link "Creado en [DATE]" at bounding box center [197, 132] width 103 height 81
click at [0, 0] on neon-animated-pages "Confirmar Cancelar" at bounding box center [0, 0] width 0 height 0
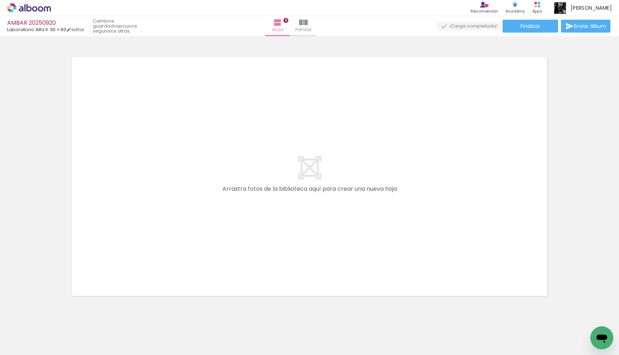
scroll to position [2111, 0]
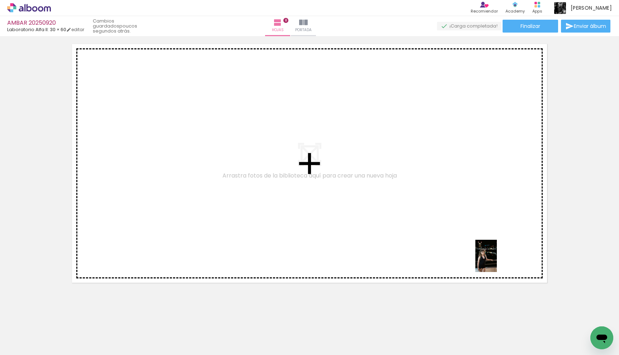
drag, startPoint x: 516, startPoint y: 332, endPoint x: 497, endPoint y: 261, distance: 74.1
click at [497, 261] on quentale-workspace at bounding box center [309, 177] width 619 height 355
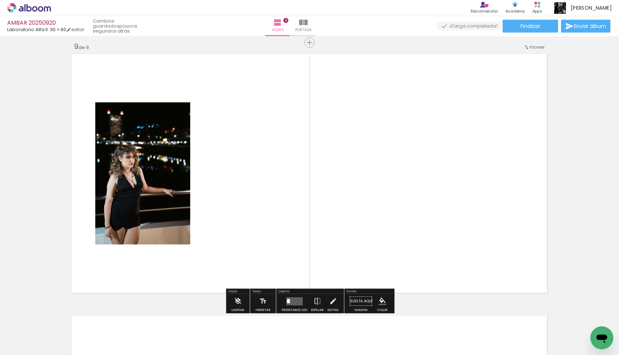
scroll to position [2101, 0]
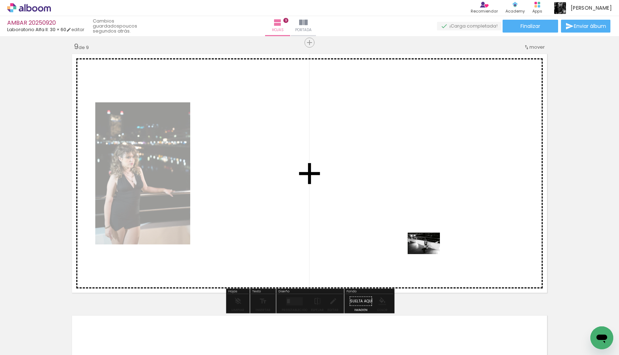
drag, startPoint x: 442, startPoint y: 328, endPoint x: 429, endPoint y: 254, distance: 75.4
click at [429, 254] on quentale-workspace at bounding box center [309, 177] width 619 height 355
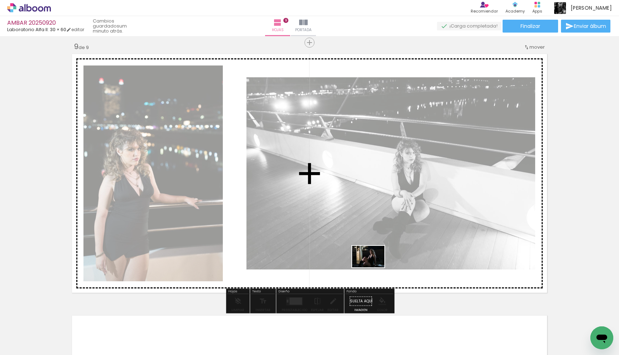
drag, startPoint x: 392, startPoint y: 333, endPoint x: 374, endPoint y: 268, distance: 67.6
click at [374, 268] on quentale-workspace at bounding box center [309, 177] width 619 height 355
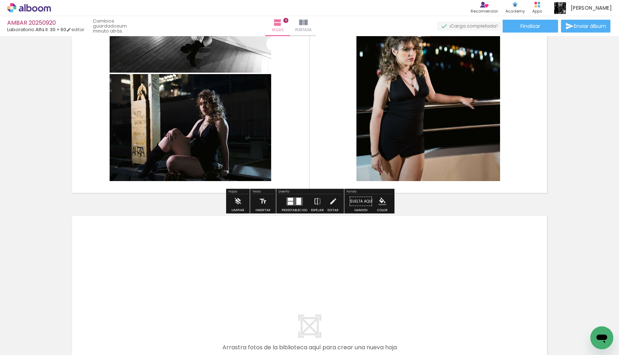
scroll to position [2216, 0]
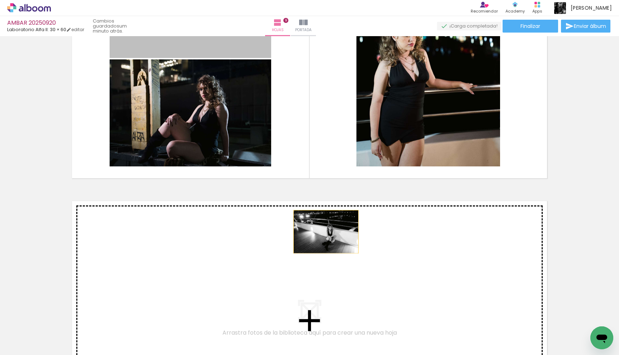
drag, startPoint x: 246, startPoint y: 45, endPoint x: 332, endPoint y: 258, distance: 229.9
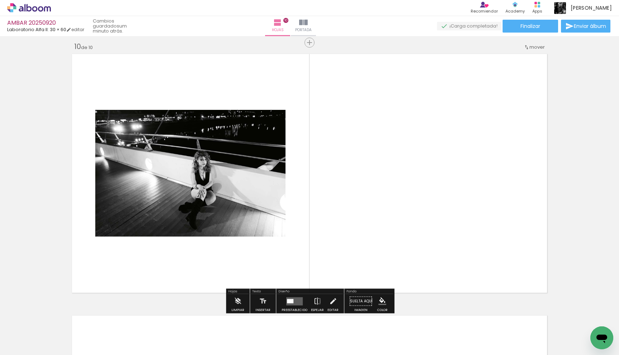
scroll to position [2363, 0]
click at [295, 300] on quentale-layouter at bounding box center [294, 301] width 16 height 8
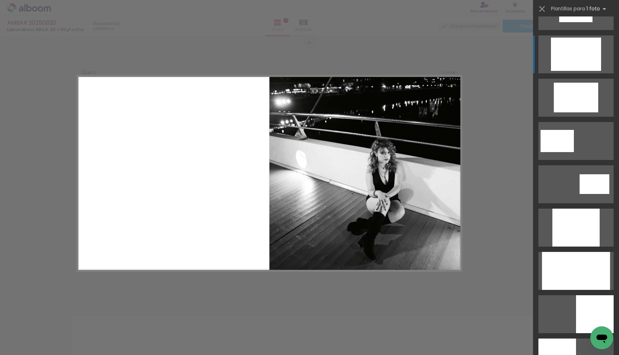
scroll to position [247, 0]
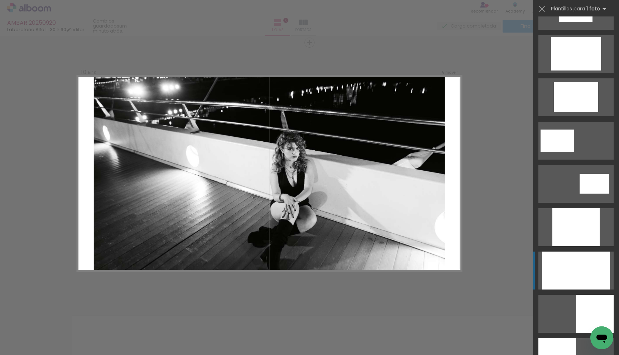
click at [557, 269] on div at bounding box center [576, 271] width 68 height 38
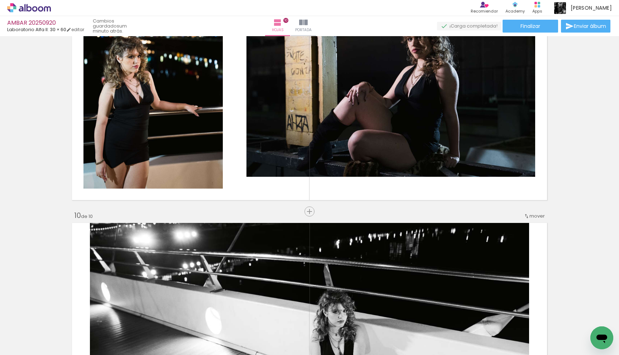
scroll to position [2116, 0]
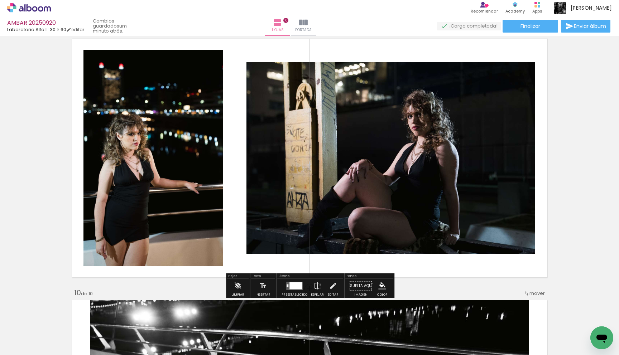
click at [292, 289] on div at bounding box center [296, 285] width 13 height 7
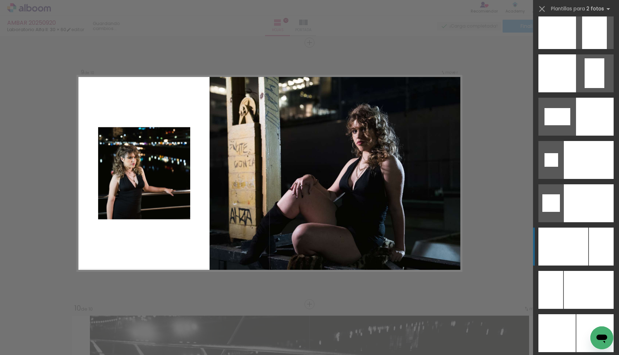
scroll to position [2983, 0]
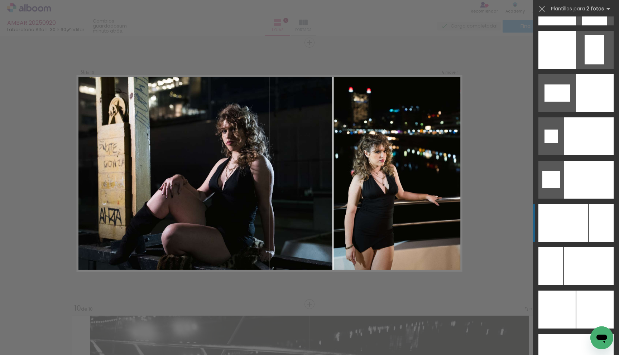
click at [581, 218] on div at bounding box center [564, 223] width 50 height 38
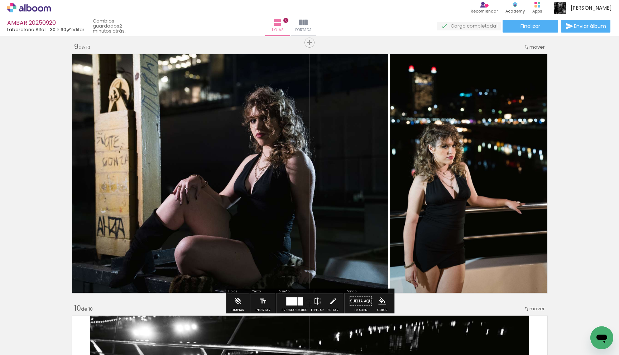
click at [286, 172] on quentale-photo at bounding box center [229, 174] width 319 height 244
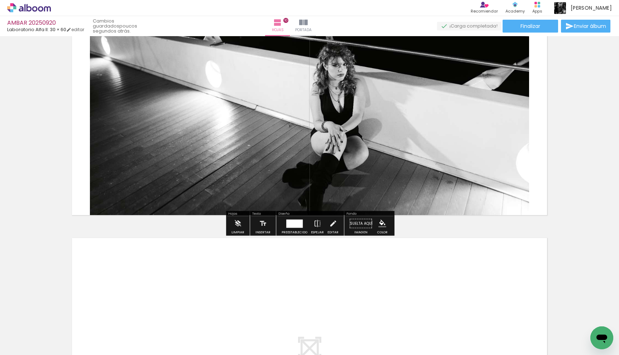
scroll to position [2425, 0]
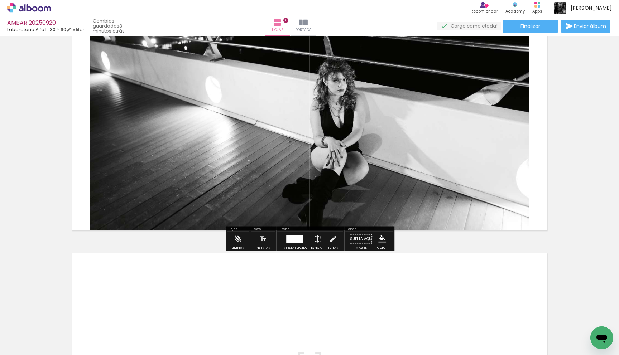
click at [219, 147] on quentale-photo at bounding box center [309, 111] width 439 height 244
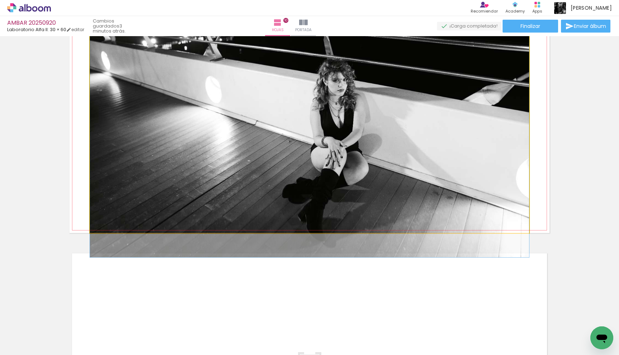
click at [219, 147] on quentale-photo at bounding box center [309, 111] width 439 height 244
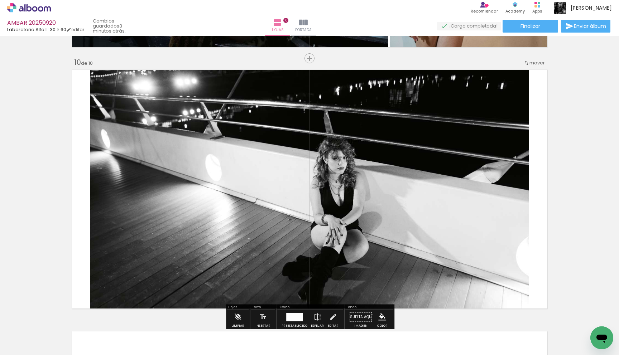
scroll to position [2336, 0]
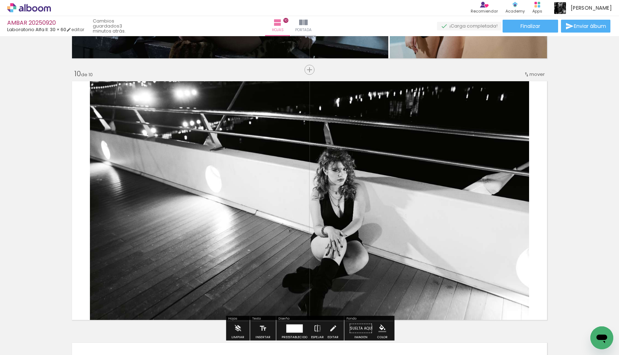
click at [235, 169] on quentale-photo at bounding box center [309, 201] width 439 height 244
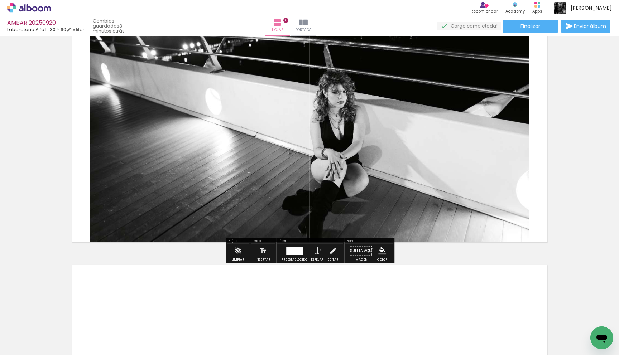
scroll to position [2416, 0]
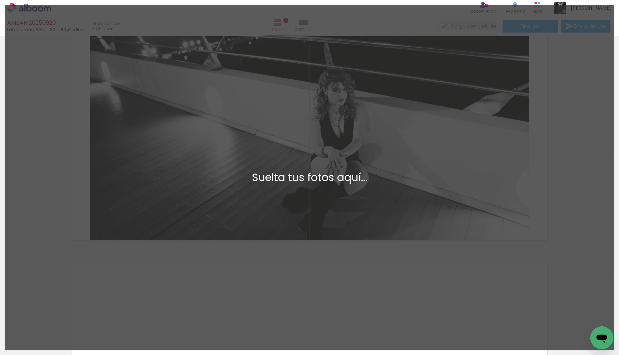
scroll to position [0, 0]
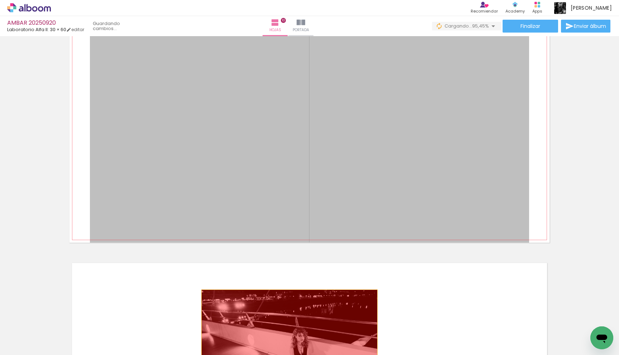
drag, startPoint x: 357, startPoint y: 185, endPoint x: 291, endPoint y: 338, distance: 166.3
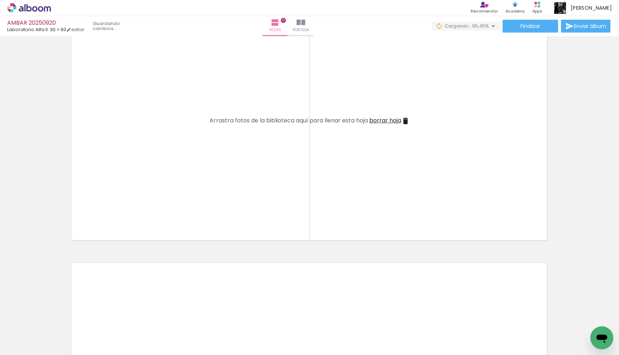
scroll to position [0, 325]
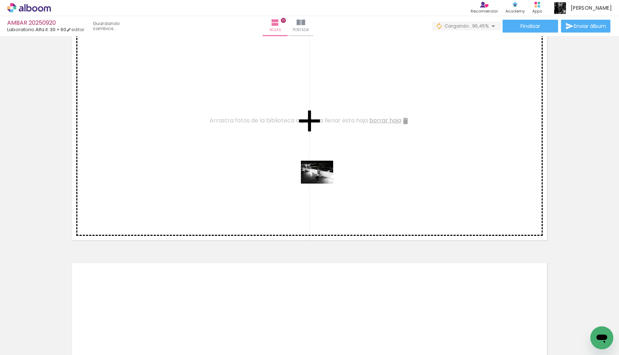
drag, startPoint x: 590, startPoint y: 328, endPoint x: 320, endPoint y: 180, distance: 307.7
click at [320, 180] on quentale-workspace at bounding box center [309, 177] width 619 height 355
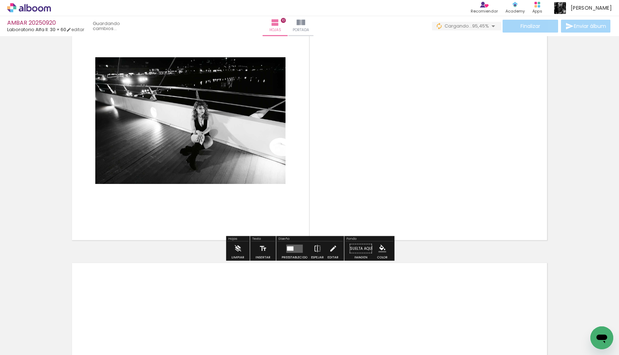
click at [291, 247] on div at bounding box center [290, 249] width 6 height 4
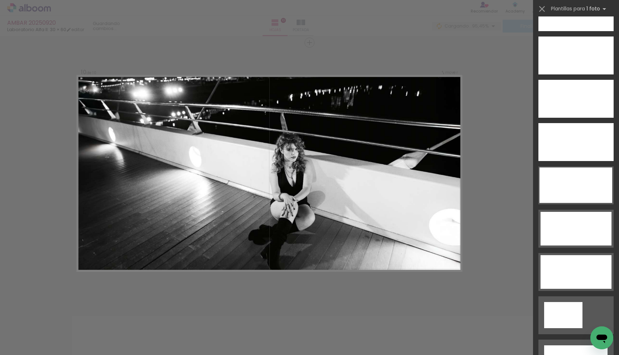
scroll to position [2219, 0]
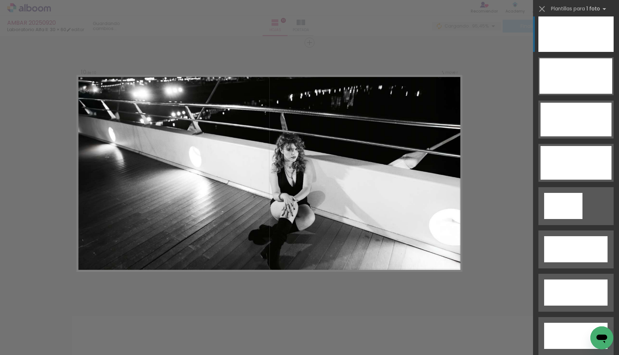
click at [559, 44] on div at bounding box center [576, 33] width 75 height 38
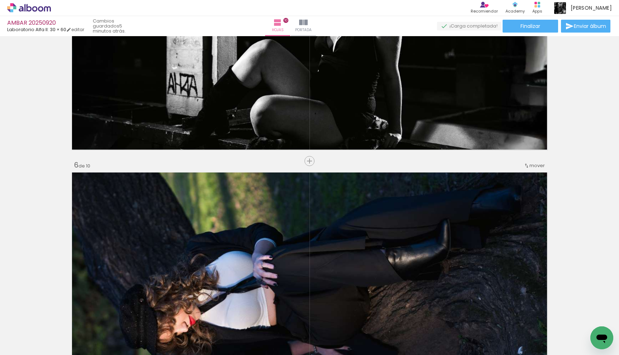
scroll to position [1204, 0]
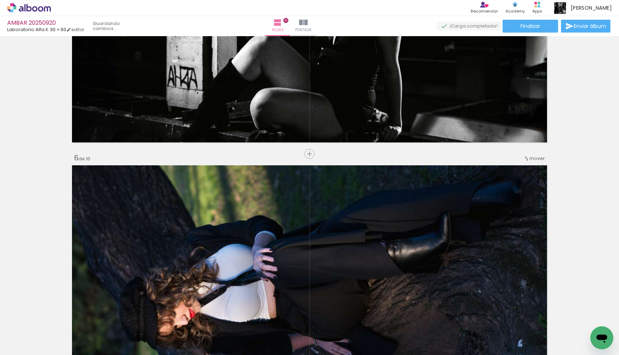
click at [539, 161] on span "mover" at bounding box center [537, 158] width 15 height 7
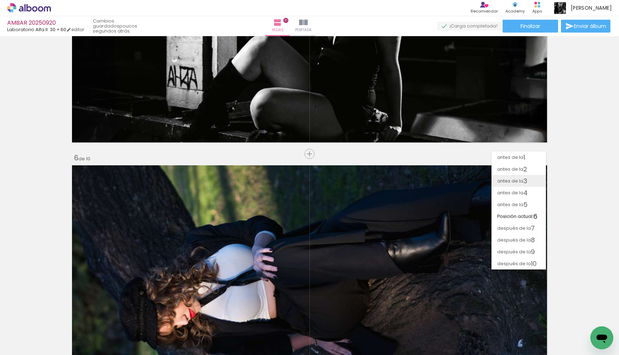
click at [529, 177] on paper-item "antes de la 3" at bounding box center [519, 181] width 54 height 12
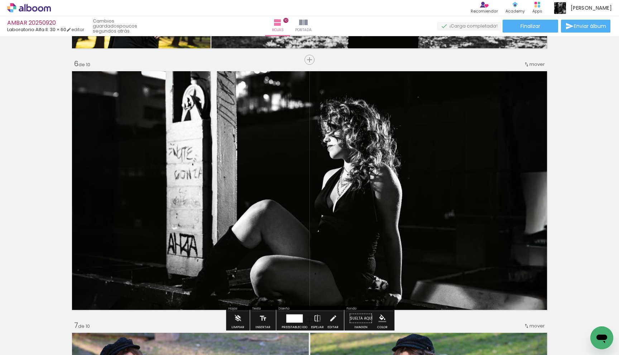
scroll to position [1296, 0]
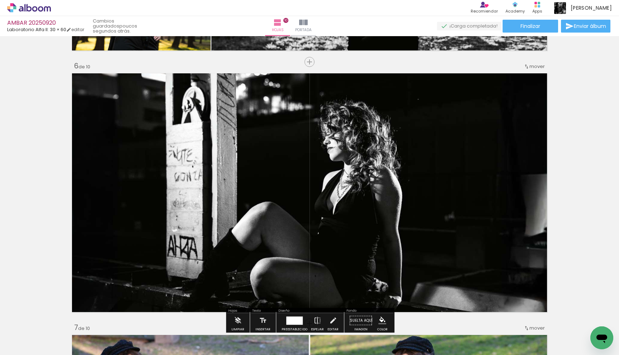
click at [539, 68] on span "mover" at bounding box center [537, 66] width 15 height 7
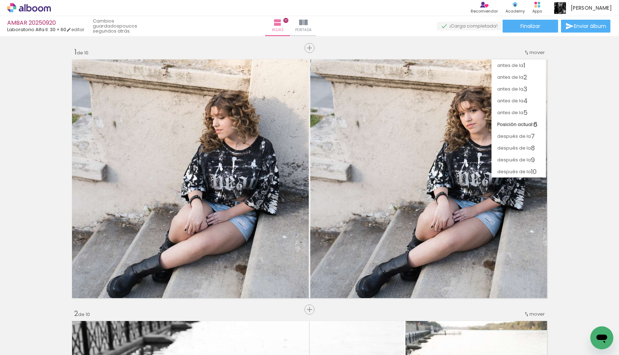
scroll to position [0, 325]
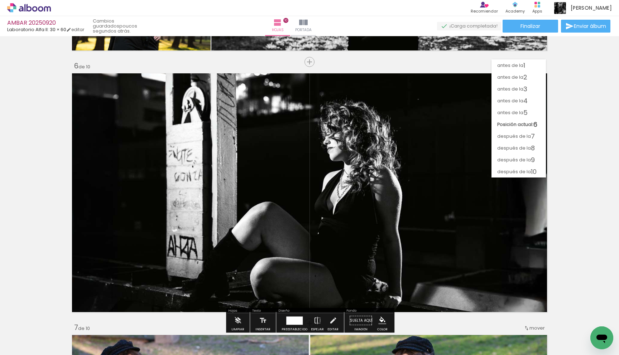
click at [527, 134] on span "después de la" at bounding box center [514, 136] width 34 height 12
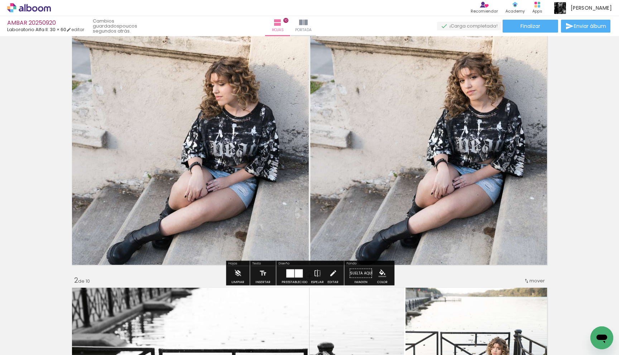
scroll to position [0, 0]
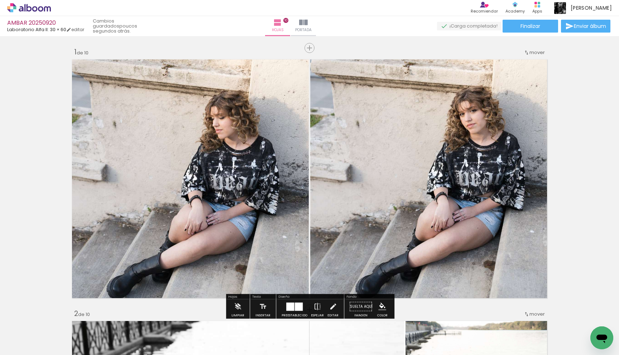
click at [540, 33] on div "AMBAR 20250920 Laboratorio Alfa II: 30 × 60 editar poucos segundos atrás. Hojas…" at bounding box center [309, 18] width 619 height 36
click at [540, 29] on paper-button "Finalizar" at bounding box center [531, 26] width 56 height 13
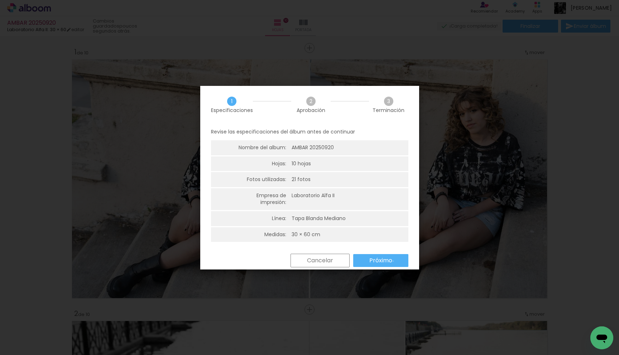
click at [393, 262] on paper-button "Próximo" at bounding box center [380, 260] width 55 height 13
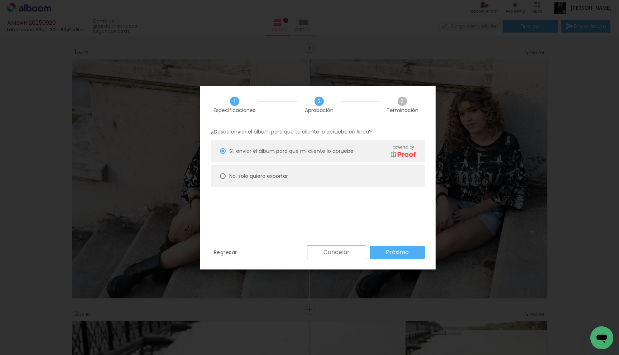
click at [0, 0] on slot "No, solo quiero exportar" at bounding box center [0, 0] width 0 height 0
type paper-radio-button "on"
click at [383, 250] on paper-button "Próximo" at bounding box center [397, 252] width 55 height 13
type input "Alta, 300 DPI"
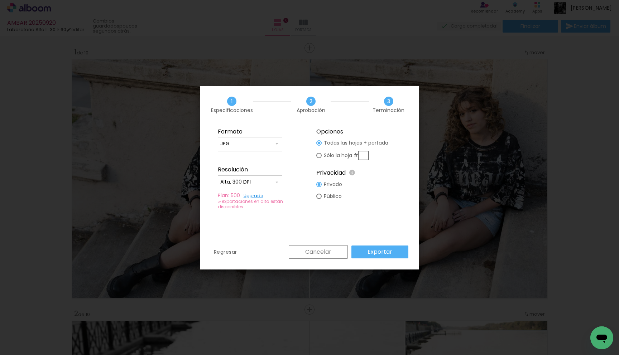
click at [0, 0] on slot "Exportar" at bounding box center [0, 0] width 0 height 0
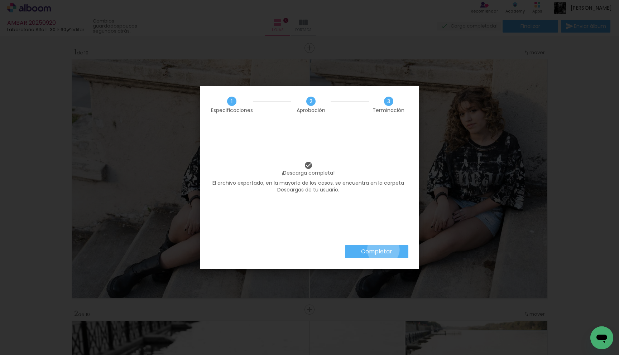
click at [0, 0] on slot "Completar" at bounding box center [0, 0] width 0 height 0
